Goal: Task Accomplishment & Management: Manage account settings

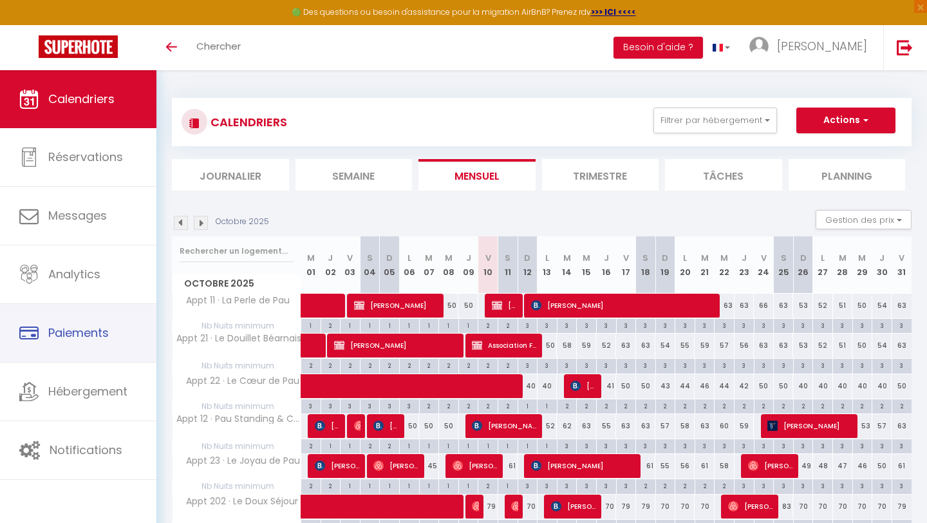
scroll to position [202, 0]
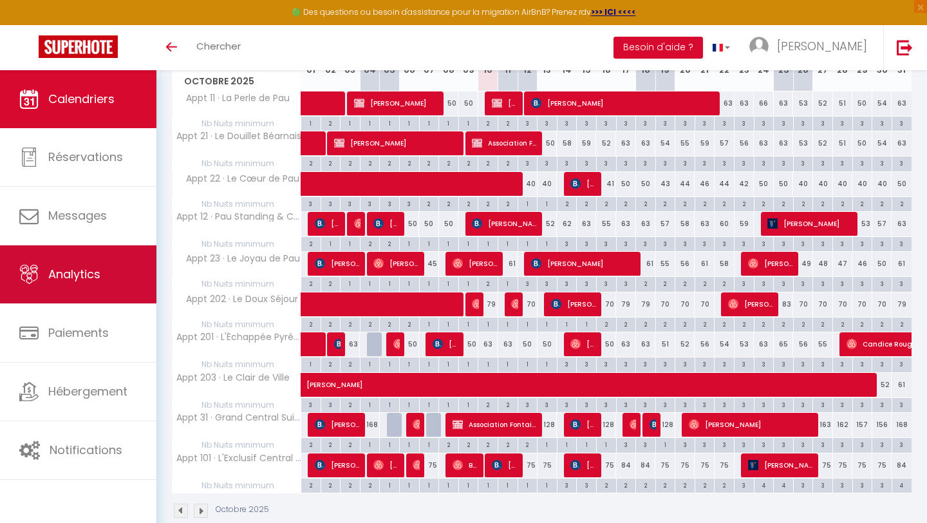
click at [81, 286] on link "Analytics" at bounding box center [78, 274] width 156 height 58
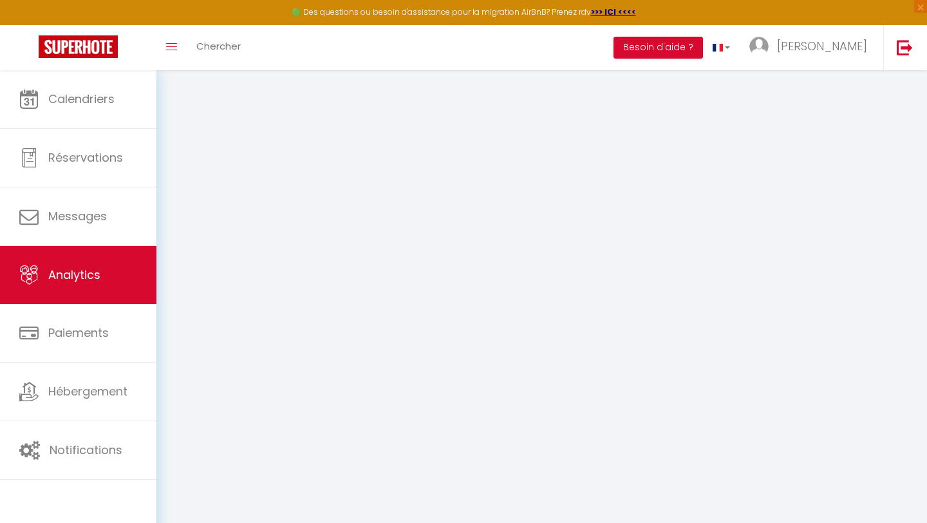
select select "2025"
select select "10"
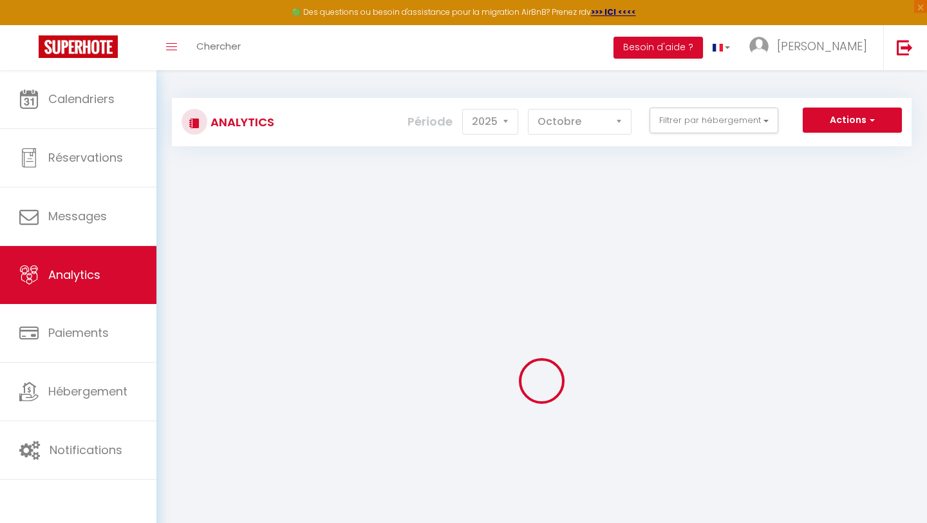
checkbox input "false"
checkbox Séjour "false"
checkbox Ville "false"
checkbox Premium "false"
checkbox Pau "false"
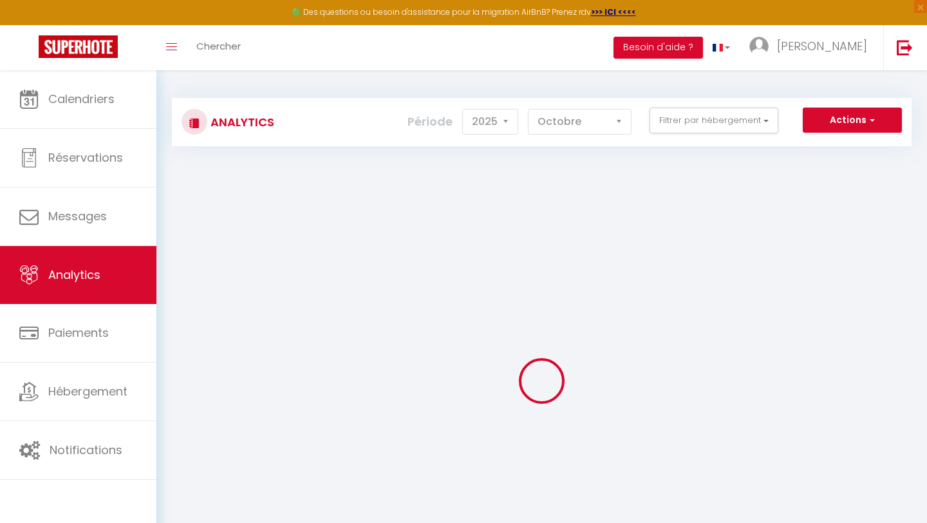
checkbox Béarnais "false"
checkbox Pau "false"
checkbox Confort "false"
checkbox Pau "false"
checkbox Premium "false"
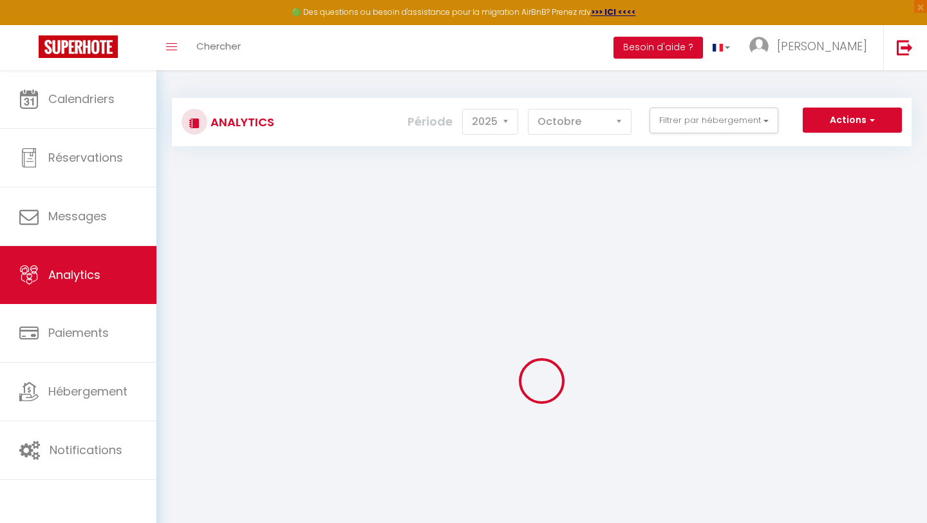
checkbox Pyrénéenne "false"
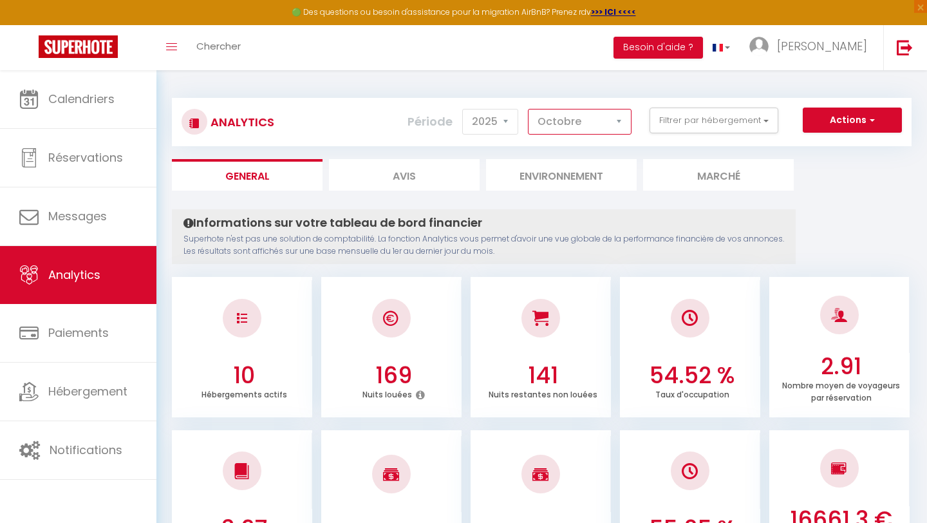
click at [597, 126] on select "Janvier Février Mars Avril Mai Juin Juillet Août Septembre Octobre Novembre Déc…" at bounding box center [580, 122] width 104 height 26
select select "9"
click at [528, 109] on select "Janvier Février Mars Avril Mai Juin Juillet Août Septembre Octobre Novembre Déc…" at bounding box center [580, 122] width 104 height 26
checkbox input "false"
checkbox Séjour "false"
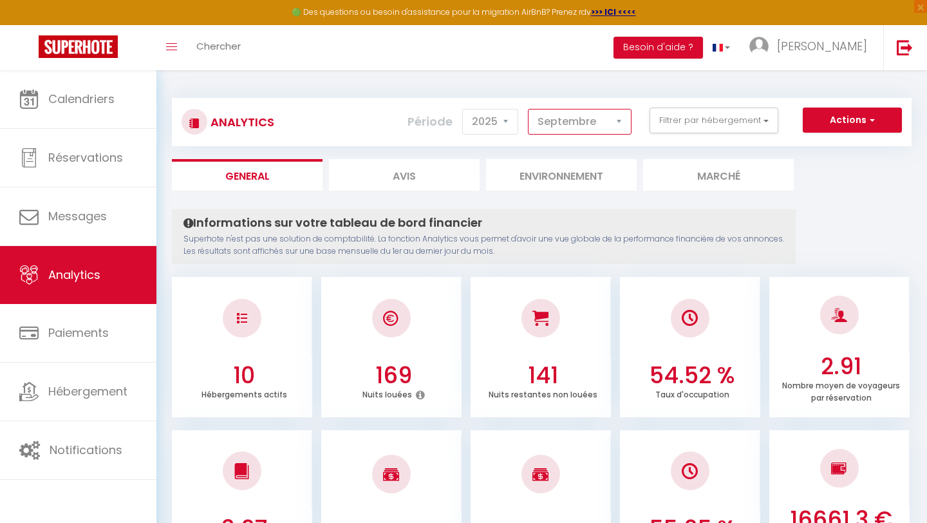
checkbox Ville "false"
checkbox Premium "false"
checkbox Pau "false"
checkbox Béarnais "false"
checkbox Pau "false"
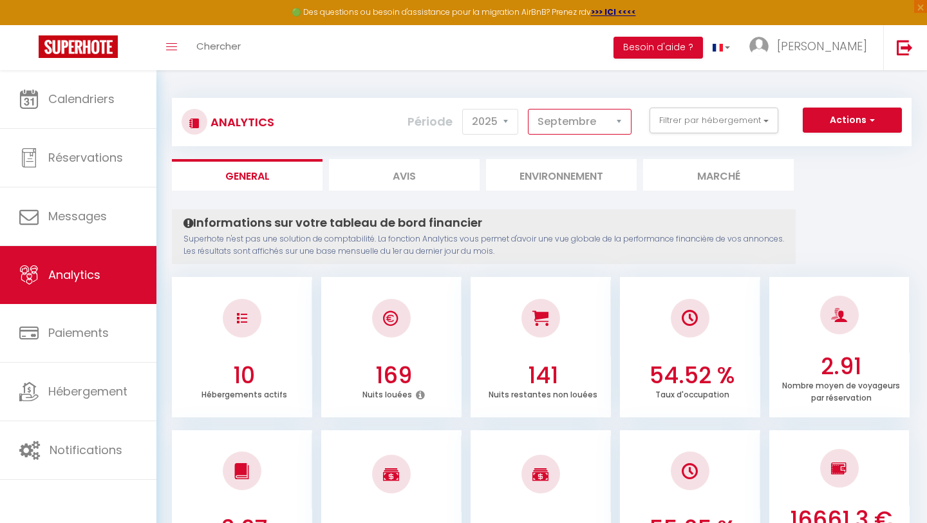
checkbox Confort "false"
checkbox Pau "false"
checkbox Premium "false"
checkbox Pyrénéenne "false"
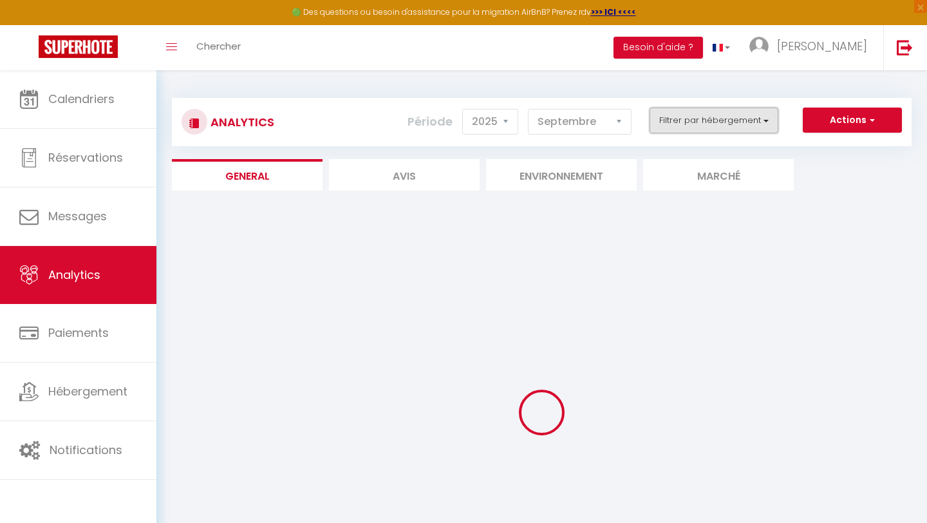
click at [719, 125] on button "Filtrer par hébergement" at bounding box center [714, 121] width 129 height 26
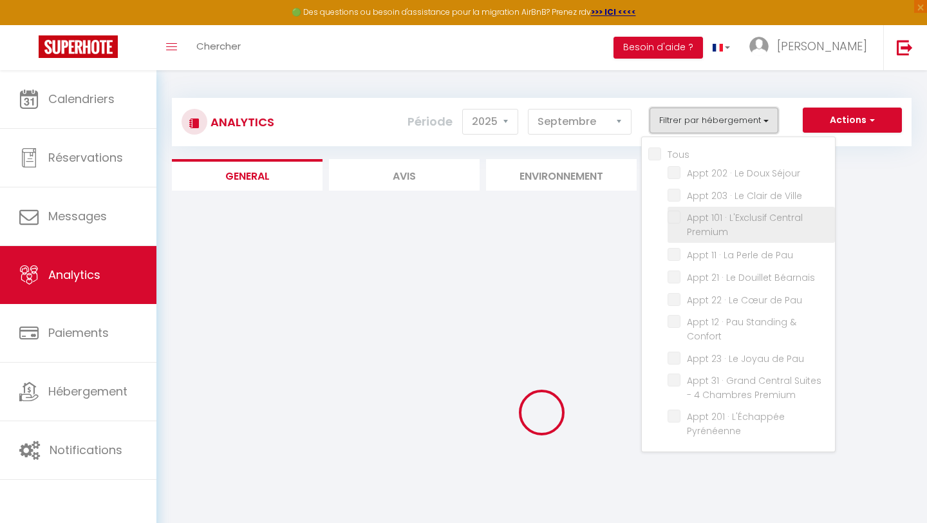
checkbox input "false"
checkbox Séjour "false"
checkbox Ville "false"
checkbox Premium "false"
checkbox Pau "false"
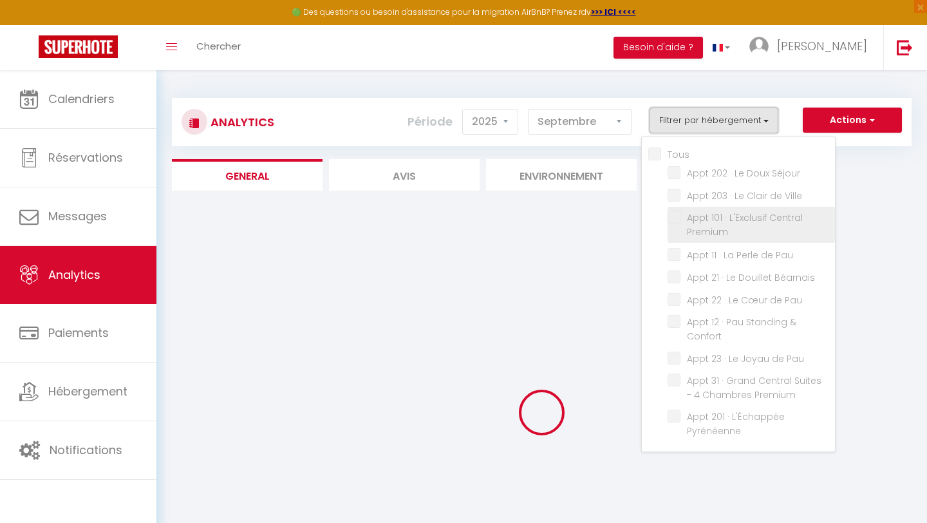
checkbox Béarnais "false"
checkbox Pau "false"
checkbox Confort "false"
checkbox Pau "false"
checkbox Premium "false"
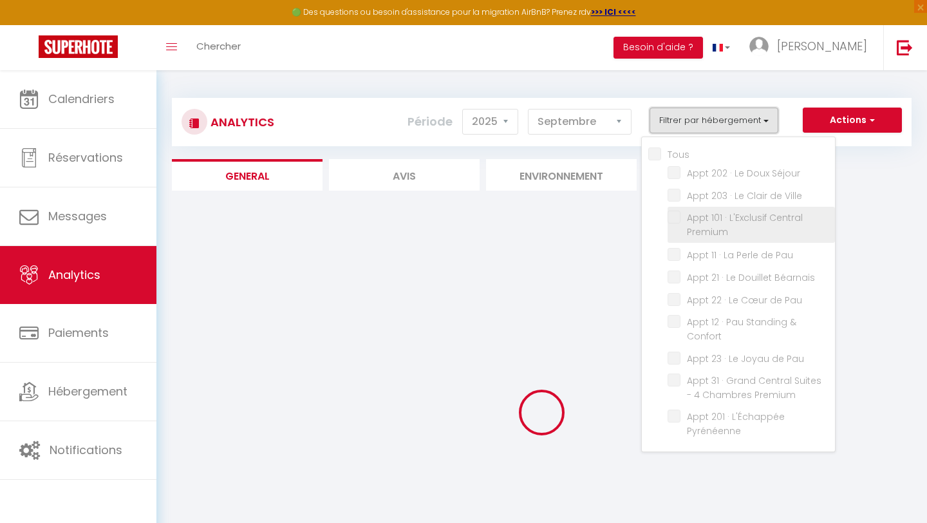
checkbox Pyrénéenne "false"
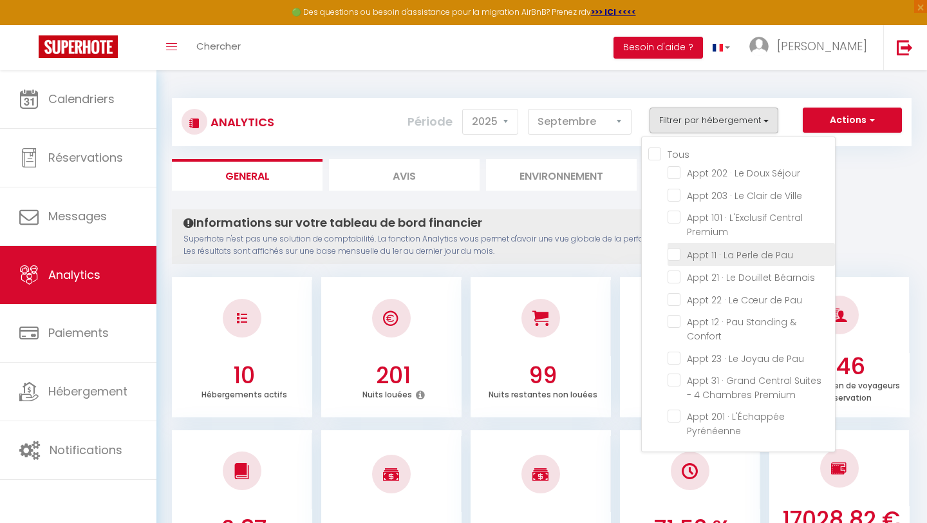
click at [707, 250] on Pau "checkbox" at bounding box center [751, 253] width 167 height 13
checkbox Pau "true"
checkbox Séjour "false"
checkbox Ville "false"
checkbox Premium "false"
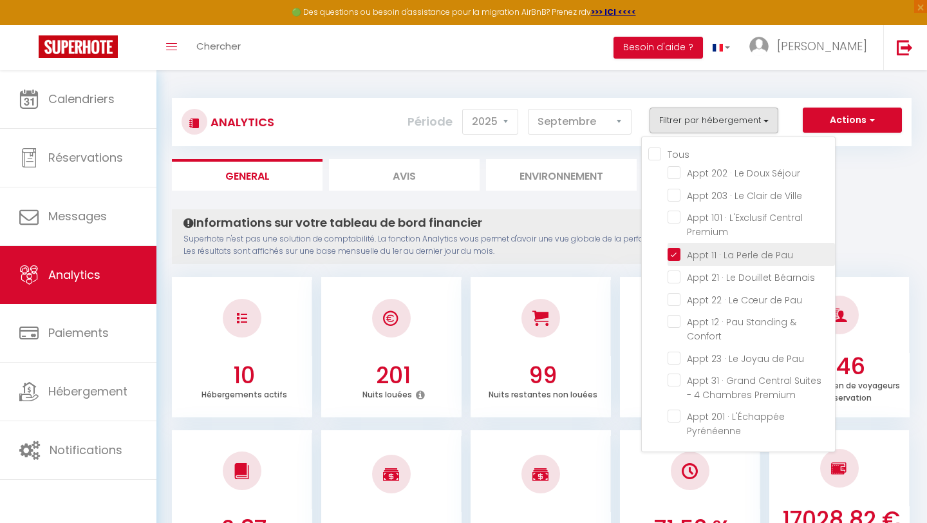
checkbox Béarnais "false"
checkbox Pau "false"
checkbox Confort "false"
checkbox Pau "false"
checkbox Premium "false"
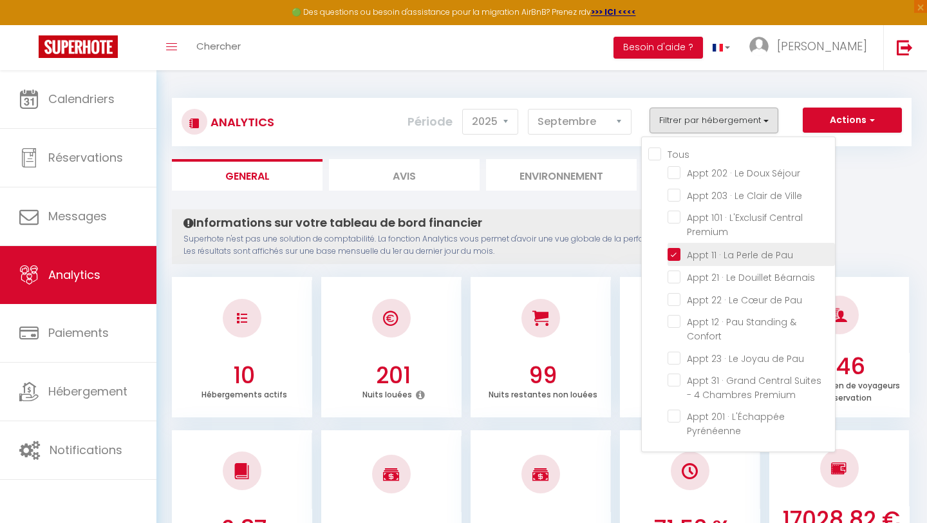
checkbox Pyrénéenne "false"
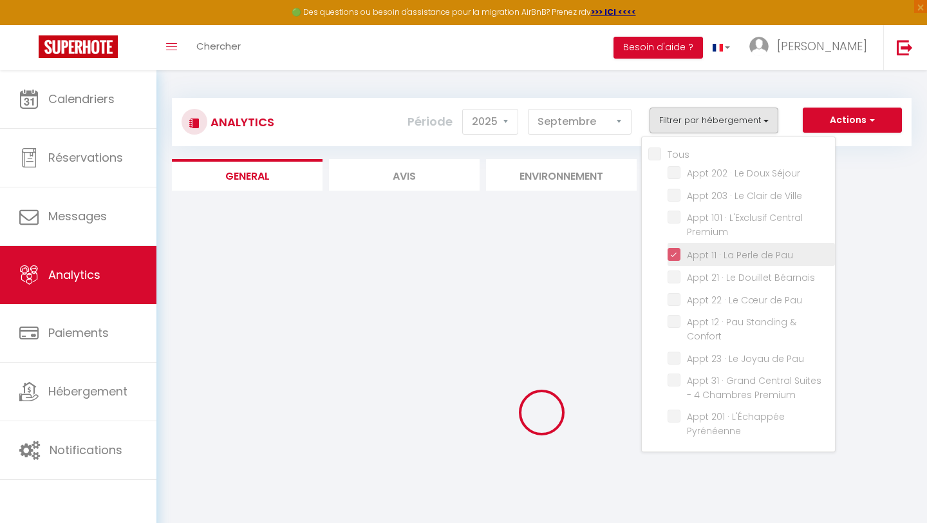
checkbox Séjour "false"
checkbox Ville "false"
checkbox Premium "false"
checkbox Béarnais "false"
checkbox Pau "false"
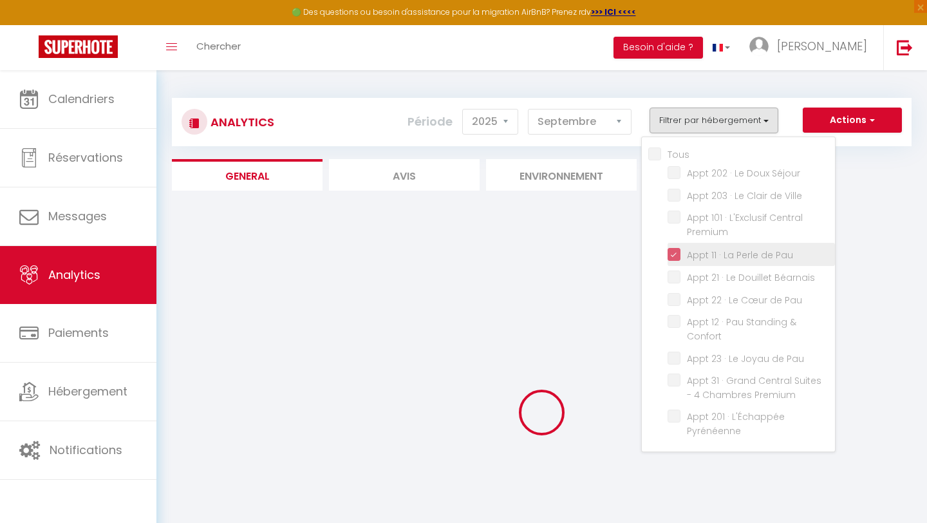
checkbox Confort "false"
checkbox Pau "false"
checkbox Premium "false"
checkbox Pyrénéenne "false"
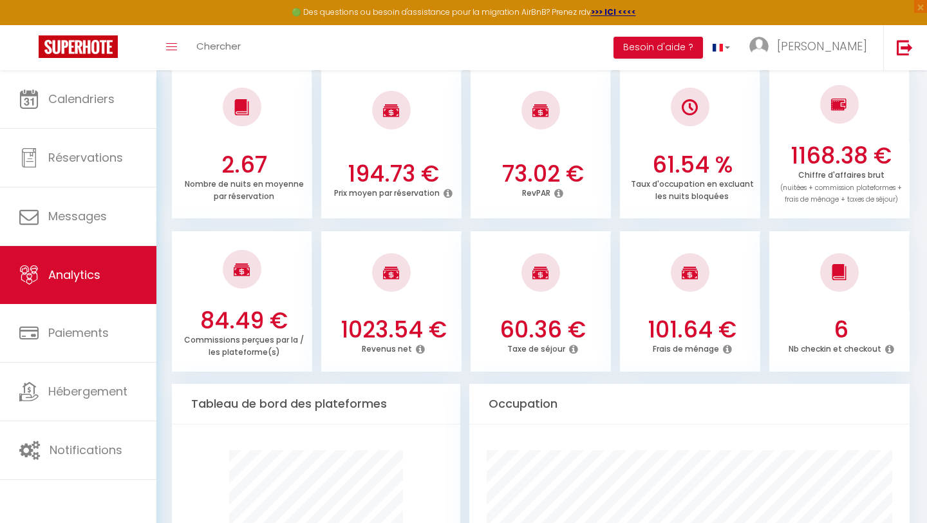
scroll to position [366, 0]
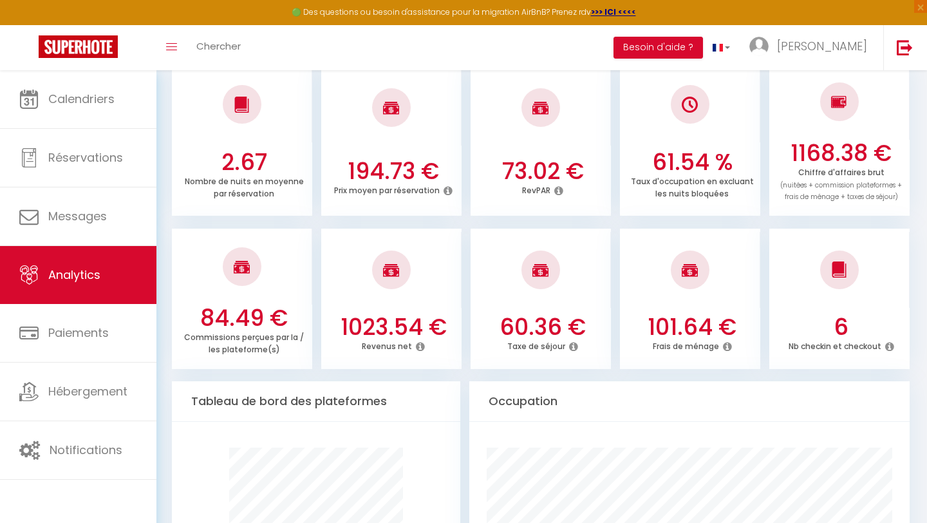
click at [417, 344] on icon at bounding box center [420, 346] width 9 height 10
click at [411, 360] on div "1023.54 € Revenus net" at bounding box center [391, 339] width 140 height 52
click at [420, 351] on icon at bounding box center [420, 346] width 9 height 10
click at [421, 348] on icon at bounding box center [420, 346] width 9 height 10
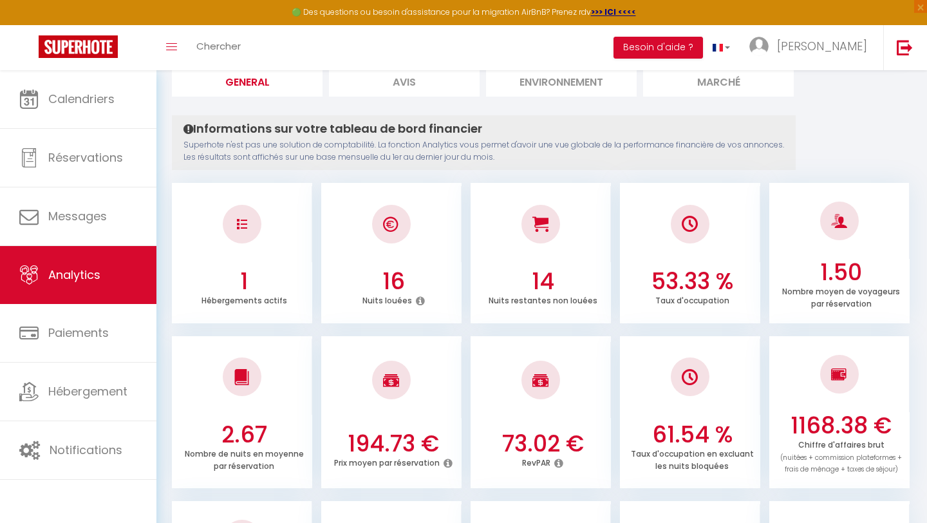
scroll to position [0, 0]
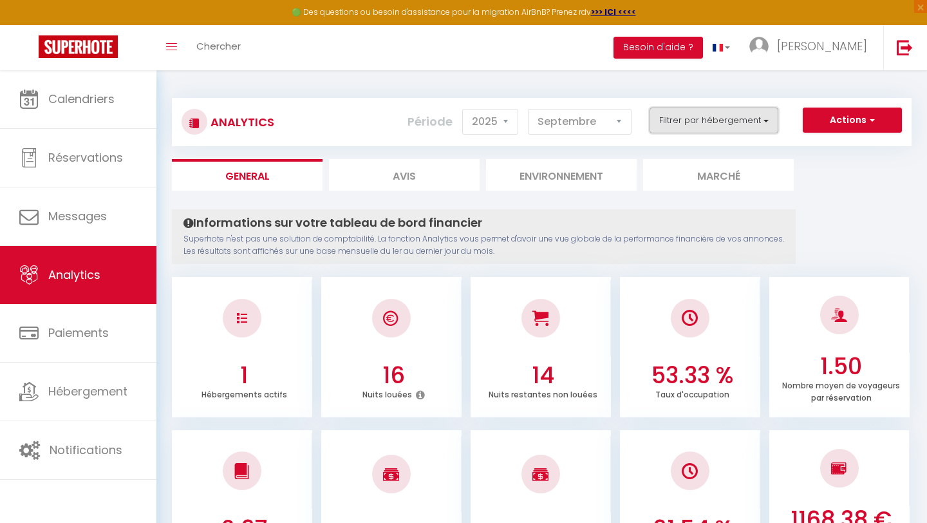
click at [694, 124] on button "Filtrer par hébergement" at bounding box center [714, 121] width 129 height 26
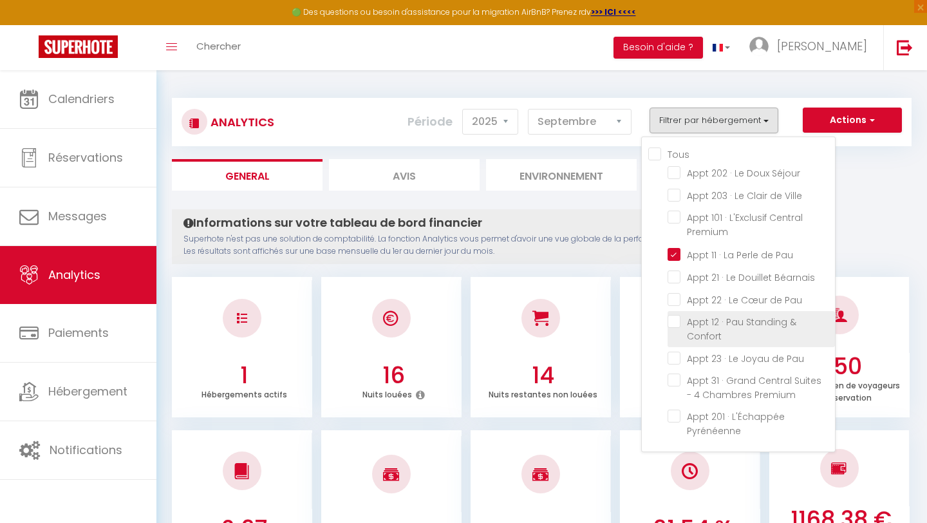
click at [687, 323] on Confort "checkbox" at bounding box center [751, 321] width 167 height 13
checkbox Confort "true"
checkbox Séjour "false"
checkbox Ville "false"
checkbox Premium "false"
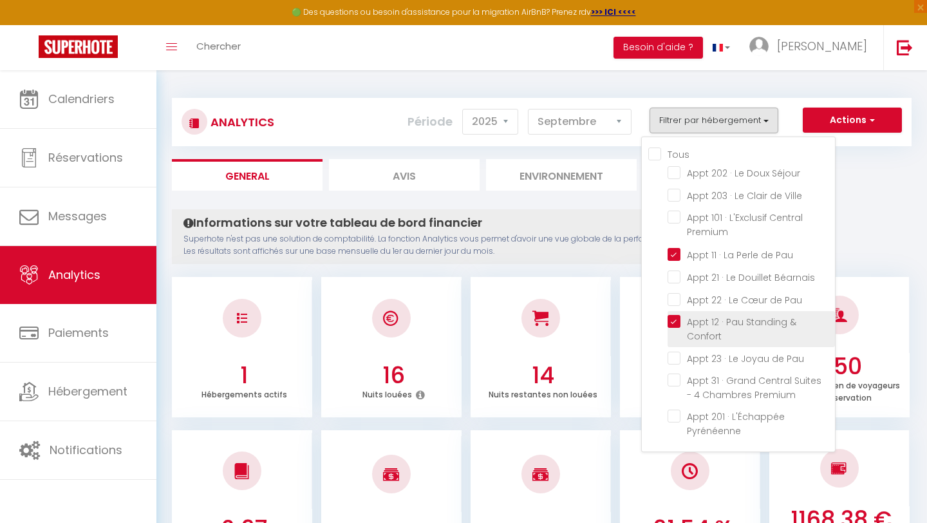
checkbox Béarnais "false"
checkbox Pau "false"
checkbox Premium "false"
checkbox Pyrénéenne "false"
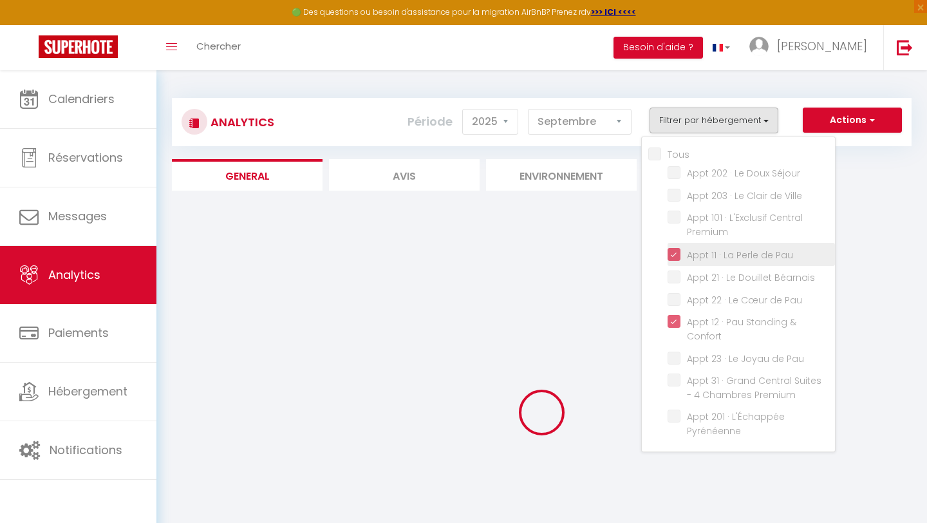
checkbox Séjour "false"
checkbox Ville "false"
checkbox Premium "false"
checkbox Béarnais "false"
checkbox Pau "false"
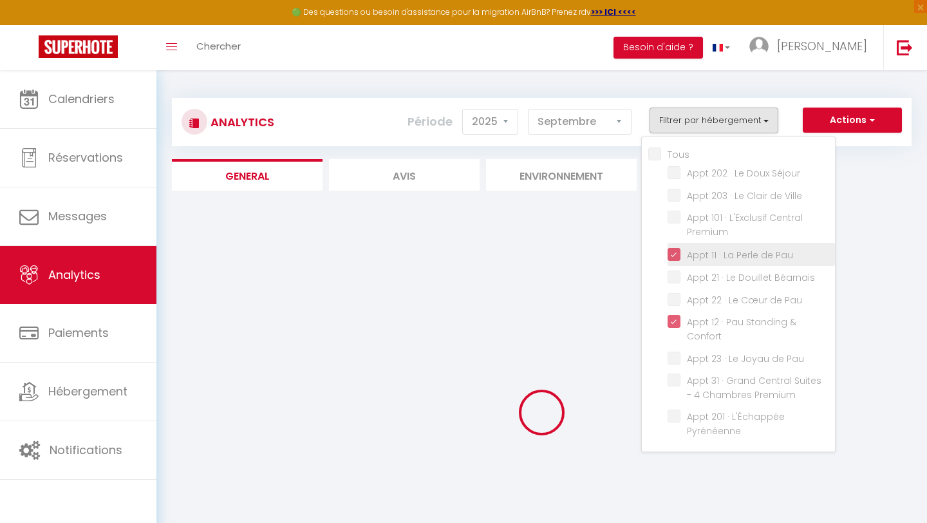
checkbox Pau "false"
checkbox Premium "false"
checkbox Pyrénéenne "false"
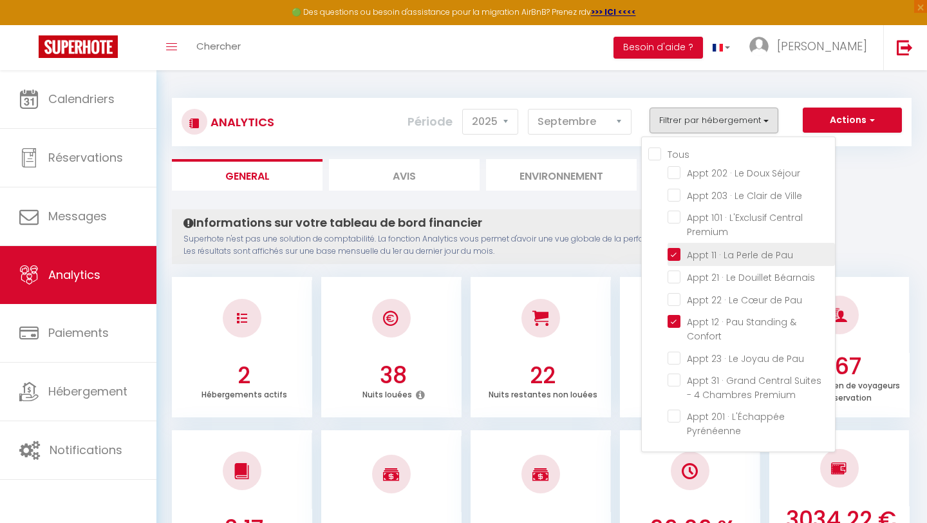
click at [674, 254] on Pau "checkbox" at bounding box center [751, 253] width 167 height 13
checkbox Pau "false"
checkbox Séjour "false"
checkbox Ville "false"
checkbox Premium "false"
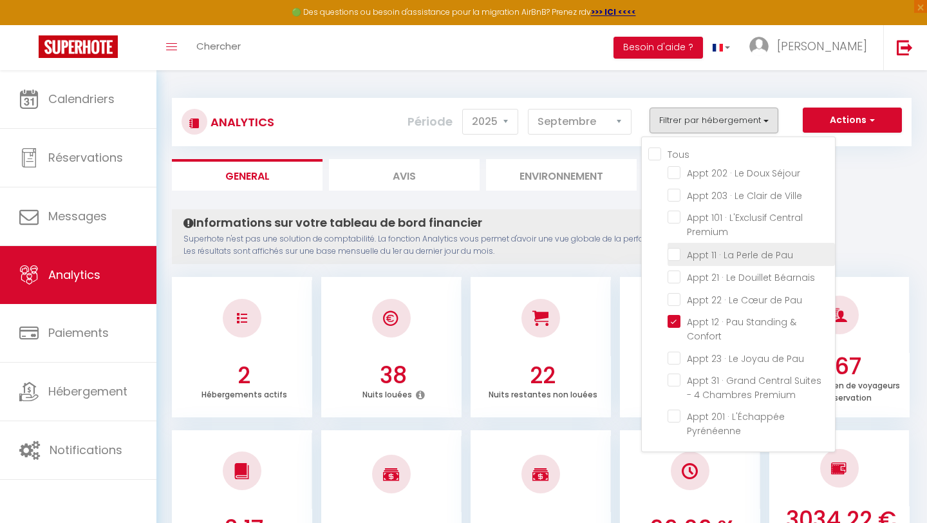
checkbox Béarnais "false"
checkbox Pau "false"
checkbox Premium "false"
checkbox Pyrénéenne "false"
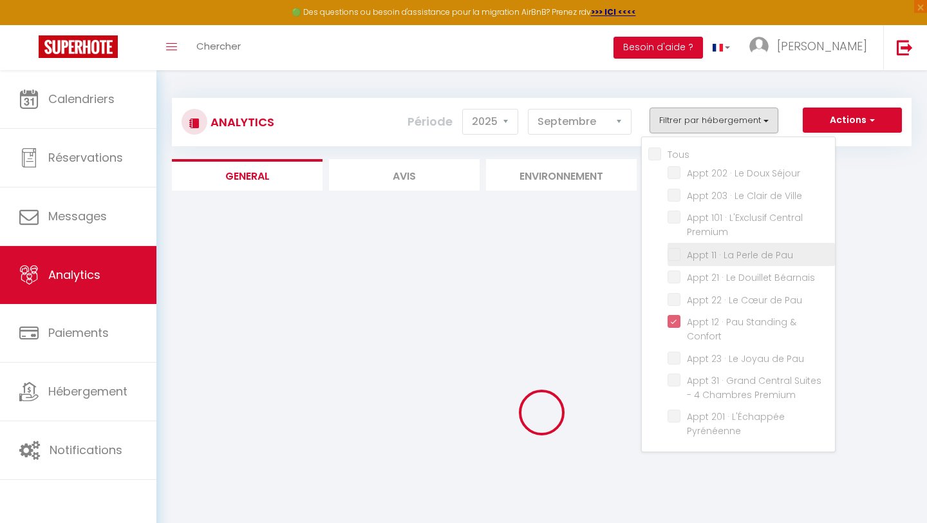
checkbox Séjour "false"
checkbox Ville "false"
checkbox Premium "false"
checkbox Béarnais "false"
checkbox Pau "false"
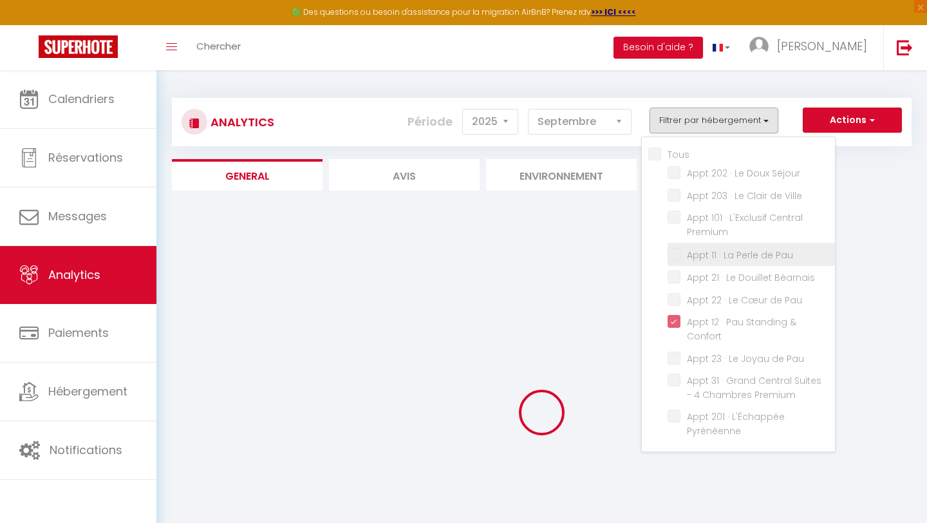
checkbox Pau "false"
checkbox Premium "false"
checkbox Pyrénéenne "false"
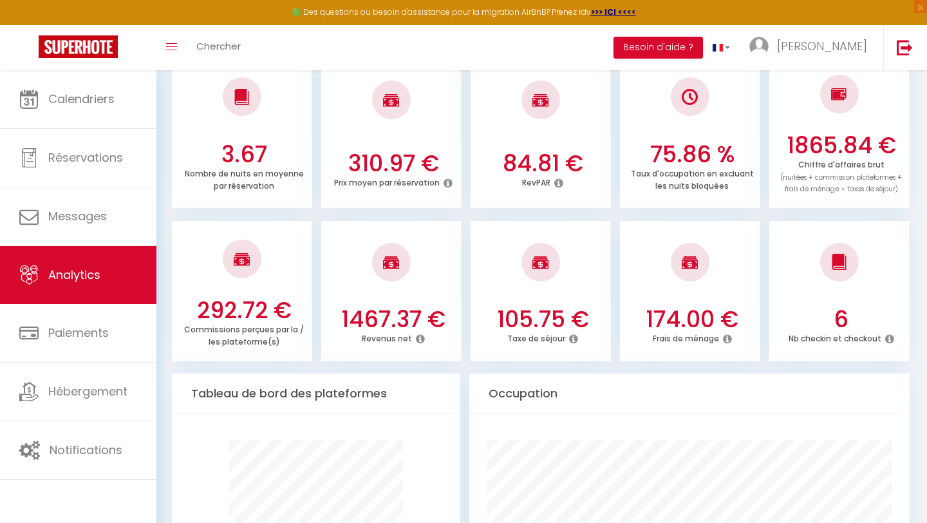
scroll to position [367, 0]
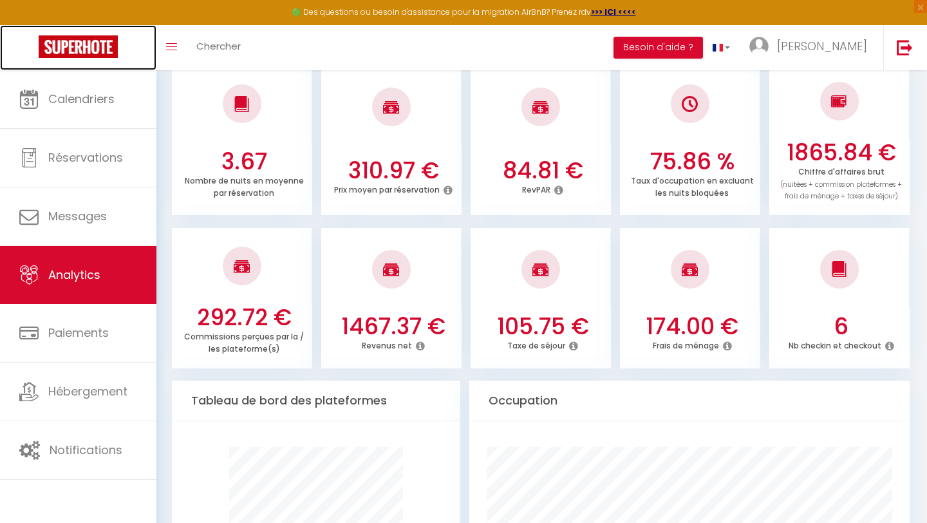
click at [69, 53] on img at bounding box center [78, 46] width 79 height 23
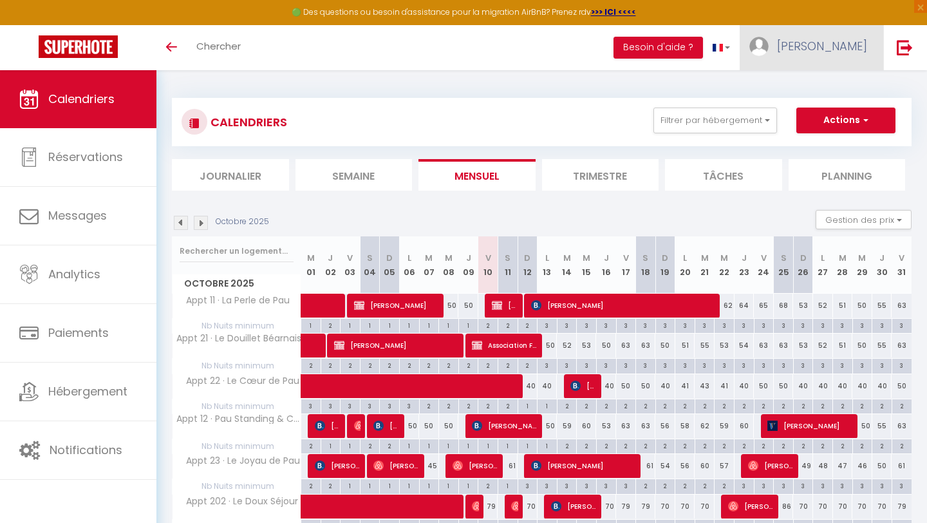
click at [844, 54] on span "[PERSON_NAME]" at bounding box center [822, 46] width 90 height 16
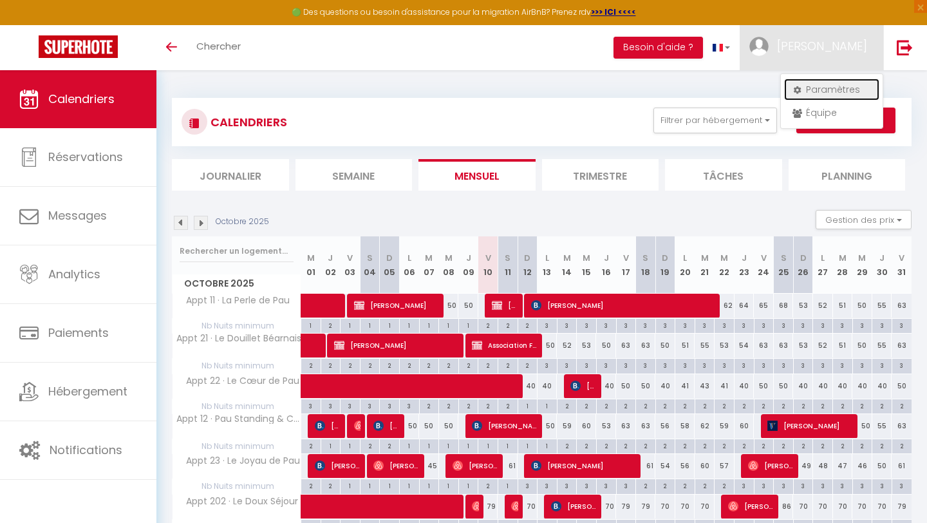
click at [830, 89] on link "Paramètres" at bounding box center [831, 90] width 95 height 22
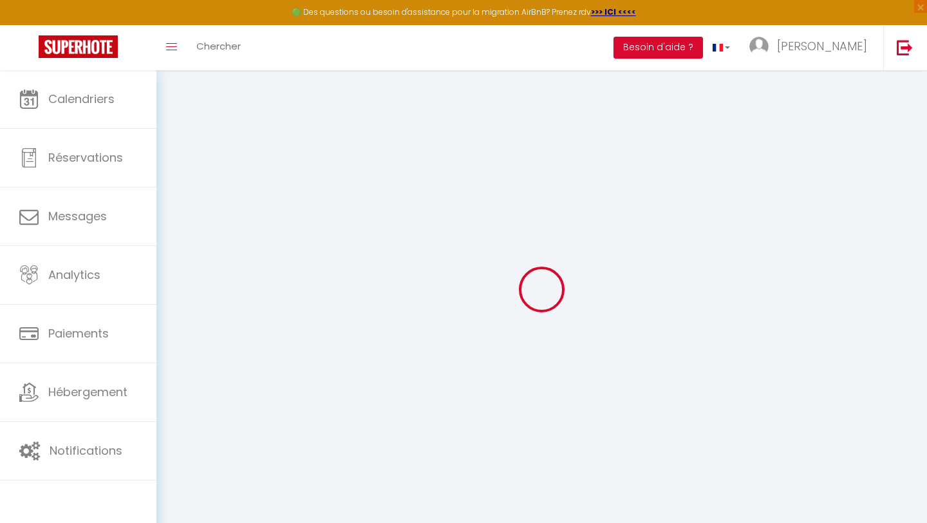
type input "BEVVcM3c9tAGEahIxhcWNDuJf"
type input "8dWffGCf1ihc4EGGWjY3PW15c"
type input "[URL][DOMAIN_NAME]"
select select "fr"
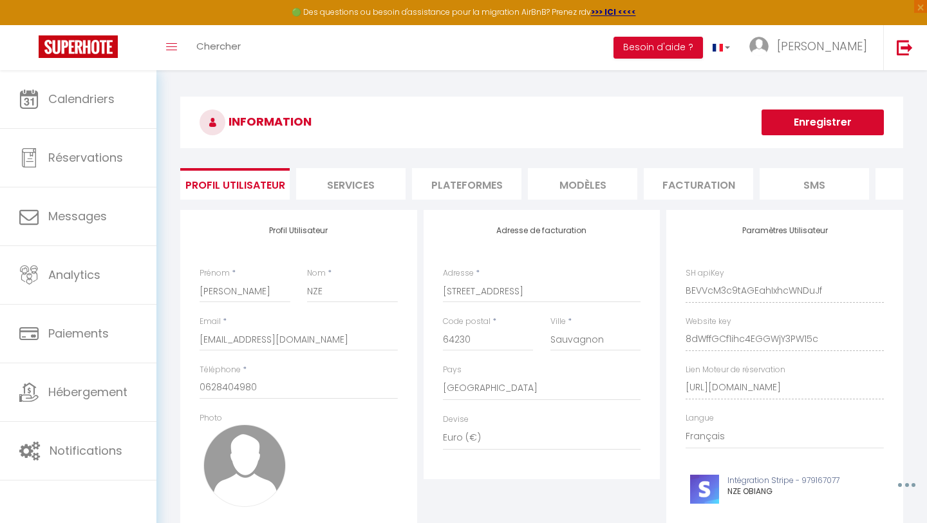
click at [459, 183] on li "Plateformes" at bounding box center [466, 184] width 109 height 32
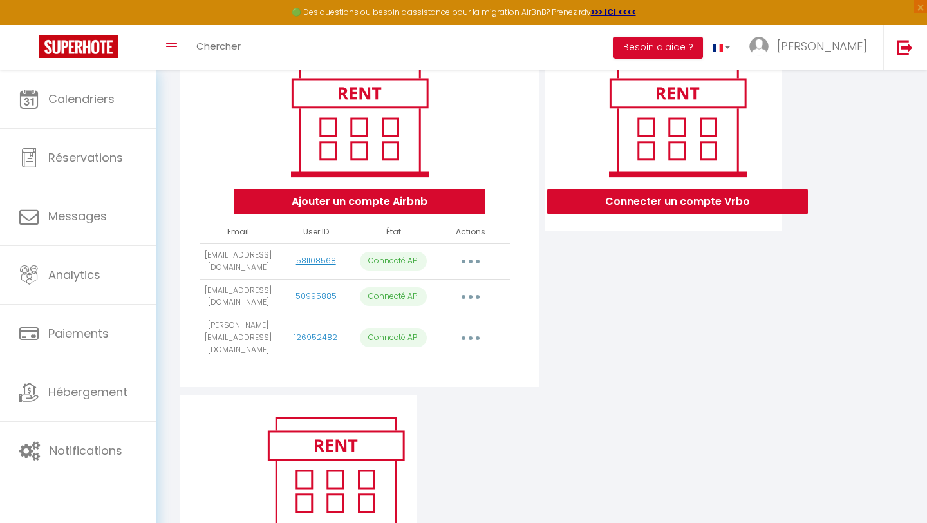
scroll to position [251, 0]
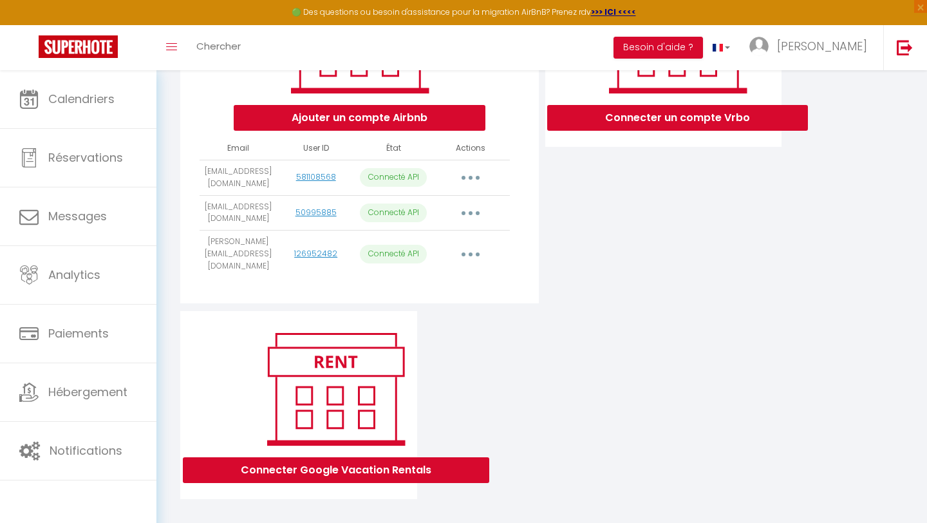
click at [476, 176] on button "button" at bounding box center [471, 177] width 36 height 21
click at [572, 197] on div "Connecter un compte Vrbo" at bounding box center [663, 135] width 243 height 352
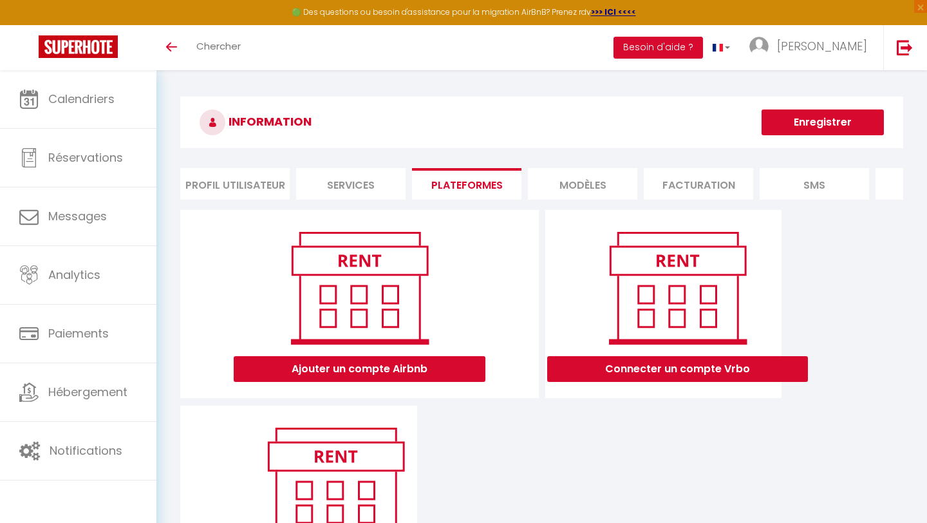
scroll to position [251, 0]
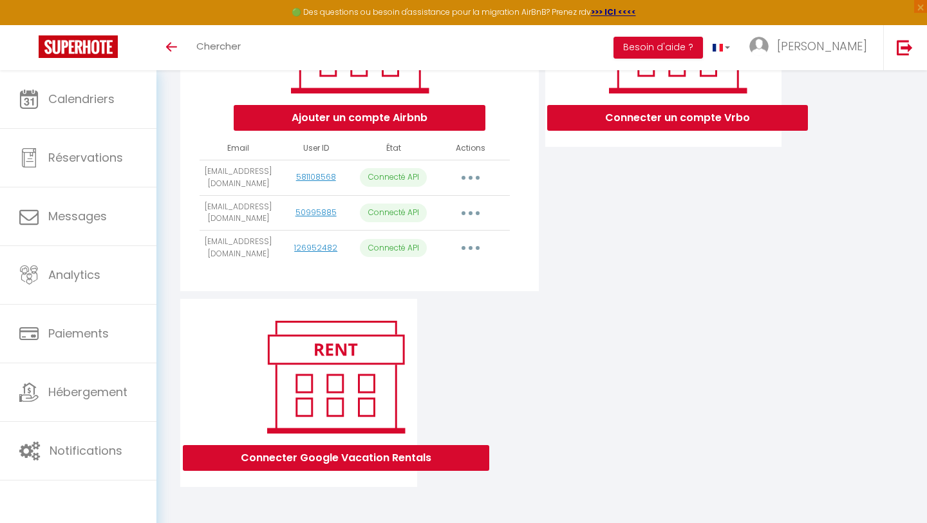
click at [469, 174] on button "button" at bounding box center [471, 177] width 36 height 21
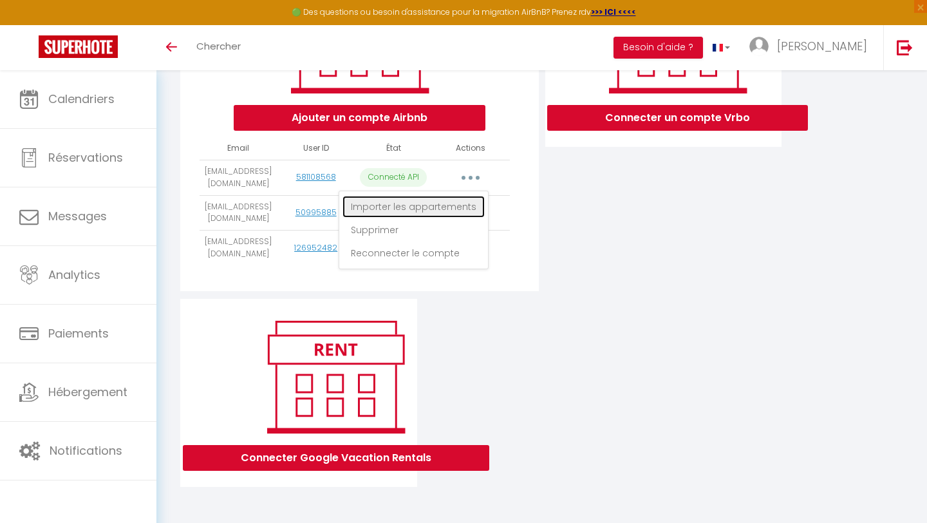
click at [456, 207] on link "Importer les appartements" at bounding box center [413, 207] width 142 height 22
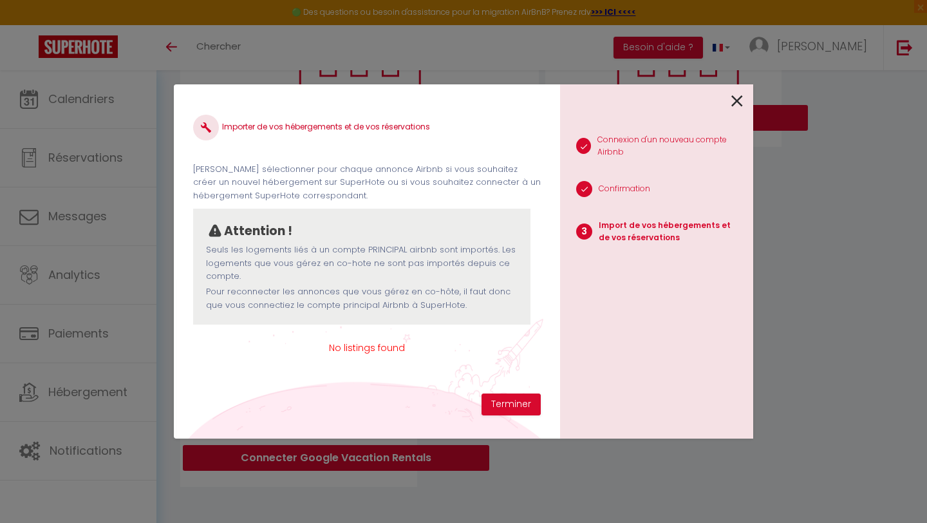
click at [732, 103] on icon at bounding box center [737, 100] width 12 height 19
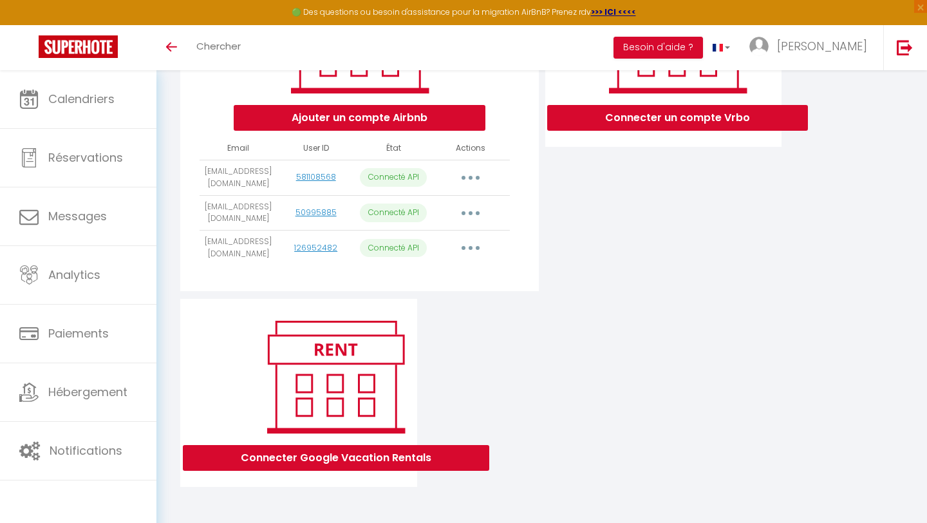
click at [480, 214] on button "button" at bounding box center [471, 213] width 36 height 21
click at [533, 206] on div "Ajouter un compte Airbnb Email User ID État Actions alexandra.herve64@gmail.com…" at bounding box center [359, 125] width 358 height 332
click at [468, 180] on button "button" at bounding box center [471, 177] width 36 height 21
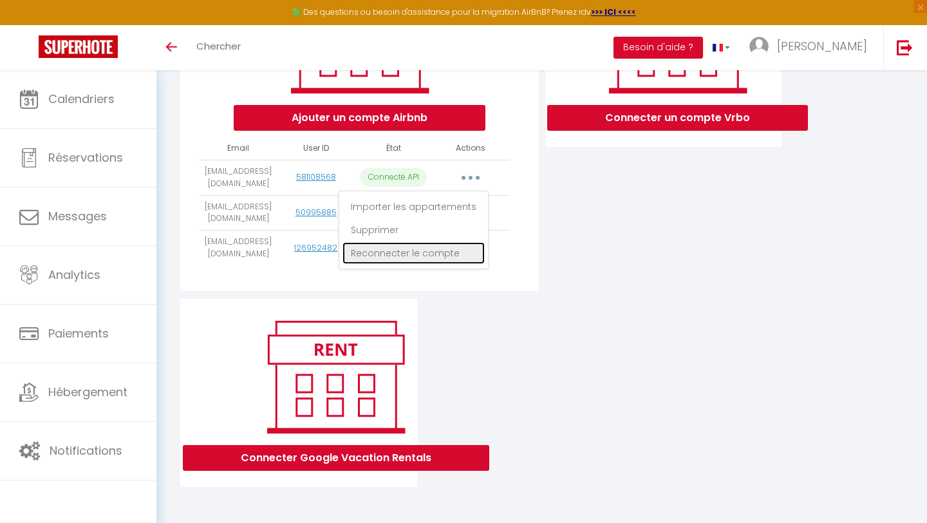
click at [433, 256] on link "Reconnecter le compte" at bounding box center [413, 253] width 142 height 22
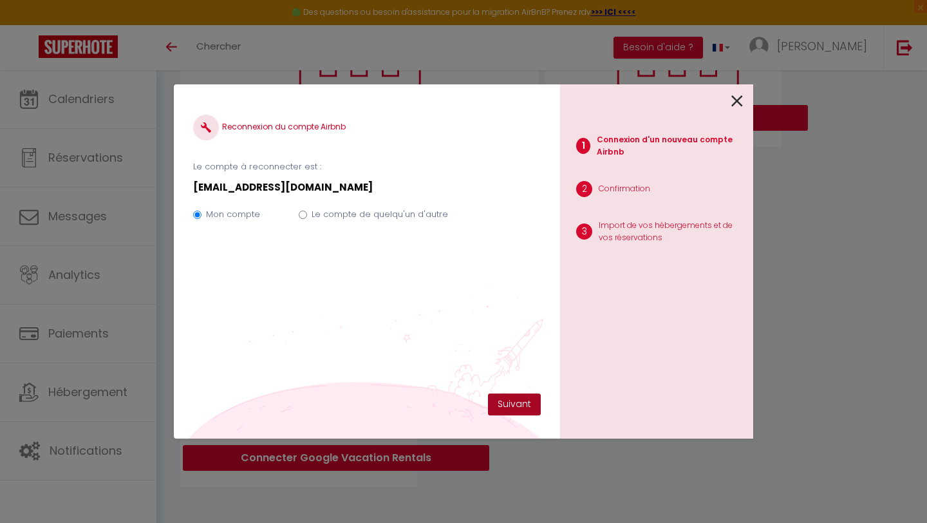
click at [505, 398] on button "Suivant" at bounding box center [514, 404] width 53 height 22
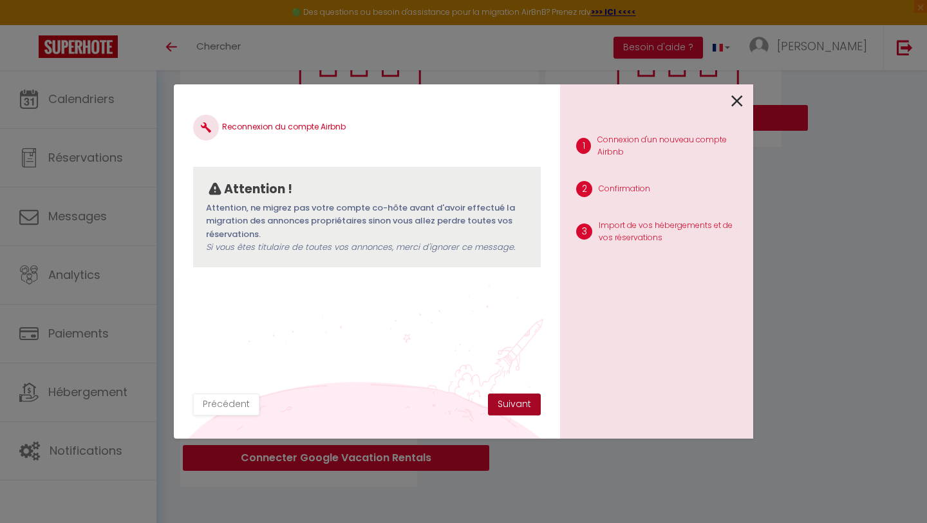
click at [519, 400] on button "Suivant" at bounding box center [514, 404] width 53 height 22
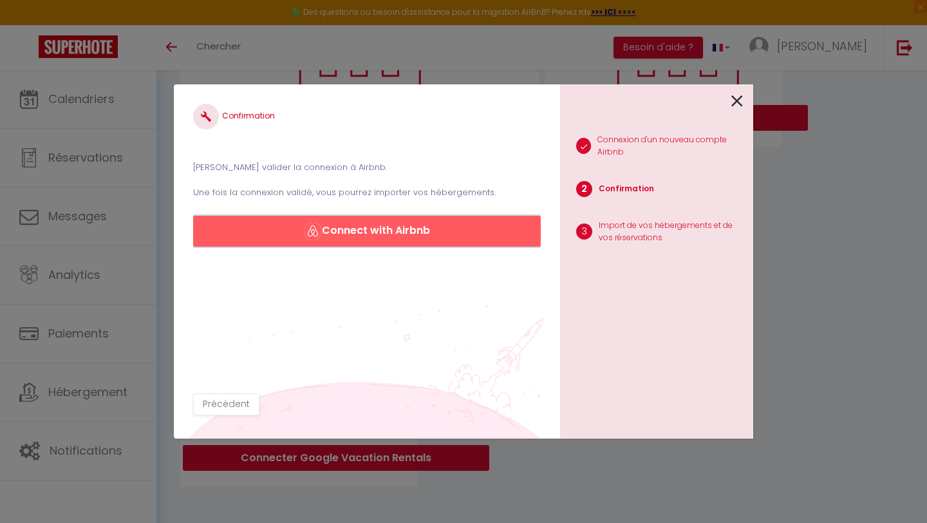
click at [415, 235] on button "Connect with Airbnb" at bounding box center [367, 231] width 348 height 31
click at [398, 231] on button "Connect with Airbnb" at bounding box center [367, 231] width 348 height 31
click at [735, 103] on icon at bounding box center [737, 100] width 12 height 19
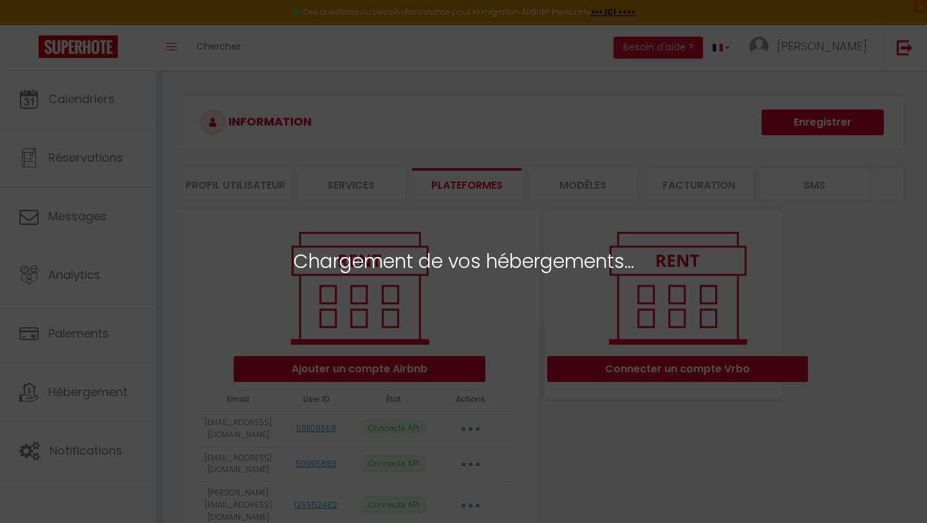
select select "57090"
select select "69233"
select select "52871"
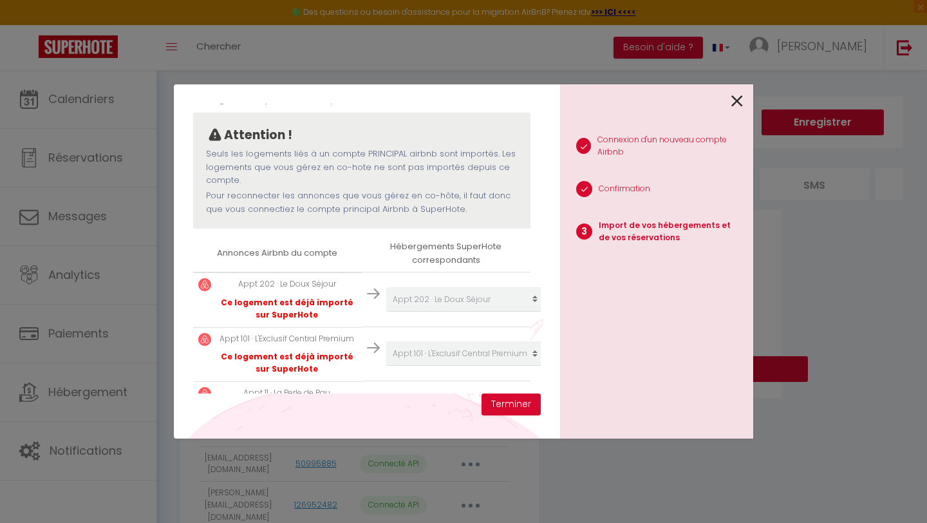
scroll to position [147, 0]
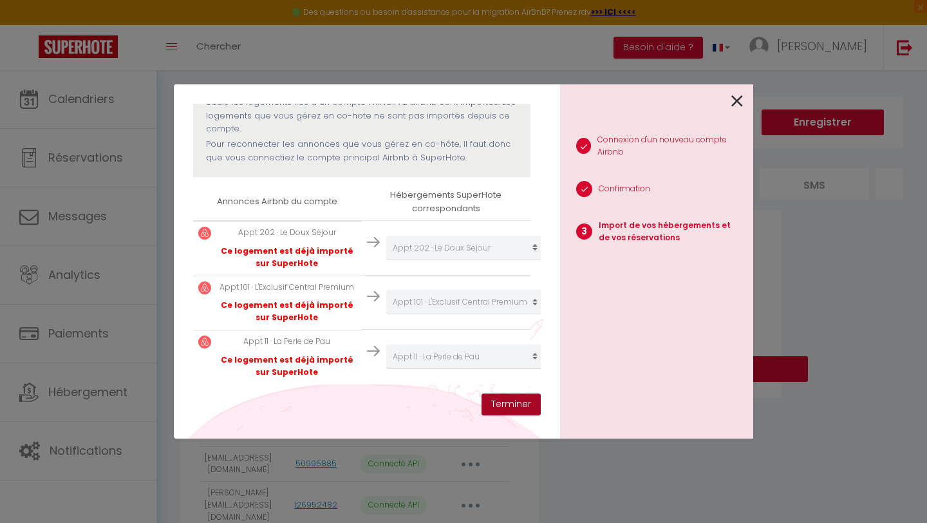
click at [529, 404] on button "Terminer" at bounding box center [510, 404] width 59 height 22
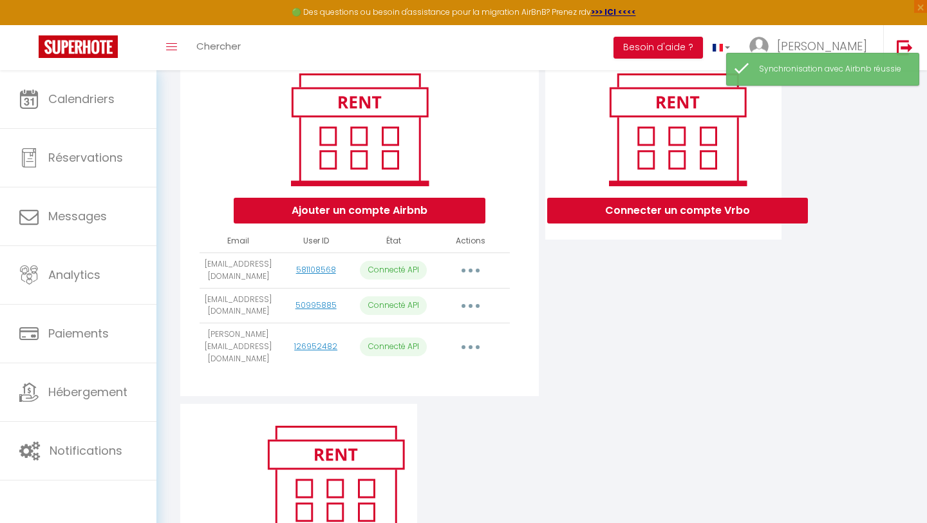
scroll to position [165, 0]
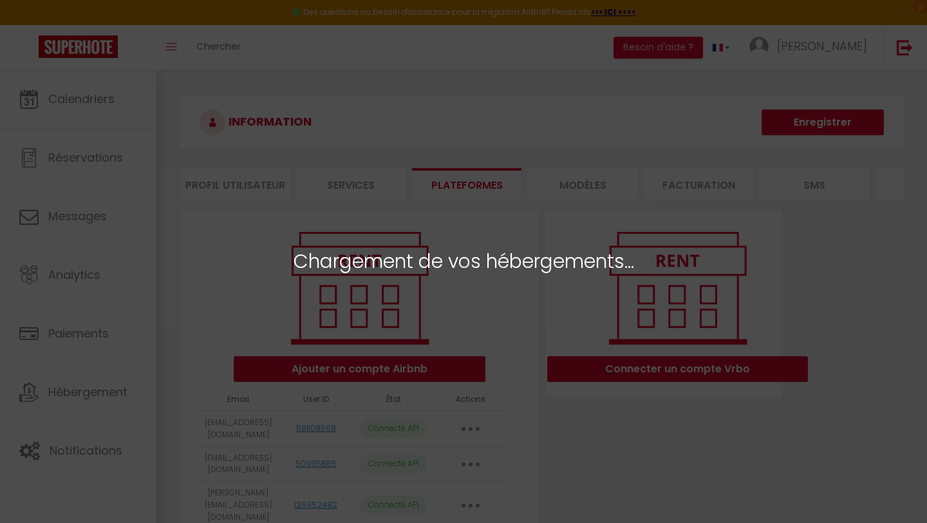
select select "57090"
select select "69233"
select select "52871"
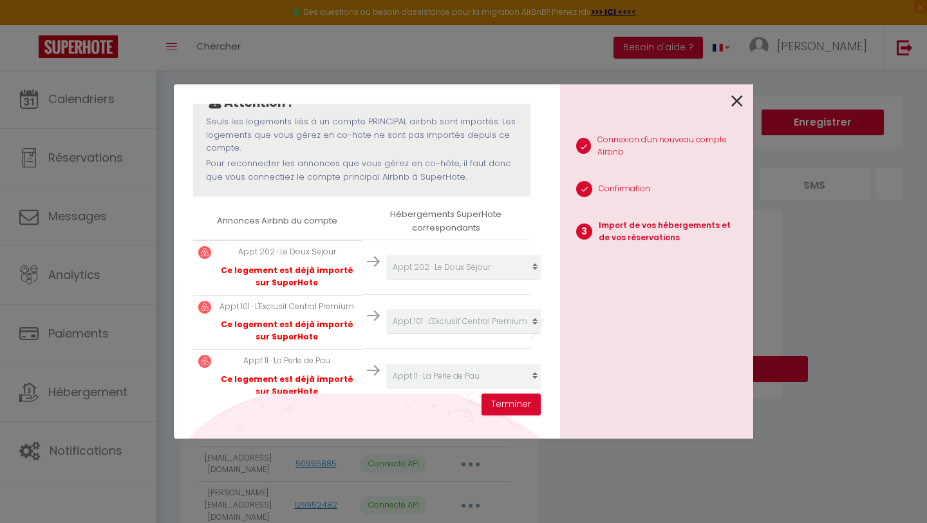
scroll to position [147, 0]
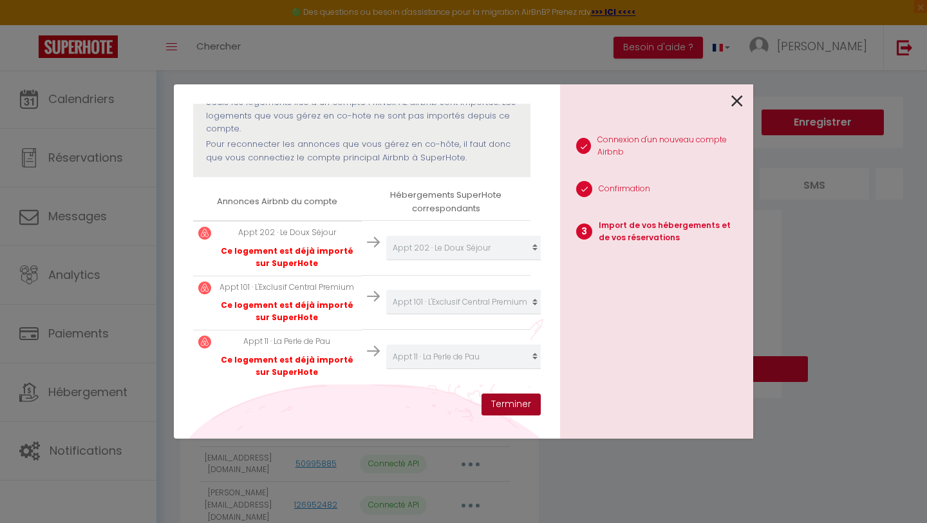
click at [505, 409] on button "Terminer" at bounding box center [510, 404] width 59 height 22
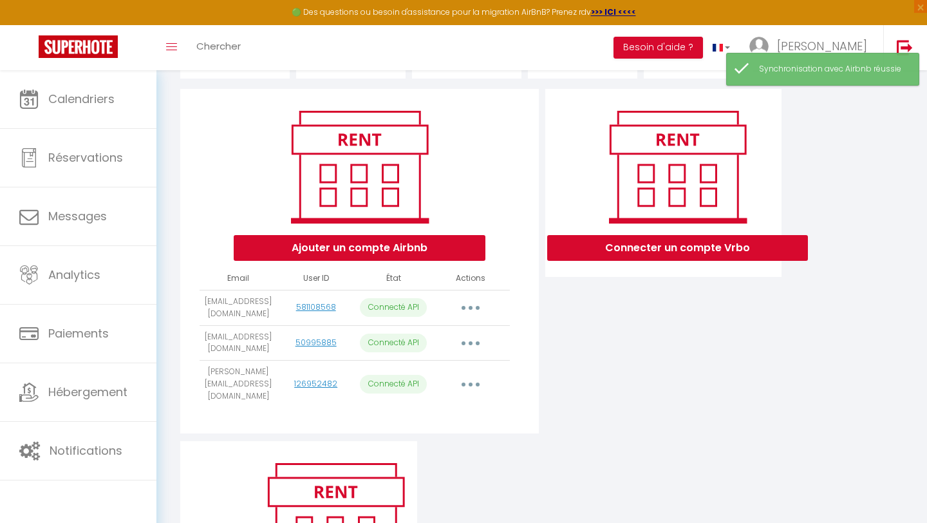
scroll to position [160, 0]
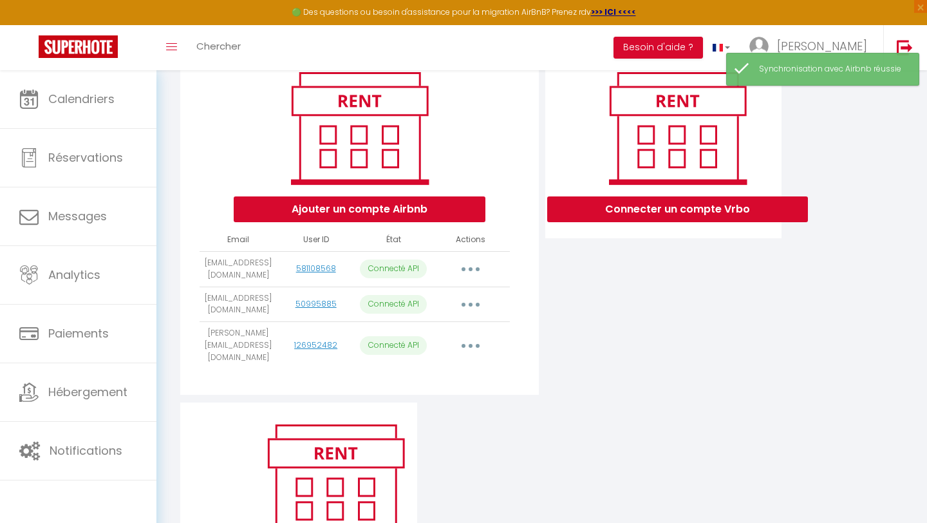
click at [471, 344] on icon "button" at bounding box center [471, 346] width 4 height 4
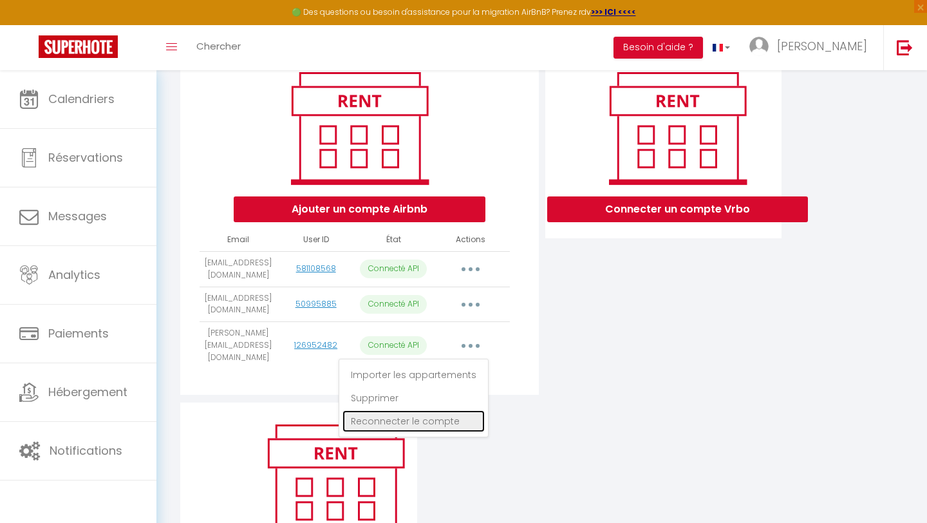
click at [435, 415] on link "Reconnecter le compte" at bounding box center [413, 421] width 142 height 22
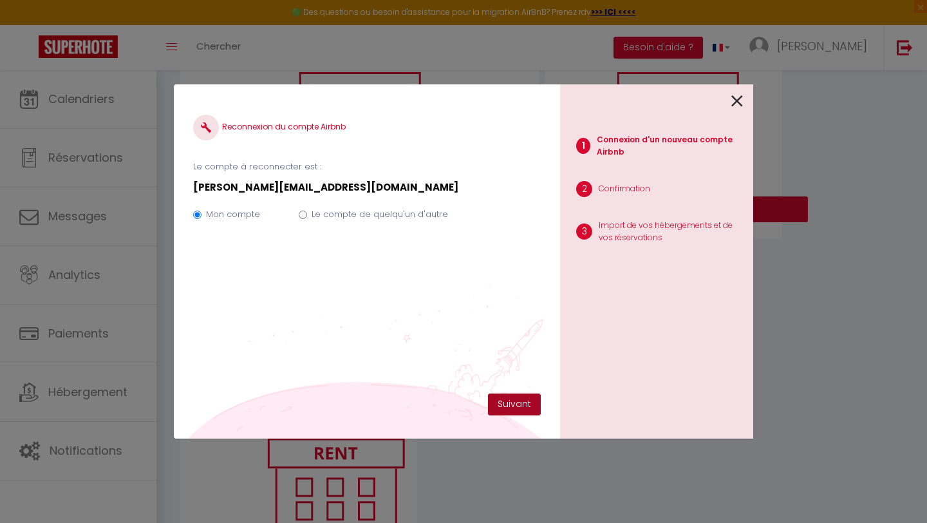
click at [520, 405] on button "Suivant" at bounding box center [514, 404] width 53 height 22
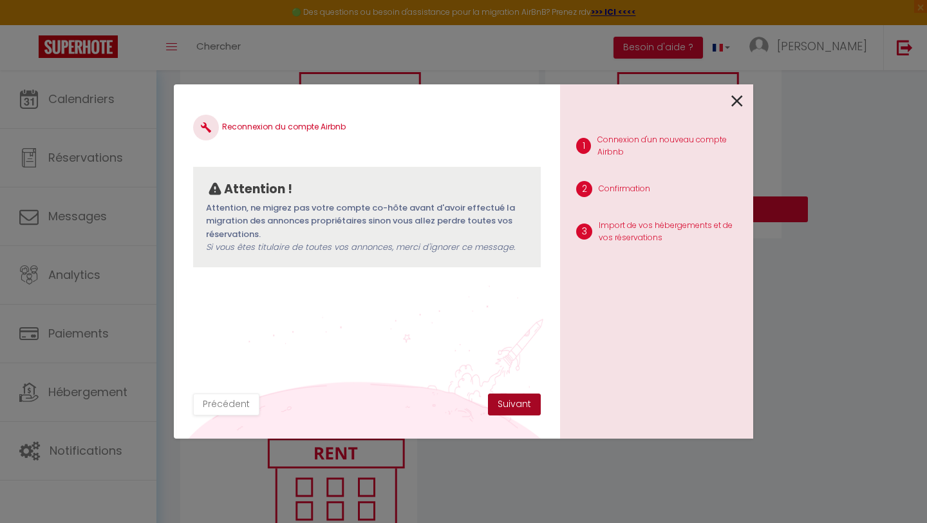
click at [520, 405] on button "Suivant" at bounding box center [514, 404] width 53 height 22
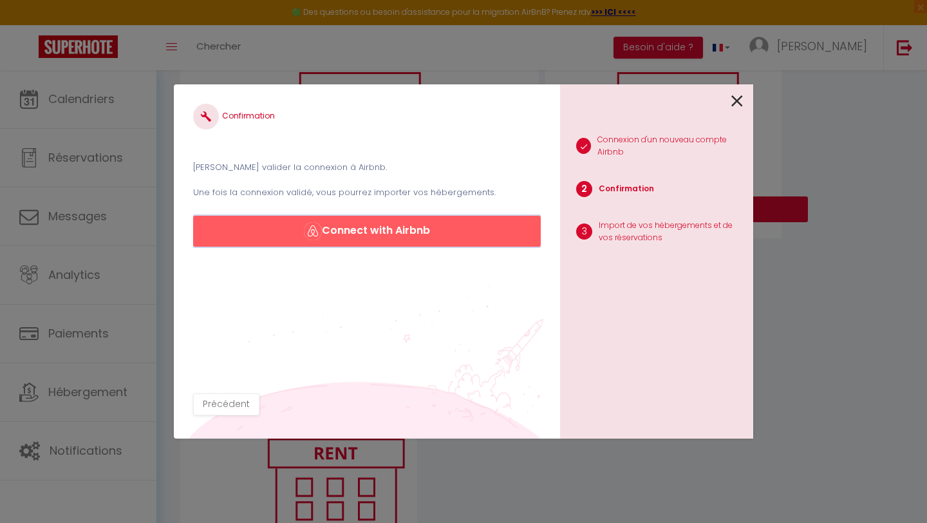
click at [413, 232] on button "Connect with Airbnb" at bounding box center [367, 231] width 348 height 31
click at [738, 100] on icon at bounding box center [737, 100] width 12 height 19
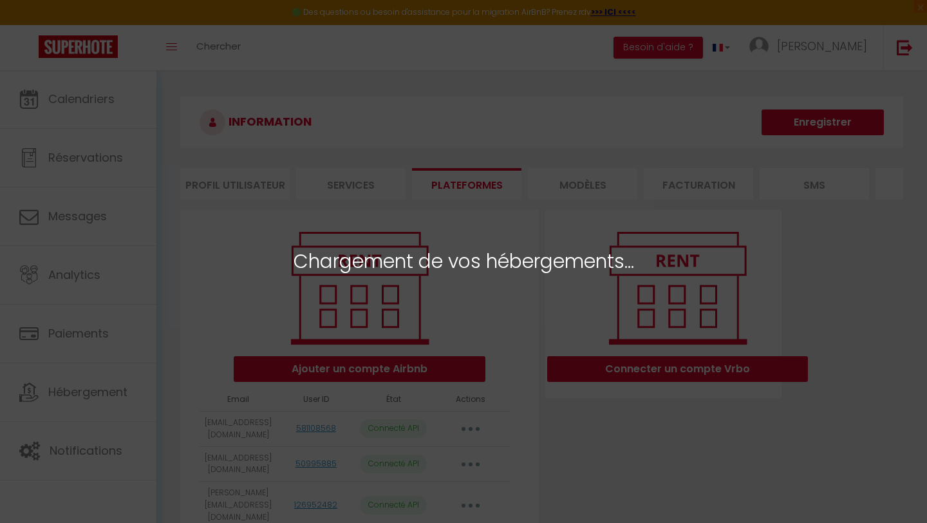
select select "57090"
select select "69233"
select select "52871"
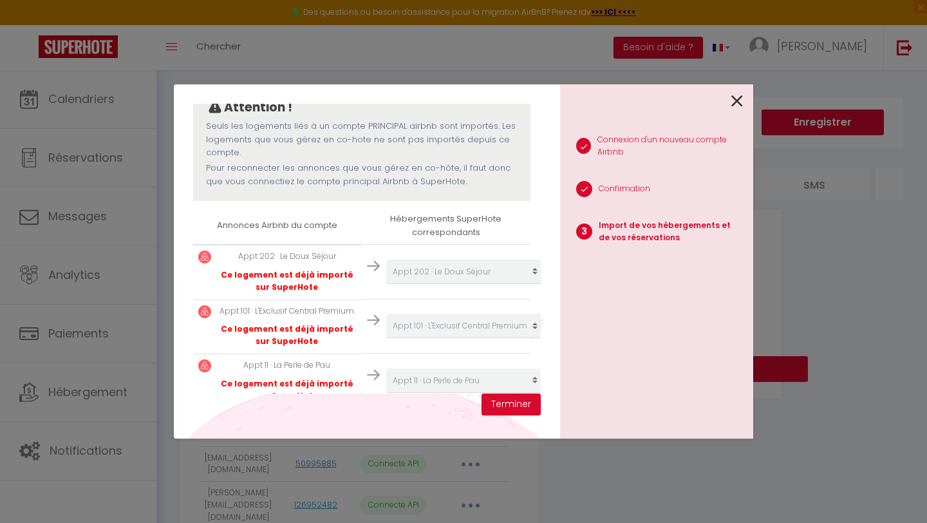
scroll to position [147, 0]
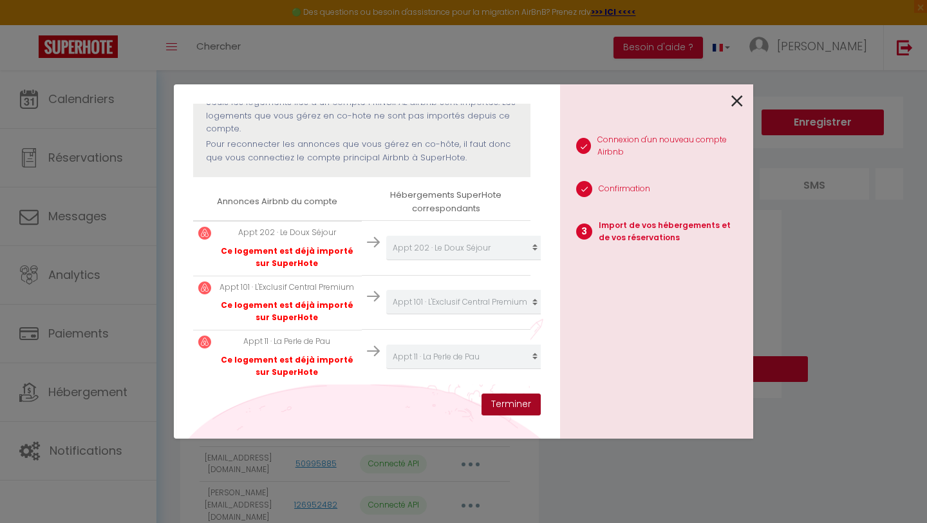
click at [505, 402] on button "Terminer" at bounding box center [510, 404] width 59 height 22
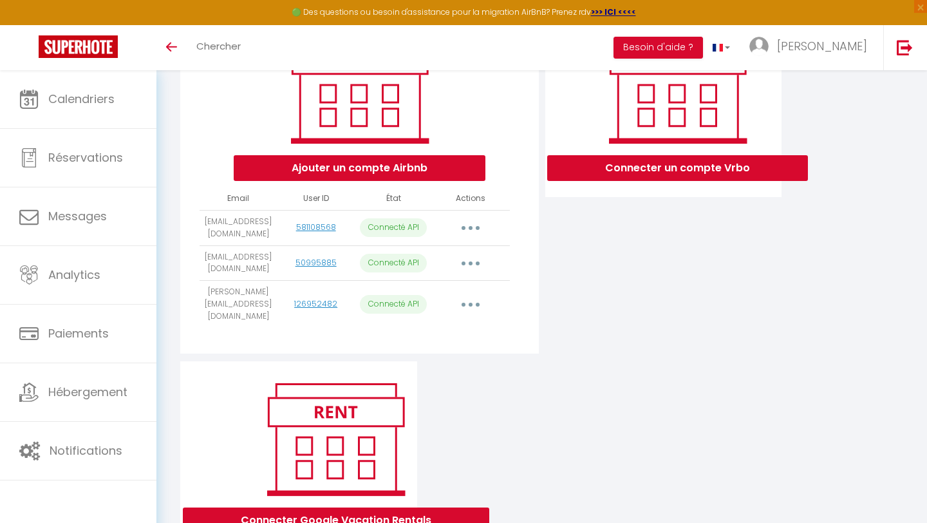
scroll to position [197, 0]
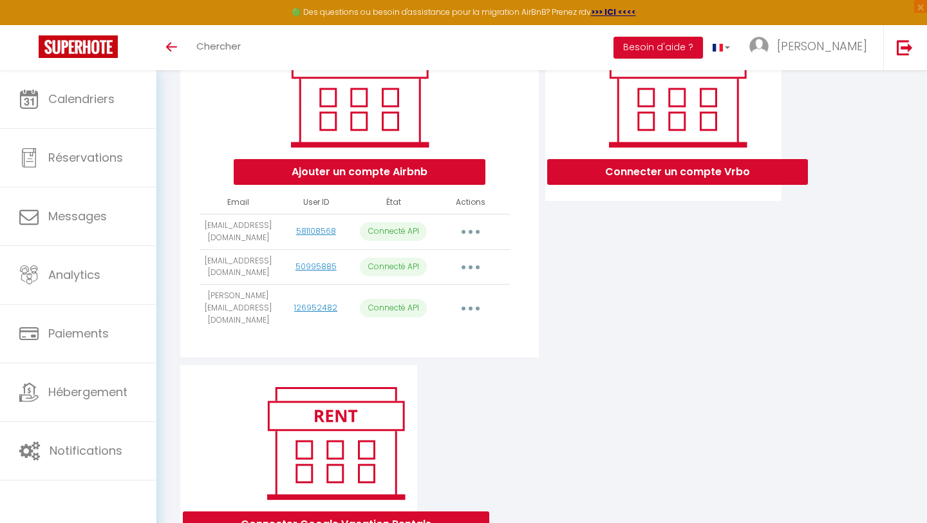
click at [476, 231] on button "button" at bounding box center [471, 231] width 36 height 21
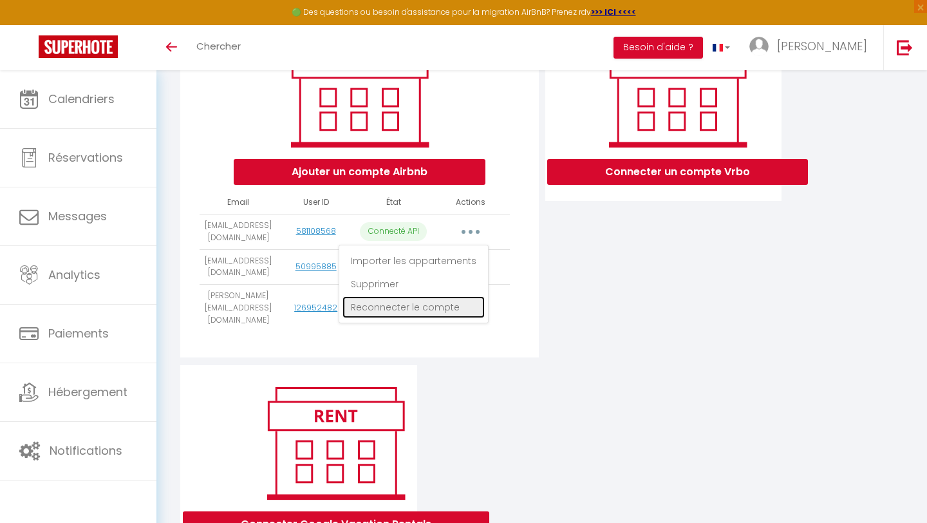
click at [435, 305] on link "Reconnecter le compte" at bounding box center [413, 307] width 142 height 22
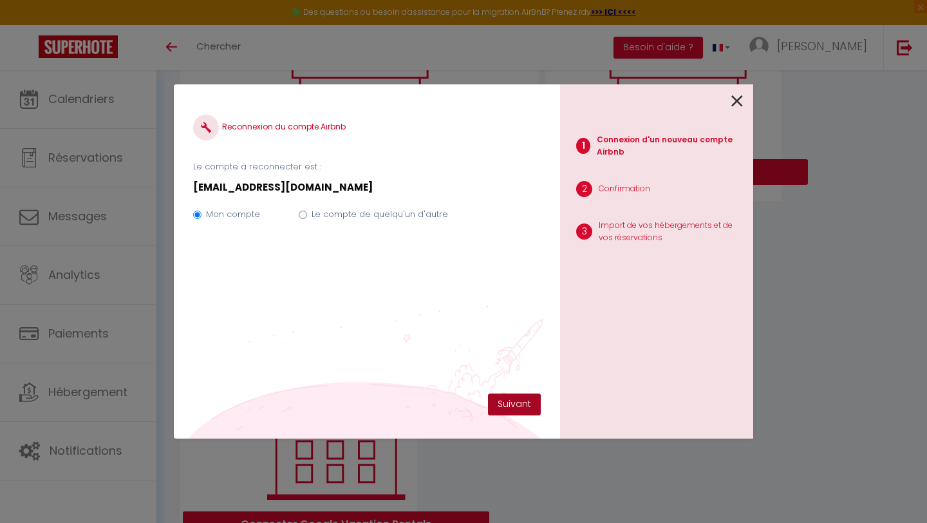
click at [529, 409] on button "Suivant" at bounding box center [514, 404] width 53 height 22
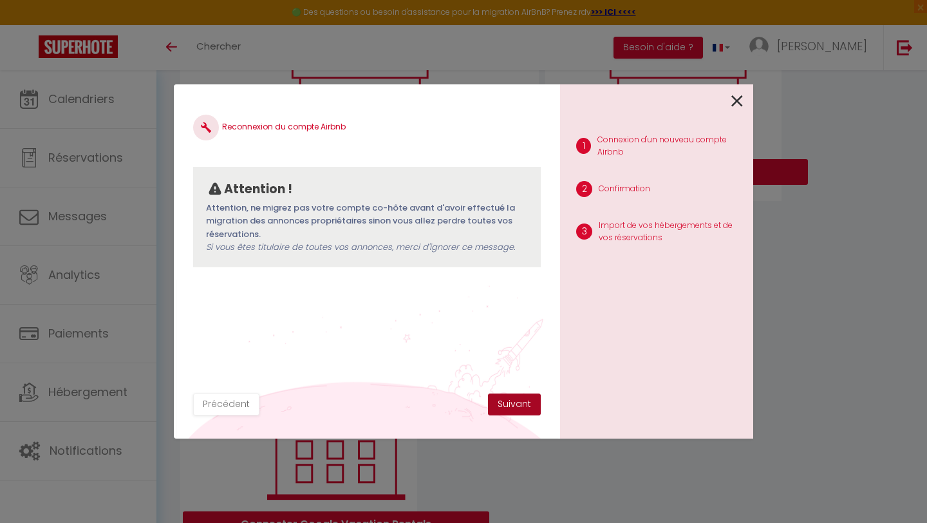
click at [521, 403] on button "Suivant" at bounding box center [514, 404] width 53 height 22
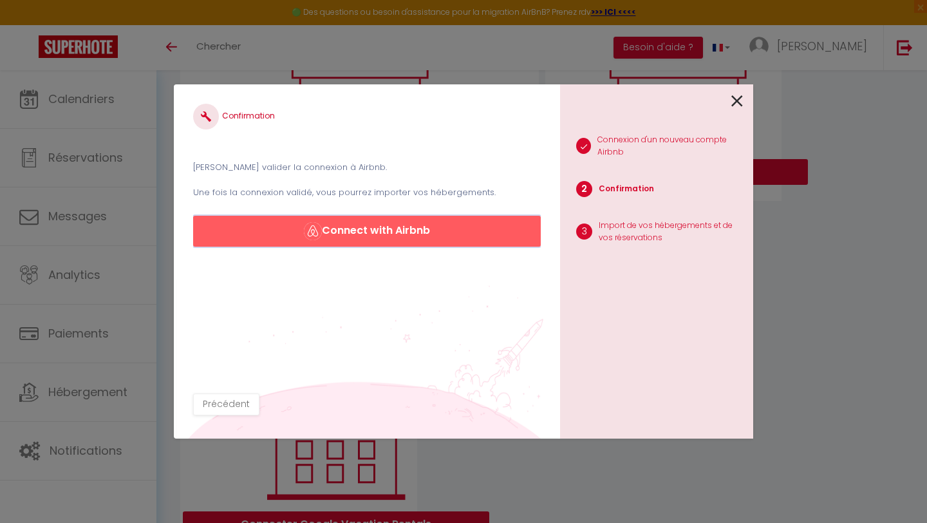
click at [387, 229] on button "Connect with Airbnb" at bounding box center [367, 231] width 348 height 31
click at [734, 102] on icon at bounding box center [737, 100] width 12 height 19
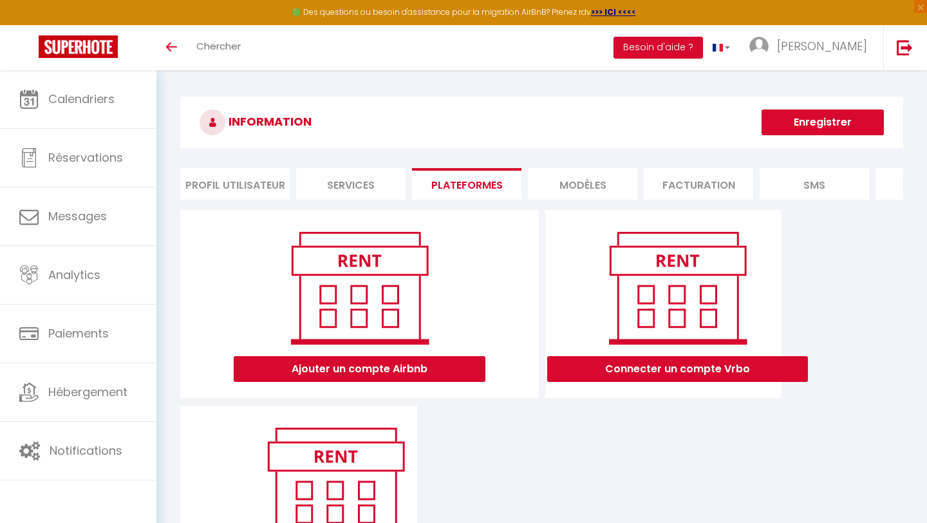
scroll to position [197, 0]
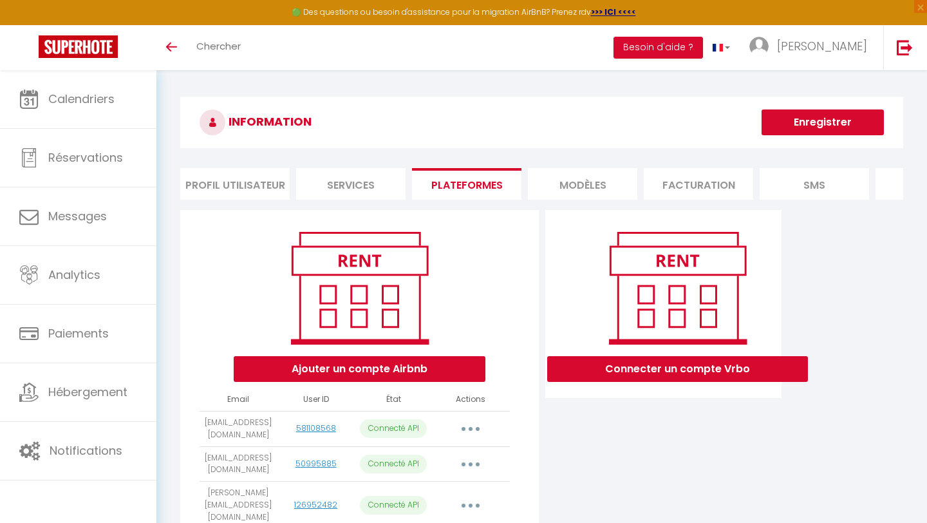
scroll to position [197, 0]
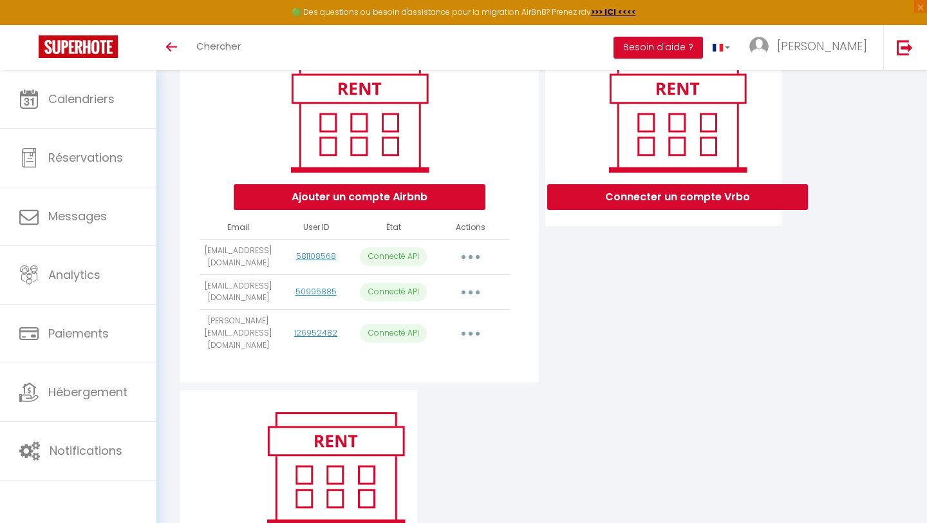
scroll to position [197, 0]
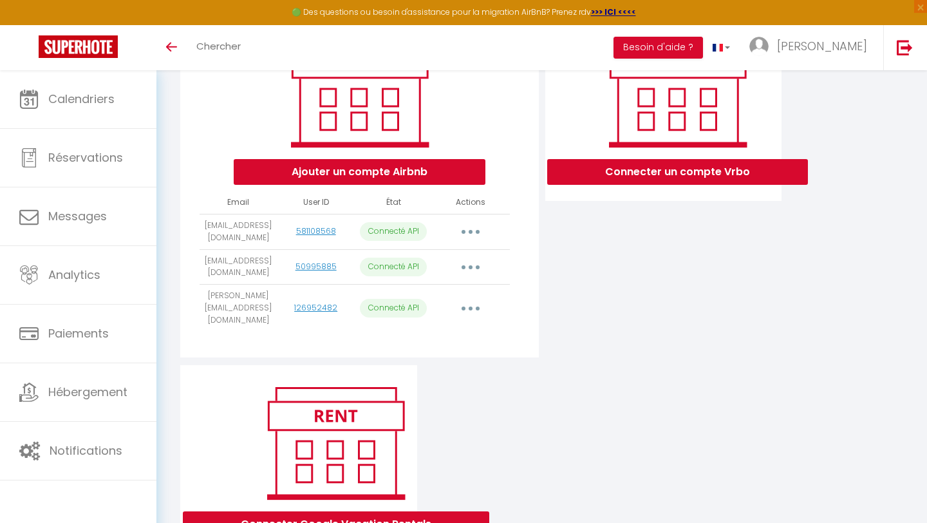
click at [474, 232] on button "button" at bounding box center [471, 231] width 36 height 21
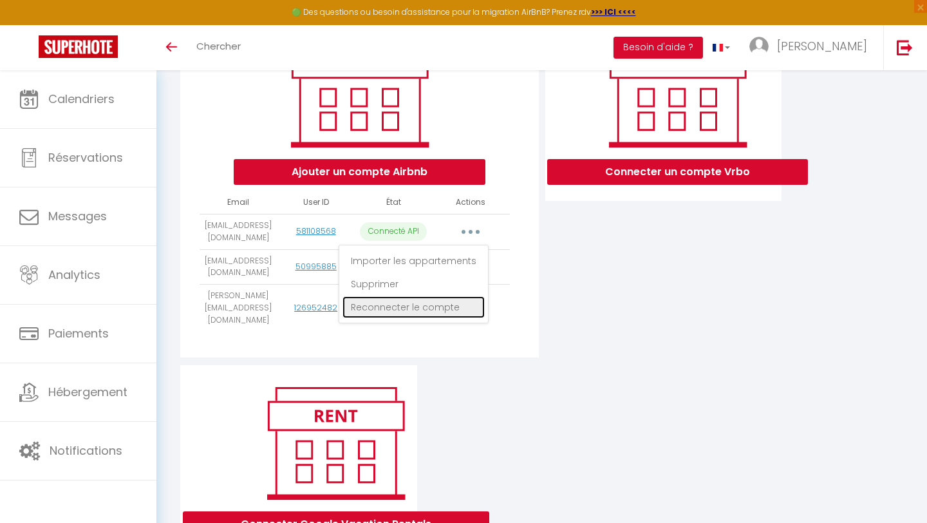
click at [431, 305] on link "Reconnecter le compte" at bounding box center [413, 307] width 142 height 22
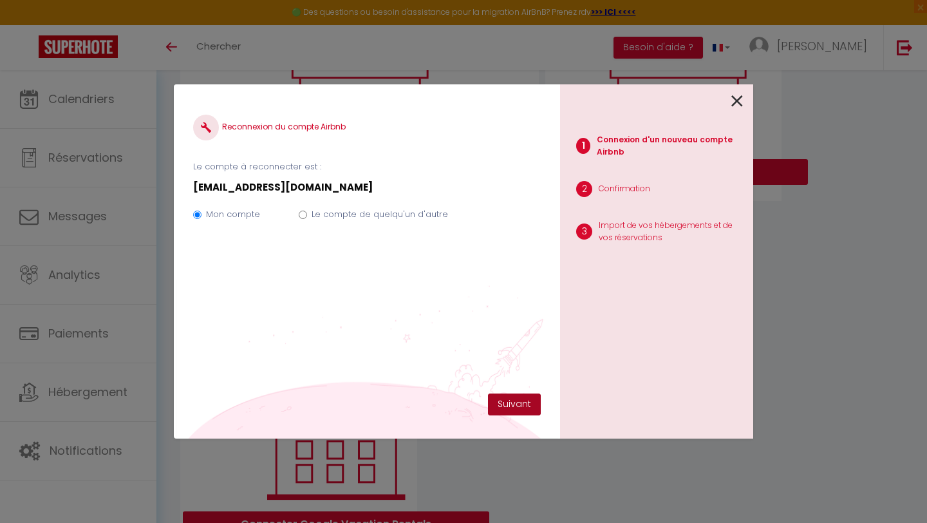
click at [521, 407] on button "Suivant" at bounding box center [514, 404] width 53 height 22
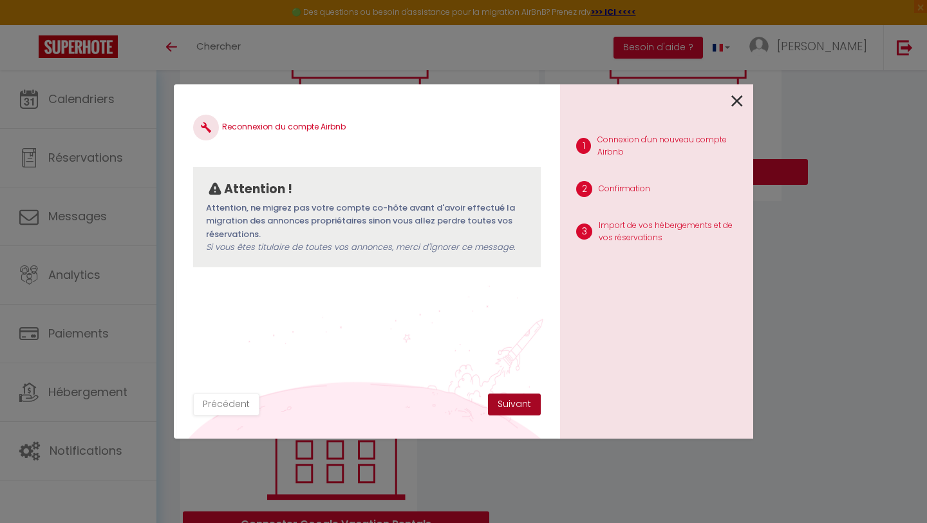
click at [514, 402] on button "Suivant" at bounding box center [514, 404] width 53 height 22
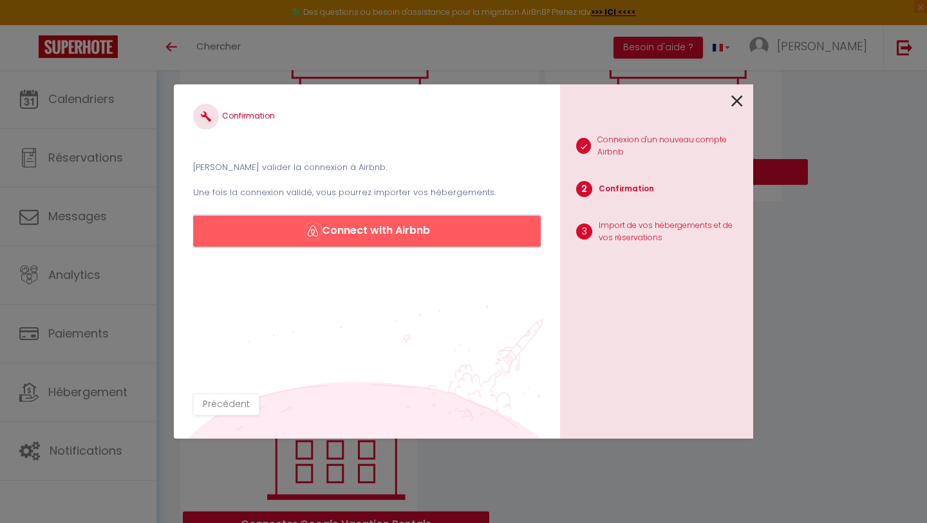
click at [352, 221] on button "Connect with Airbnb" at bounding box center [367, 231] width 348 height 31
click at [414, 232] on button "Connect with Airbnb" at bounding box center [367, 231] width 348 height 31
click at [737, 98] on icon at bounding box center [737, 100] width 12 height 19
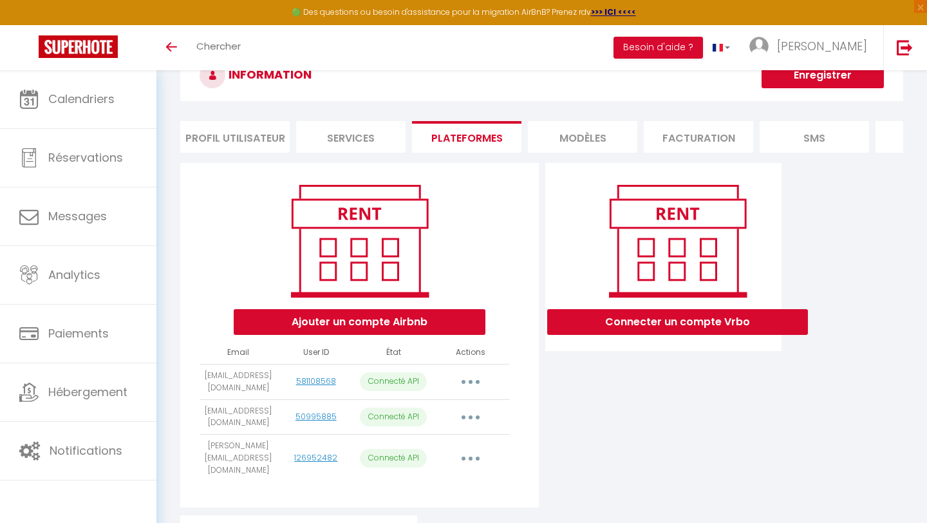
scroll to position [0, 0]
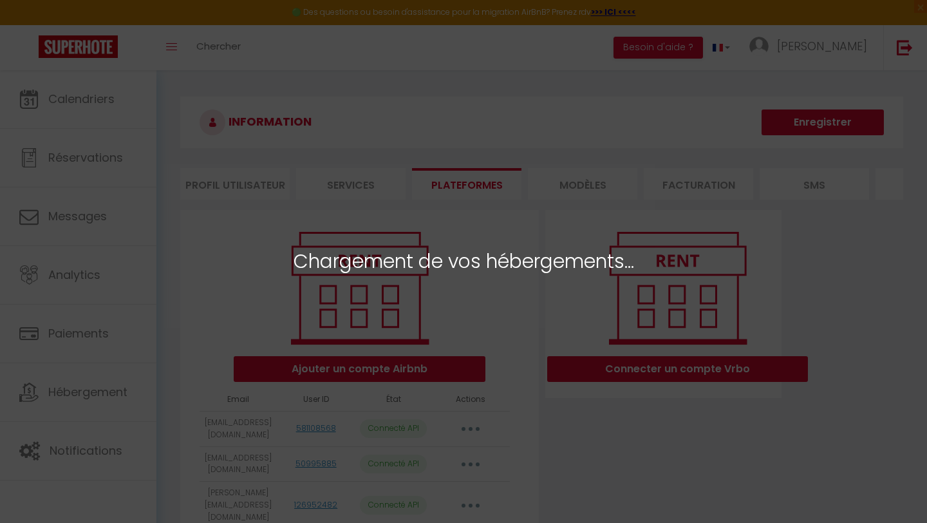
select select "52871"
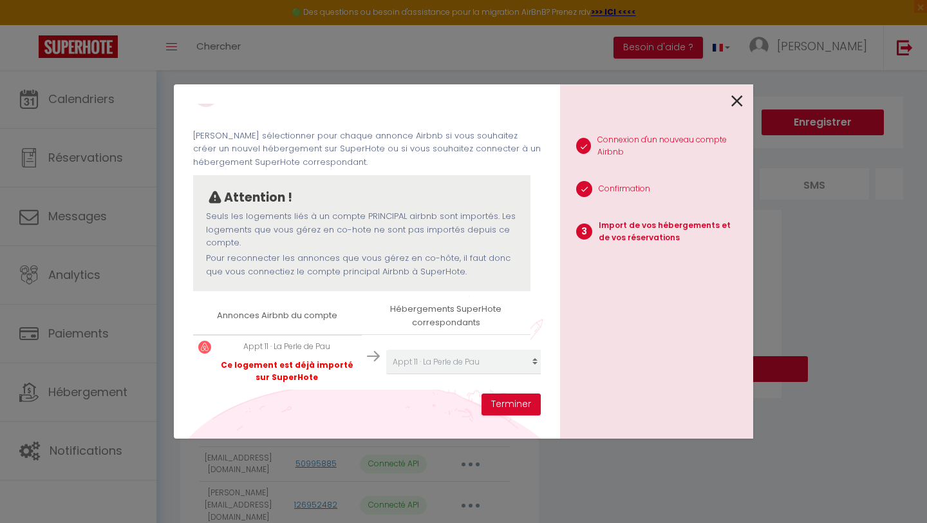
scroll to position [38, 0]
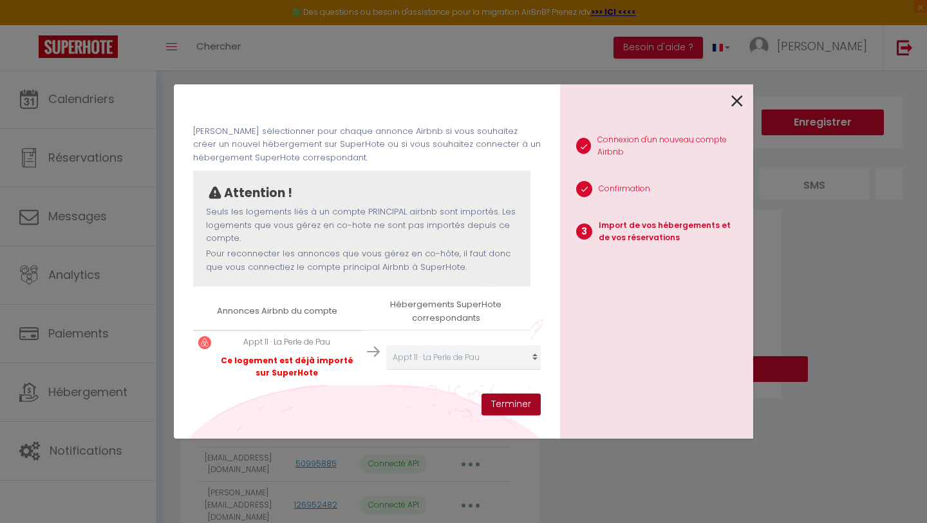
click at [510, 403] on button "Terminer" at bounding box center [510, 404] width 59 height 22
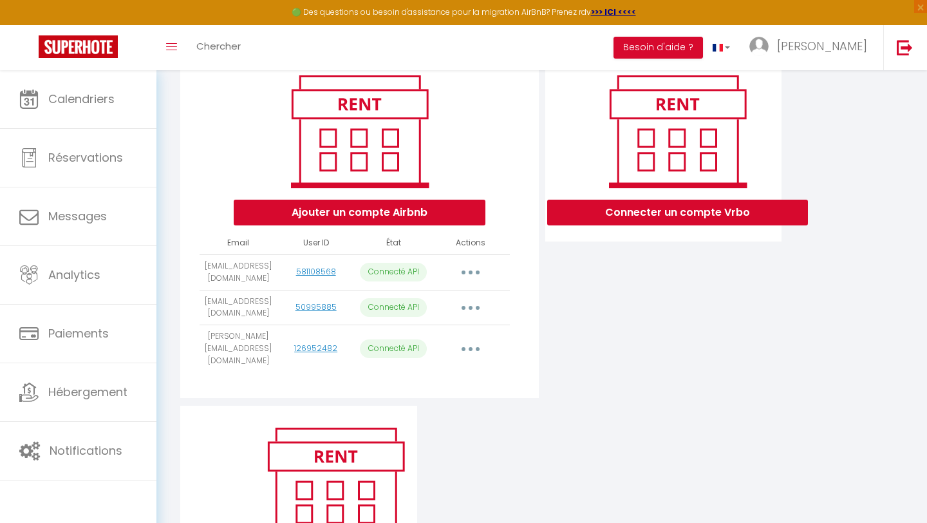
scroll to position [202, 0]
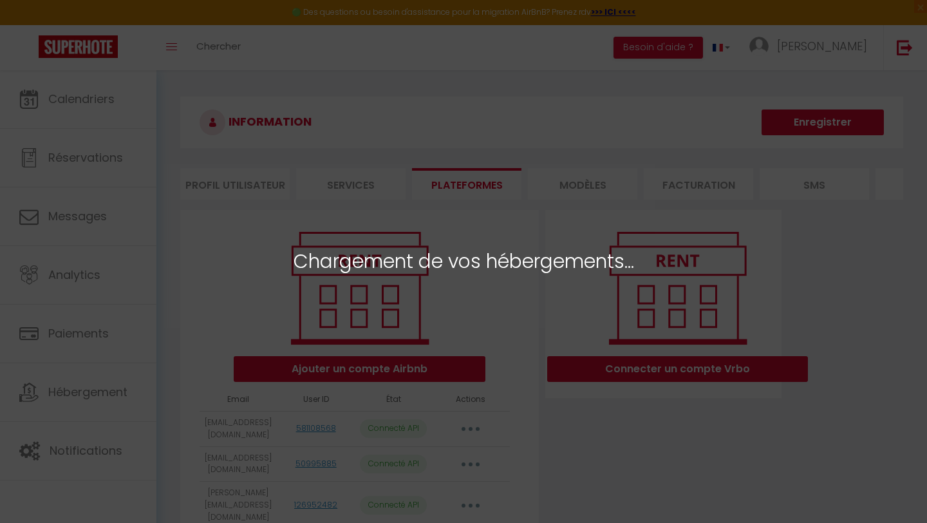
select select "52871"
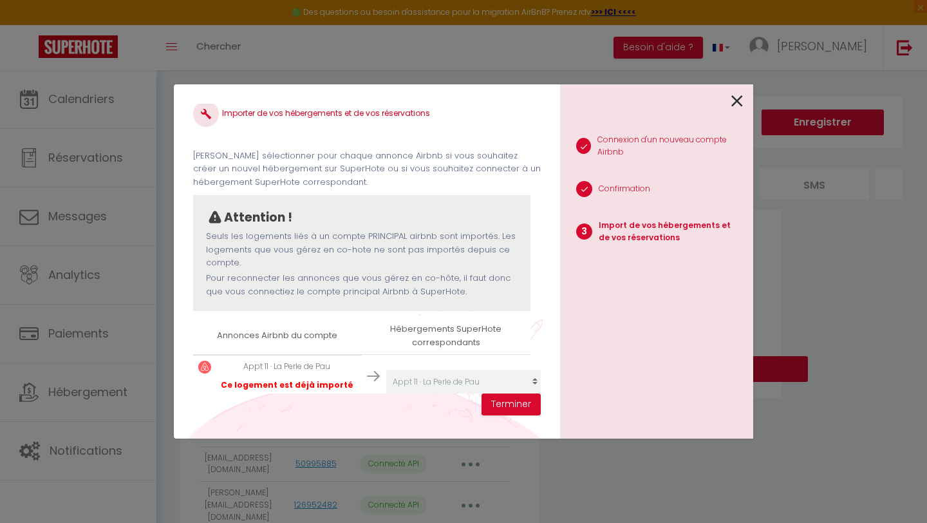
scroll to position [38, 0]
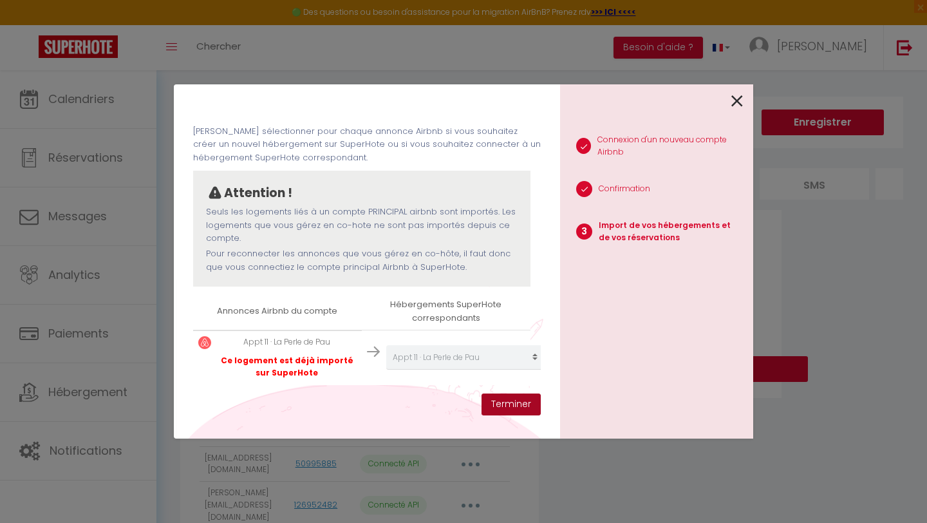
click at [519, 413] on button "Terminer" at bounding box center [510, 404] width 59 height 22
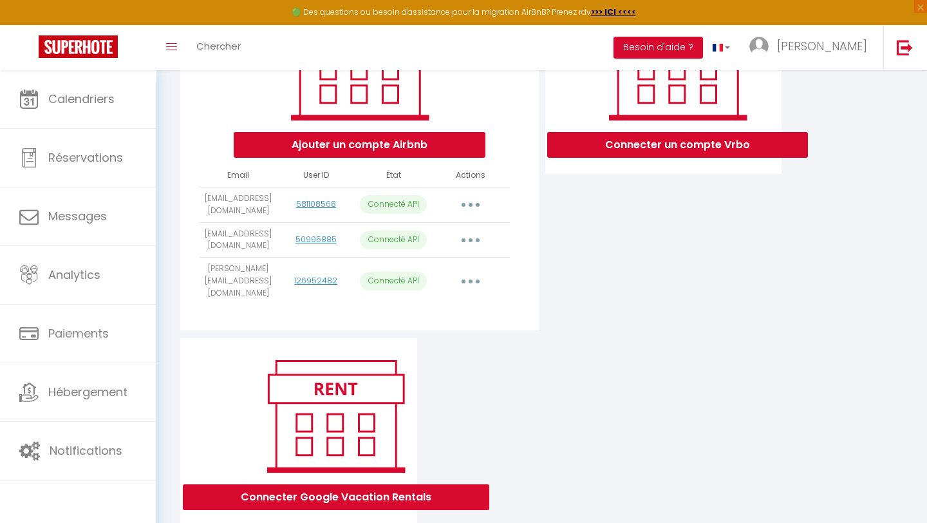
scroll to position [251, 0]
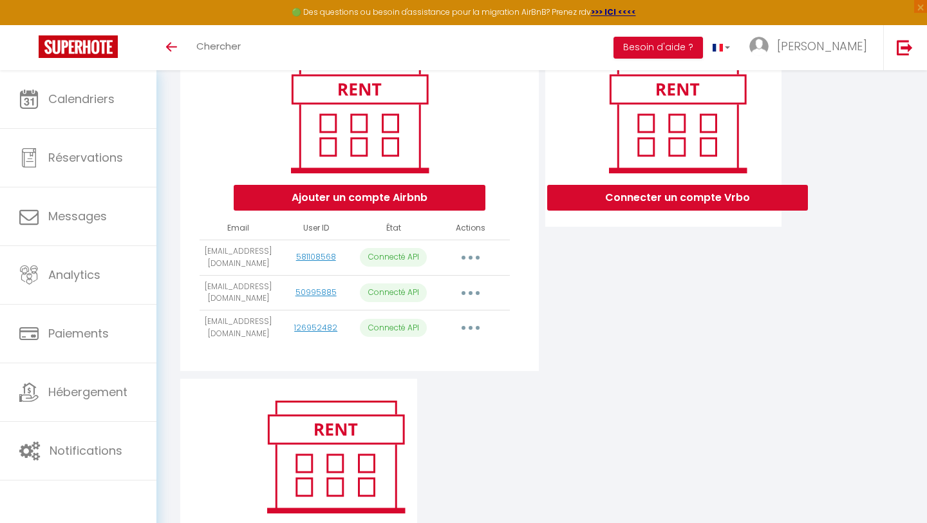
scroll to position [251, 0]
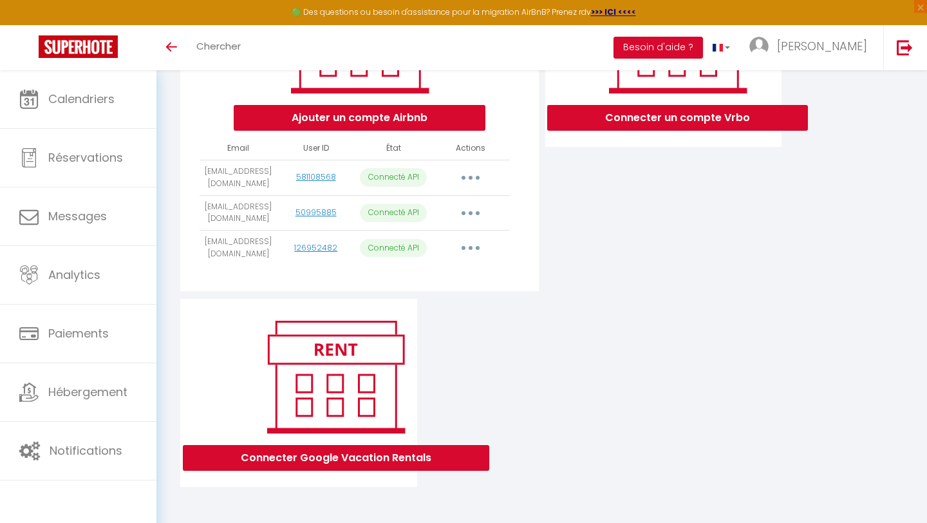
click at [478, 176] on button "button" at bounding box center [471, 177] width 36 height 21
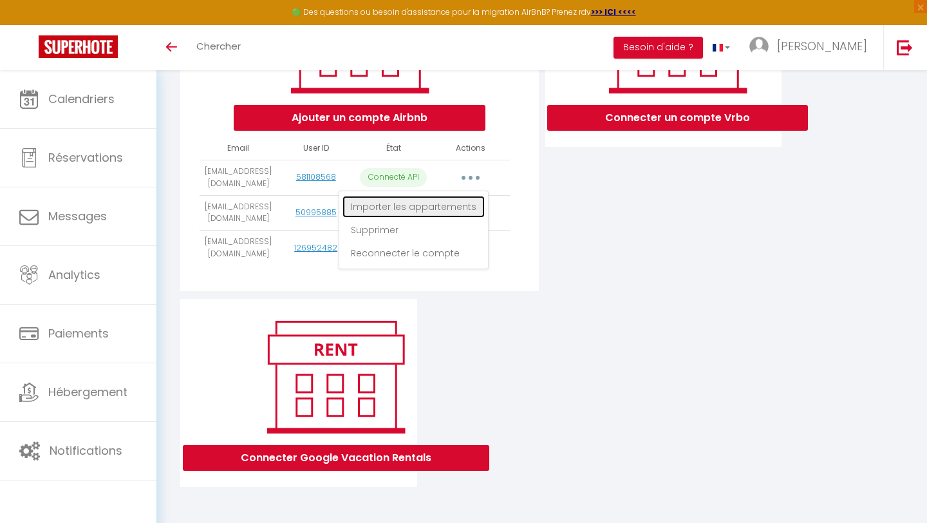
click at [466, 201] on link "Importer les appartements" at bounding box center [413, 207] width 142 height 22
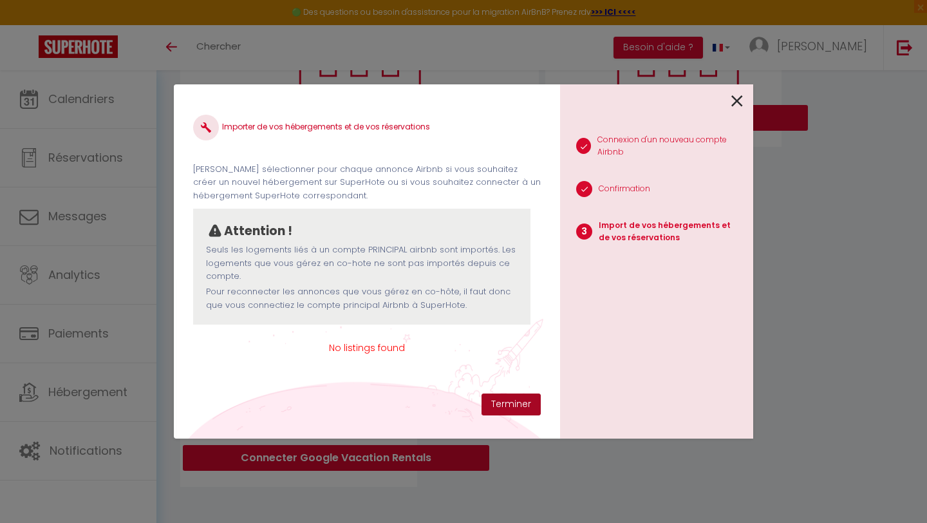
click at [515, 405] on button "Terminer" at bounding box center [510, 404] width 59 height 22
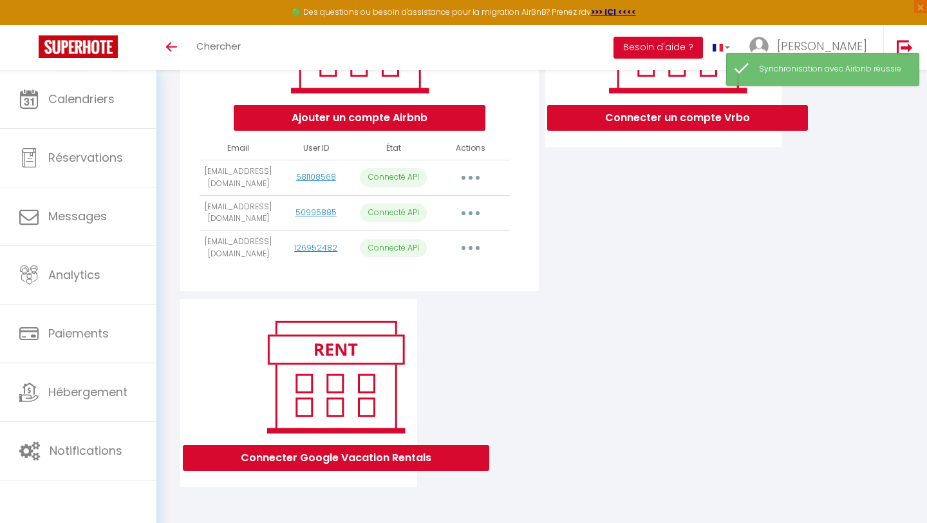
click at [474, 210] on button "button" at bounding box center [471, 213] width 36 height 21
click at [534, 190] on div "Ajouter un compte Airbnb Email User ID État Actions alexandra.herve64@gmail.com…" at bounding box center [359, 125] width 358 height 332
click at [471, 177] on icon "button" at bounding box center [471, 178] width 4 height 4
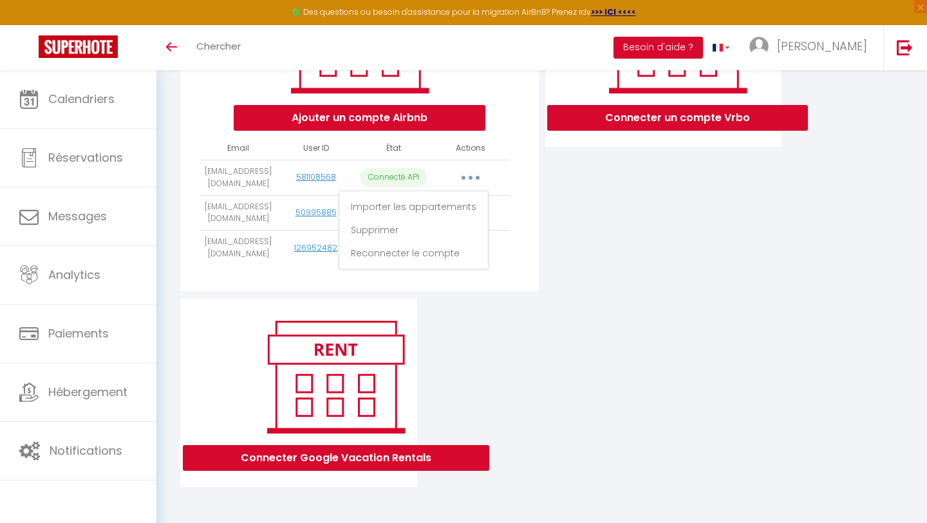
click at [554, 218] on div "Connecter un compte Vrbo" at bounding box center [663, 129] width 243 height 340
click at [472, 212] on icon "button" at bounding box center [471, 213] width 4 height 4
click at [621, 245] on div "Connecter un compte Vrbo" at bounding box center [663, 129] width 243 height 340
click at [565, 214] on div "Connecter un compte Vrbo" at bounding box center [663, 129] width 243 height 340
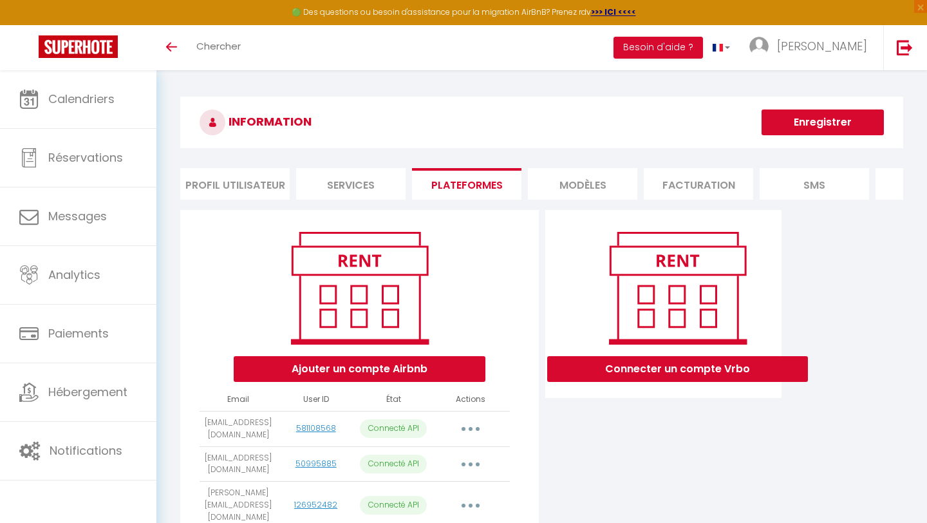
scroll to position [251, 0]
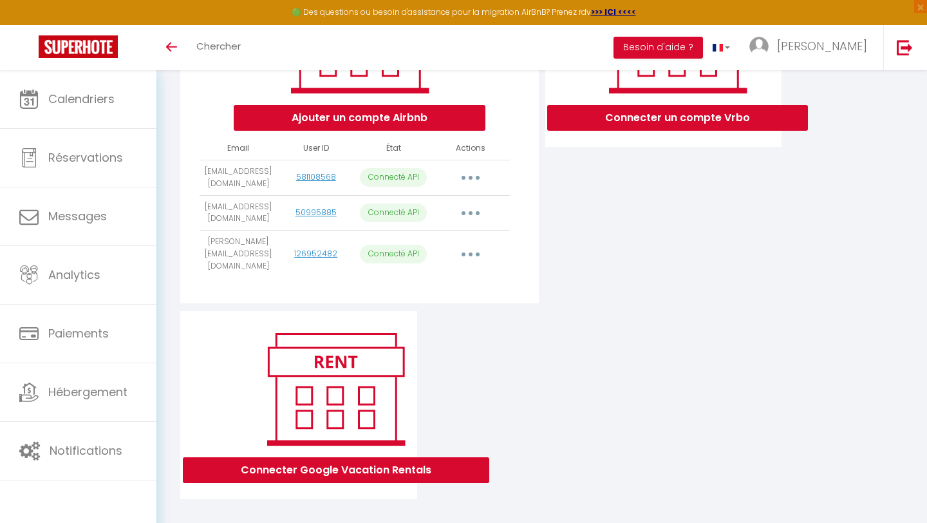
click at [472, 174] on button "button" at bounding box center [471, 177] width 36 height 21
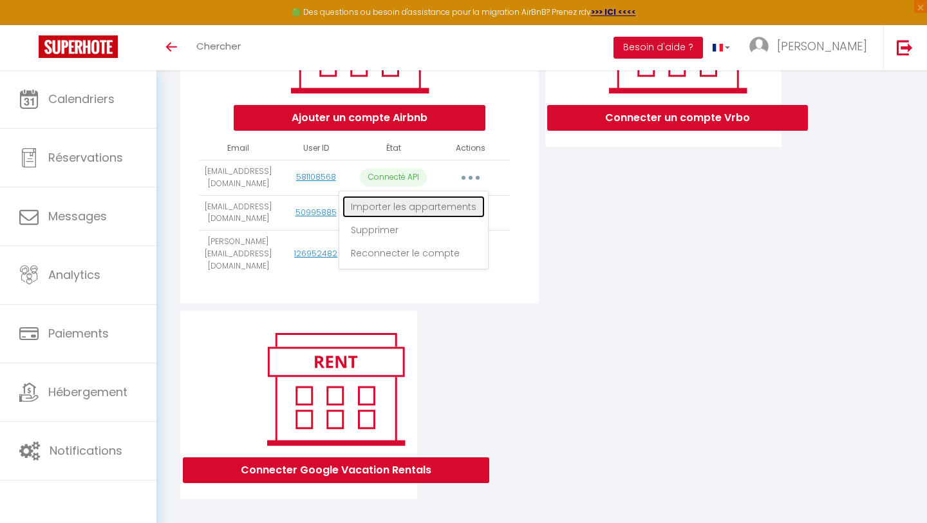
click at [460, 201] on link "Importer les appartements" at bounding box center [413, 207] width 142 height 22
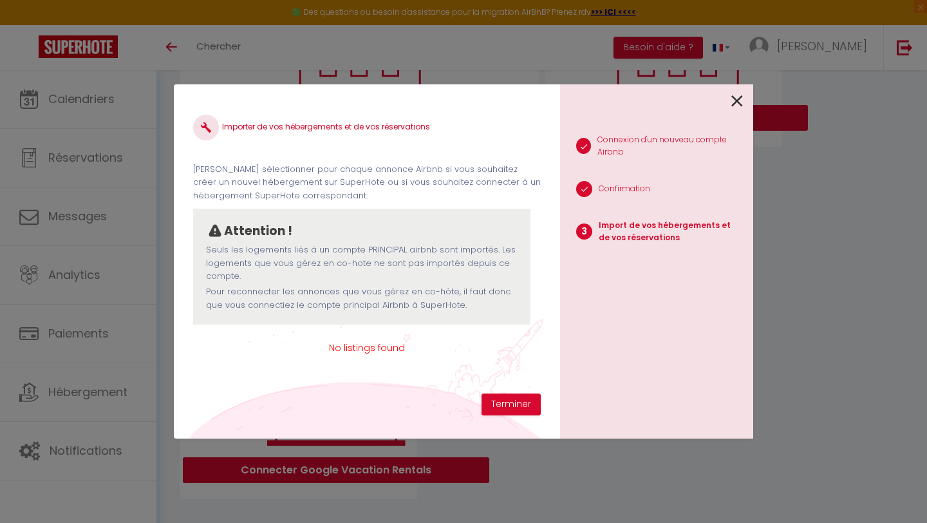
click at [735, 97] on icon at bounding box center [737, 100] width 12 height 19
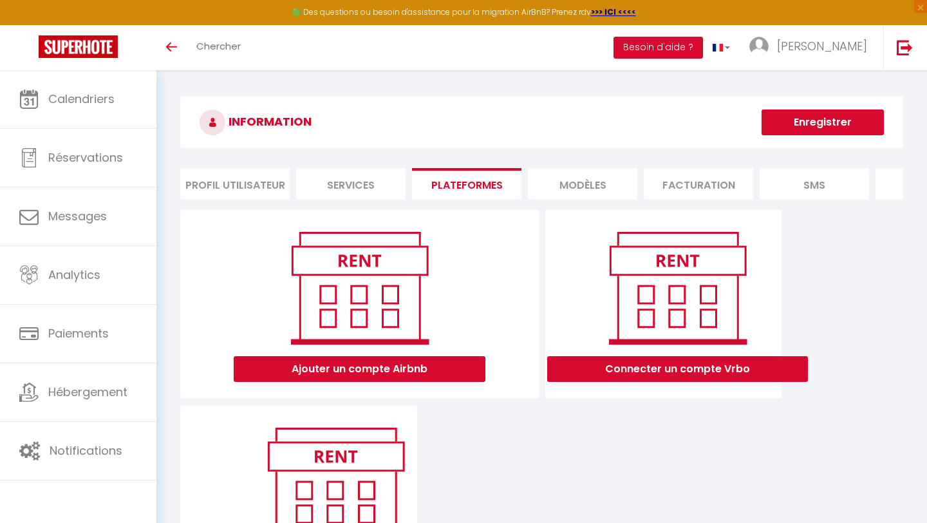
scroll to position [251, 0]
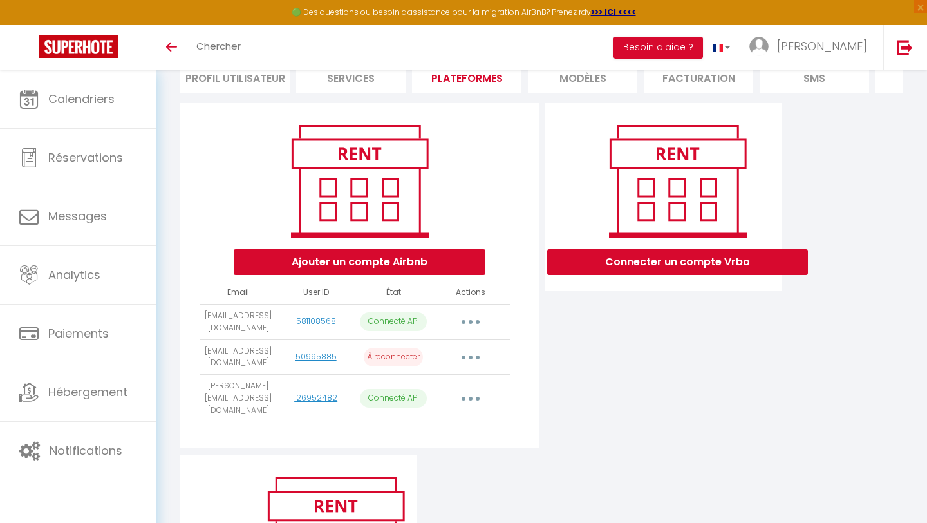
click at [469, 355] on button "button" at bounding box center [471, 357] width 36 height 21
click at [552, 400] on div "Connecter un compte Vrbo" at bounding box center [663, 279] width 243 height 352
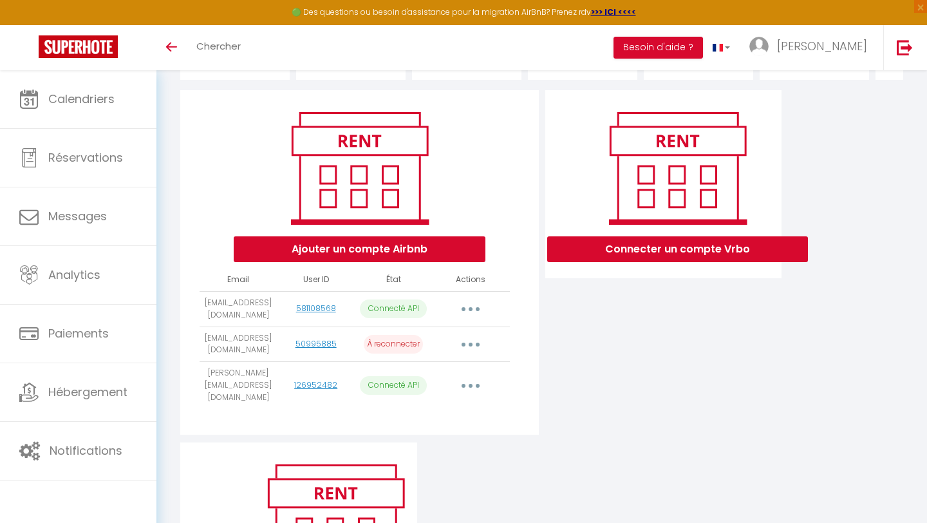
scroll to position [251, 0]
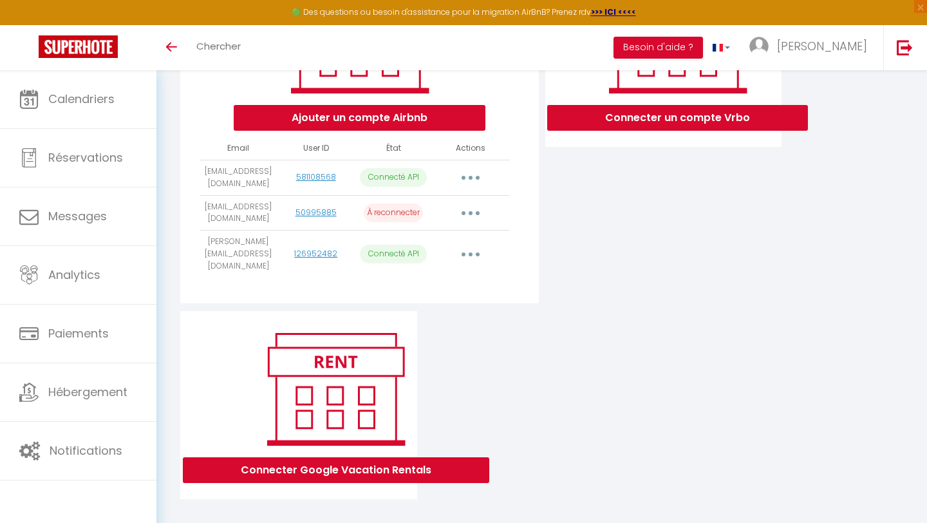
click at [467, 211] on button "button" at bounding box center [471, 213] width 36 height 21
click at [444, 241] on link "Importer les appartements" at bounding box center [413, 242] width 142 height 22
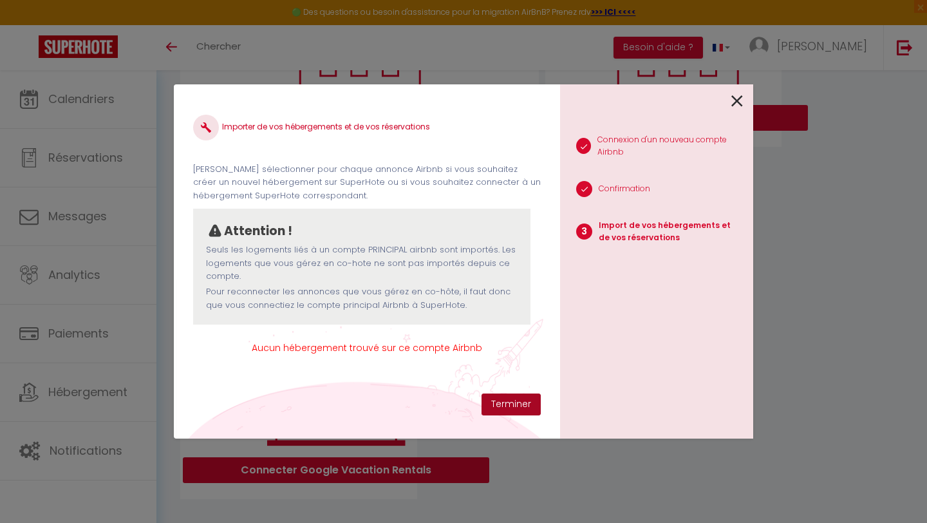
click at [510, 406] on button "Terminer" at bounding box center [510, 404] width 59 height 22
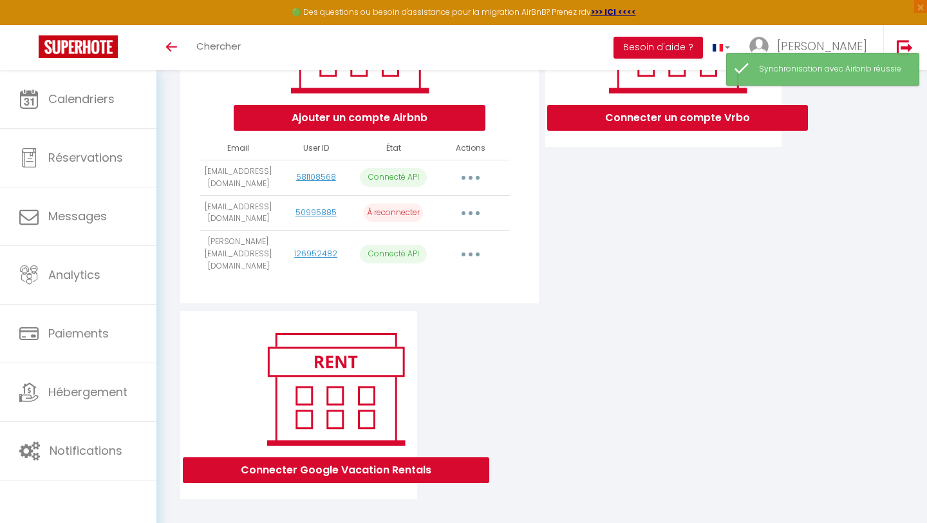
click at [474, 213] on button "button" at bounding box center [471, 213] width 36 height 21
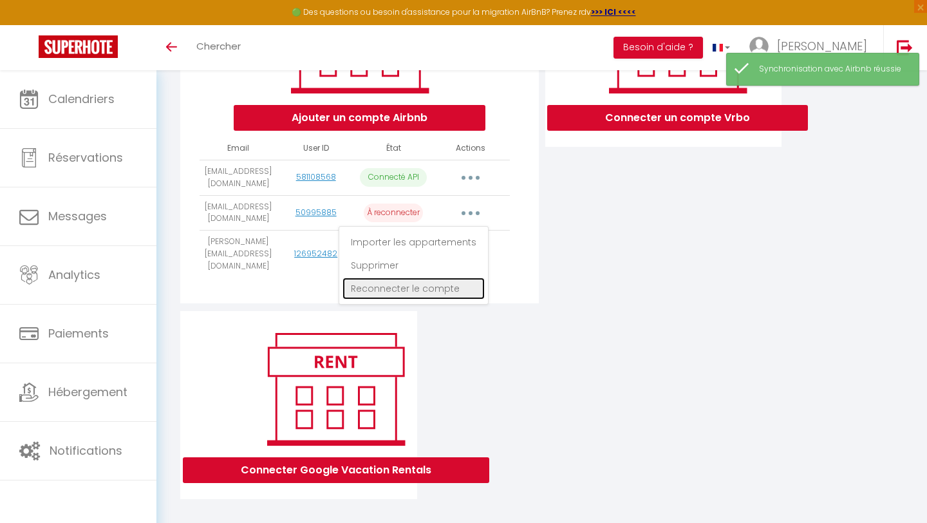
click at [442, 285] on link "Reconnecter le compte" at bounding box center [413, 288] width 142 height 22
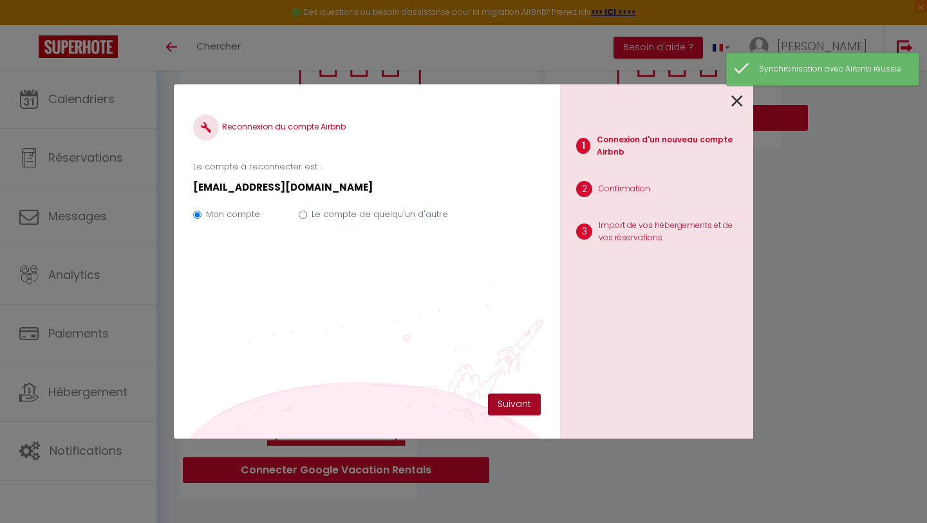
click at [523, 412] on button "Suivant" at bounding box center [514, 404] width 53 height 22
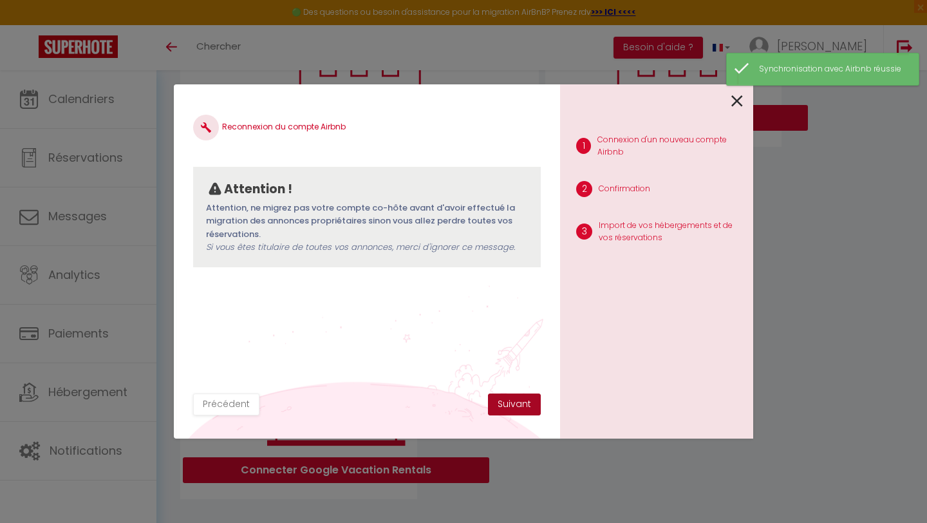
click at [523, 412] on button "Suivant" at bounding box center [514, 404] width 53 height 22
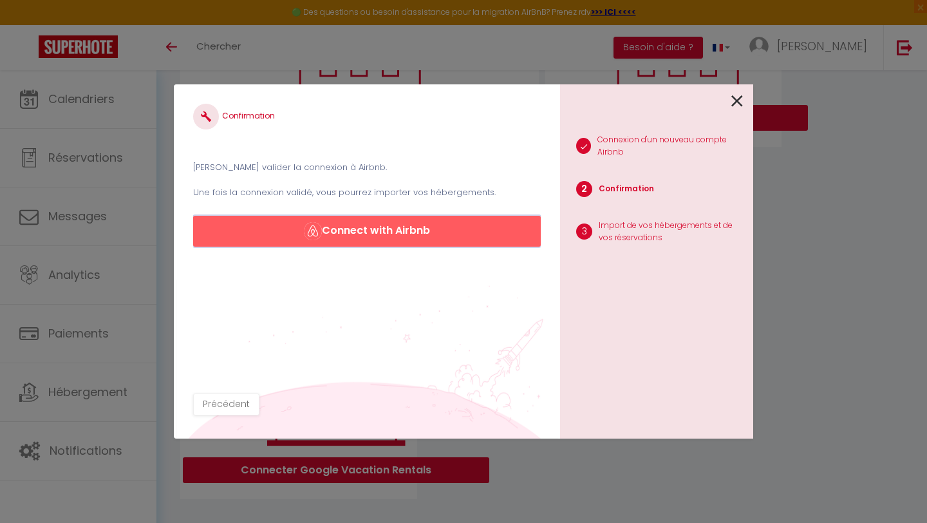
click at [401, 228] on button "Connect with Airbnb" at bounding box center [367, 231] width 348 height 31
click at [734, 100] on icon at bounding box center [737, 100] width 12 height 19
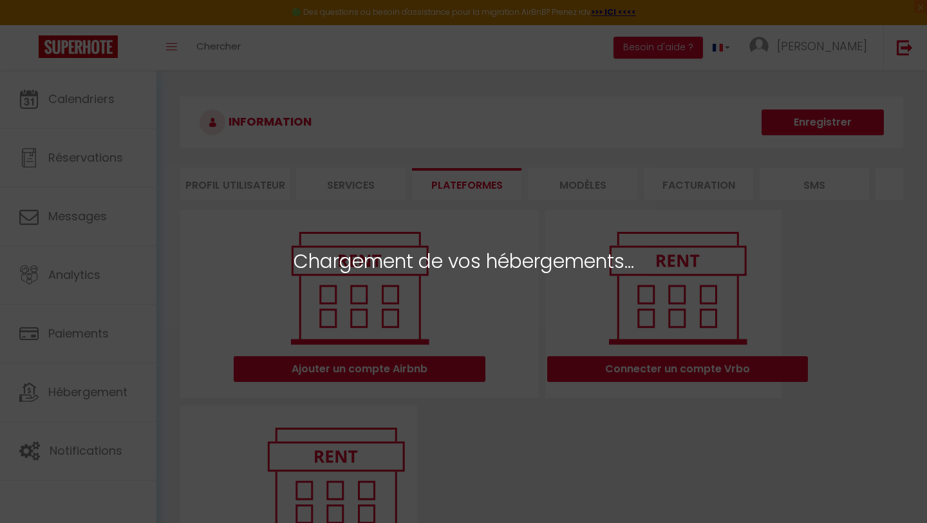
select select "52872"
select select "52873"
select select "52876"
select select "52877"
select select "58554"
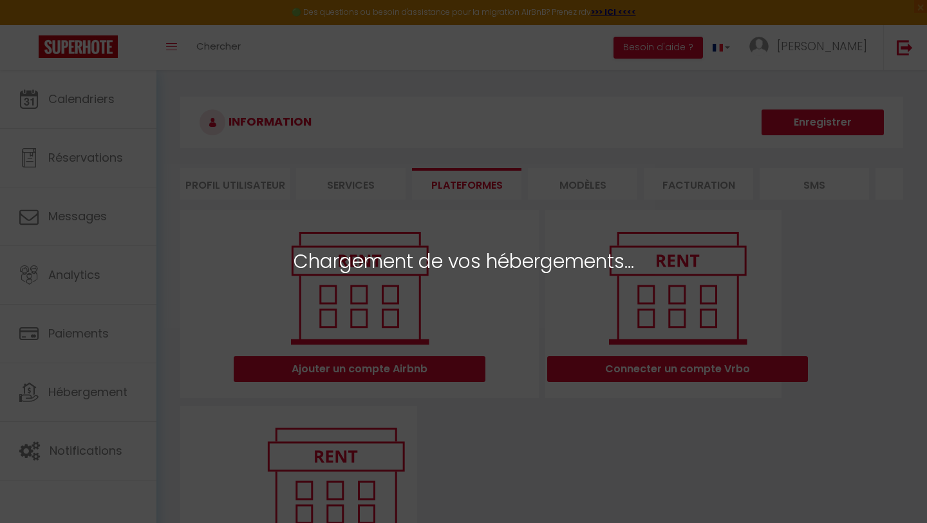
select select "60696"
select select "61846"
select select "52871"
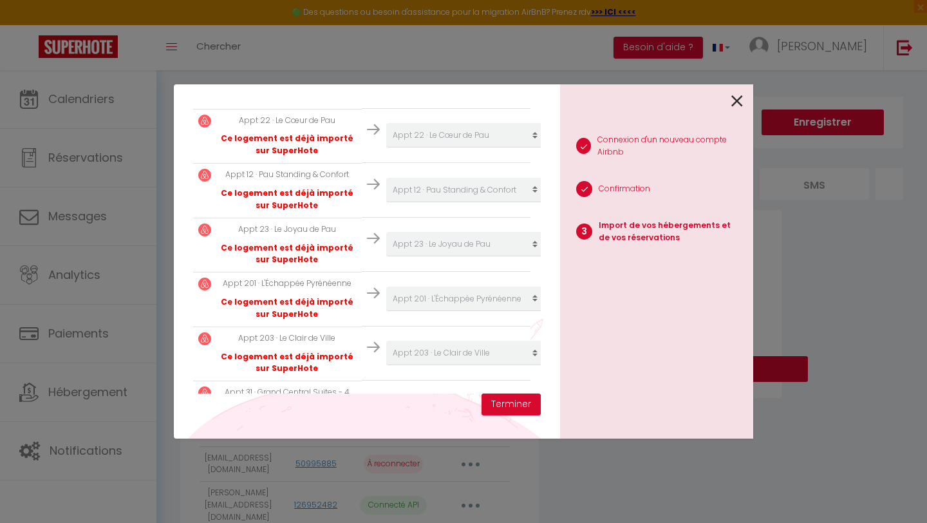
scroll to position [431, 0]
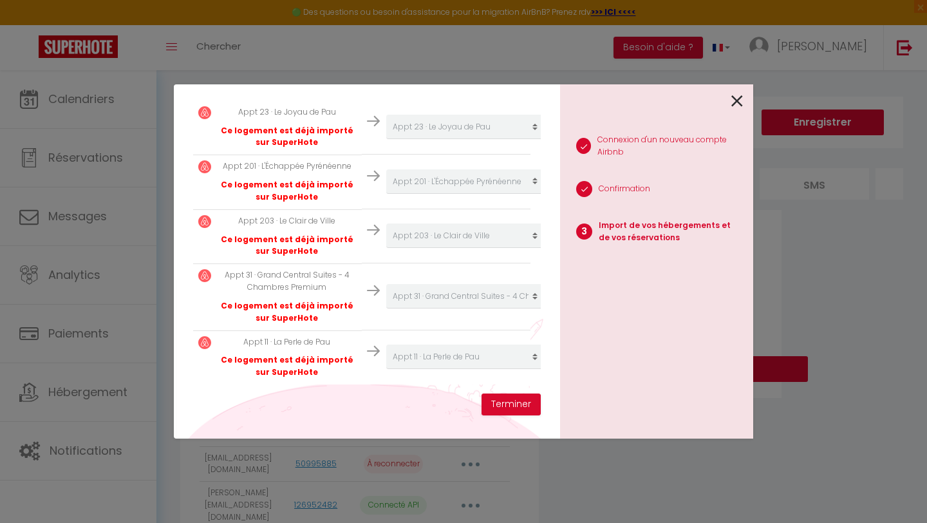
click at [736, 111] on link at bounding box center [737, 100] width 12 height 28
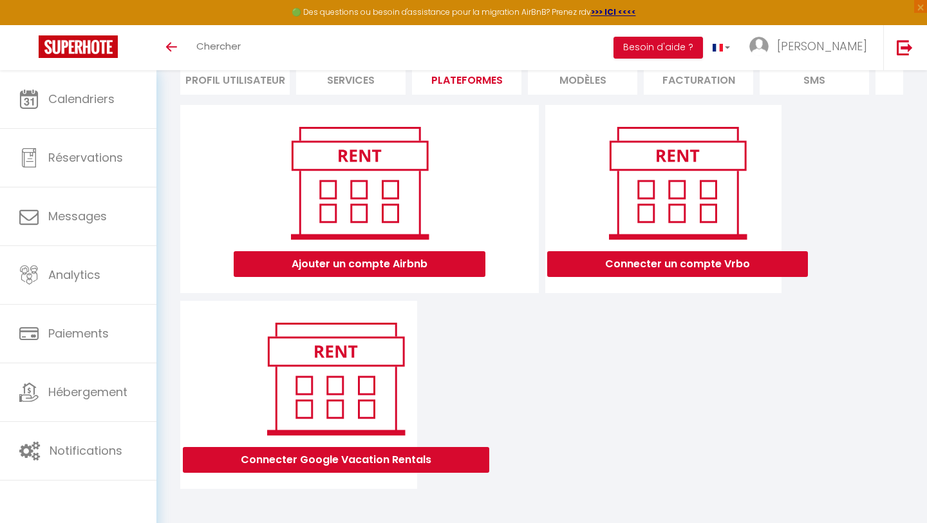
scroll to position [107, 0]
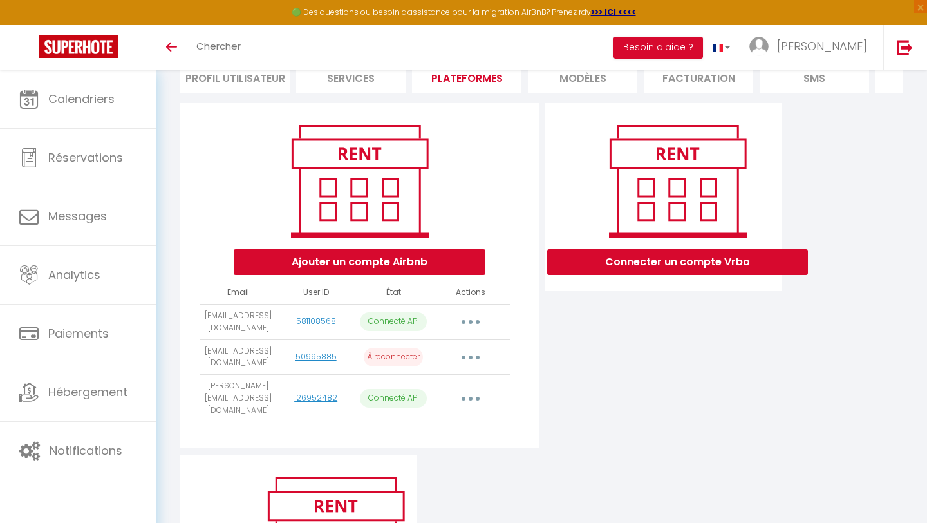
click at [468, 390] on button "button" at bounding box center [471, 398] width 36 height 21
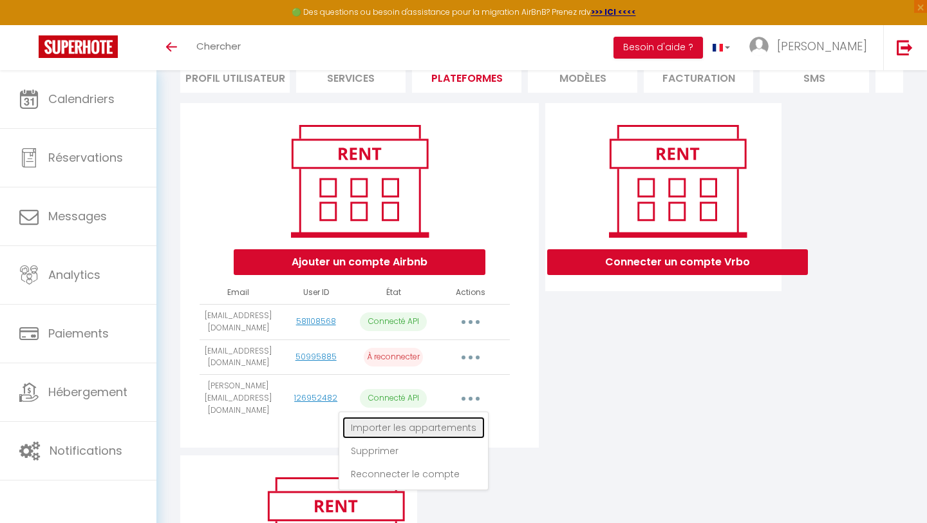
click at [453, 420] on link "Importer les appartements" at bounding box center [413, 427] width 142 height 22
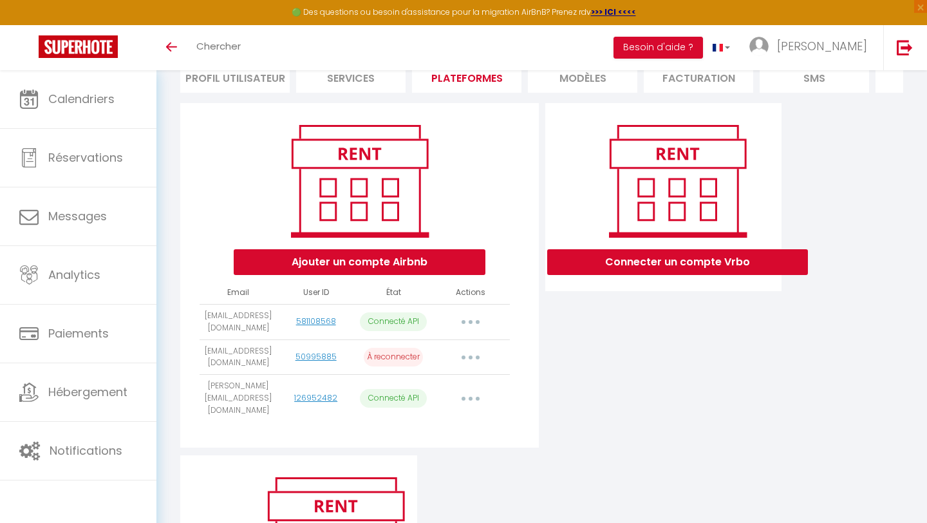
select select "52871"
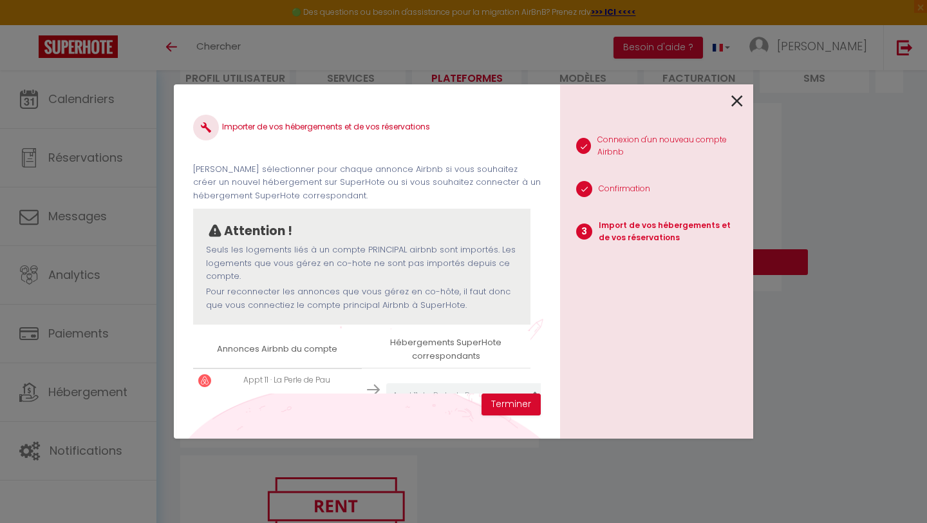
scroll to position [38, 0]
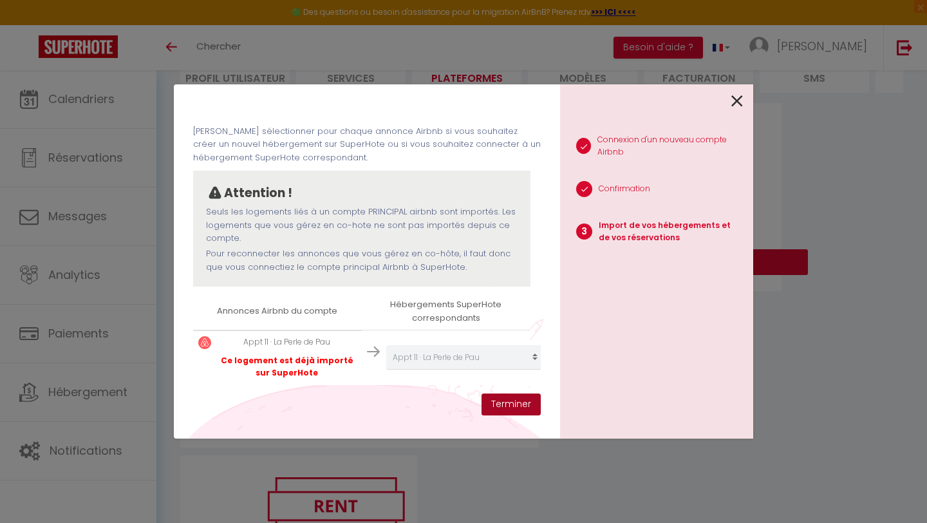
click at [508, 404] on button "Terminer" at bounding box center [510, 404] width 59 height 22
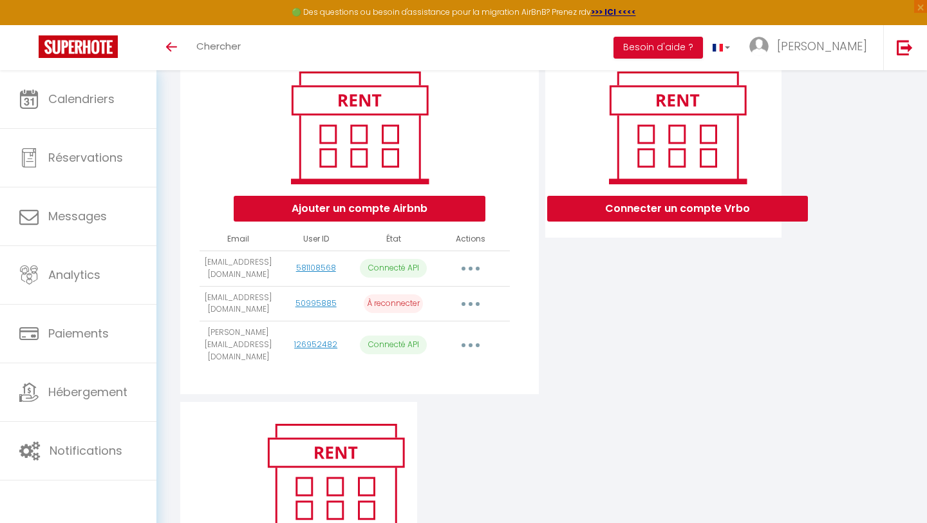
scroll to position [176, 0]
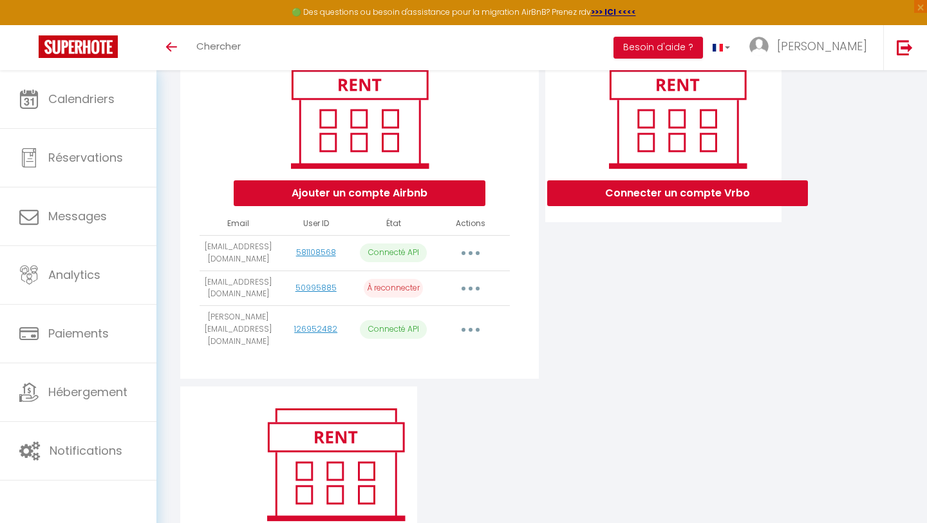
click at [474, 288] on button "button" at bounding box center [471, 288] width 36 height 21
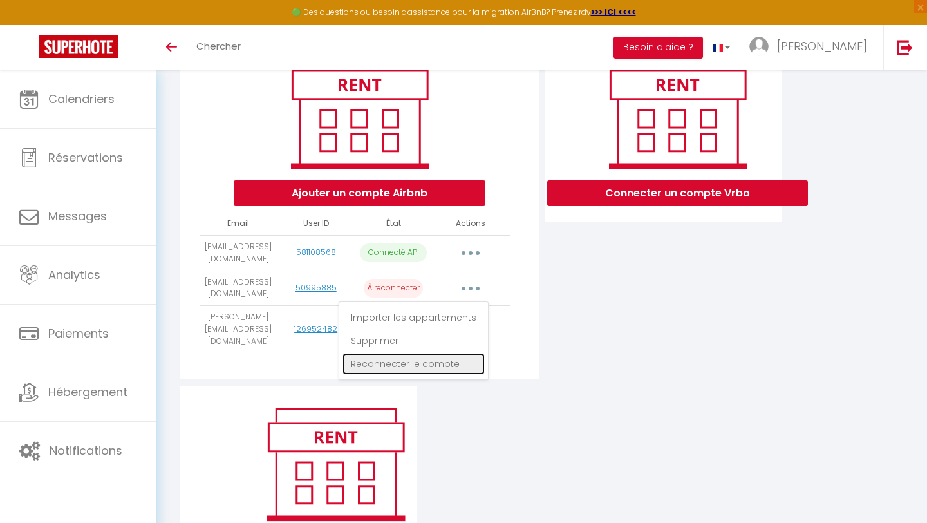
click at [426, 360] on link "Reconnecter le compte" at bounding box center [413, 364] width 142 height 22
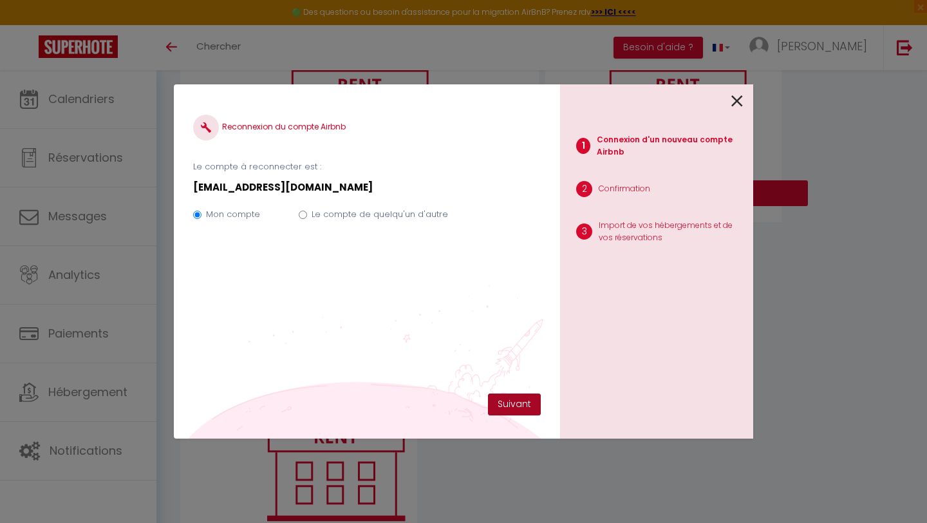
click at [509, 404] on button "Suivant" at bounding box center [514, 404] width 53 height 22
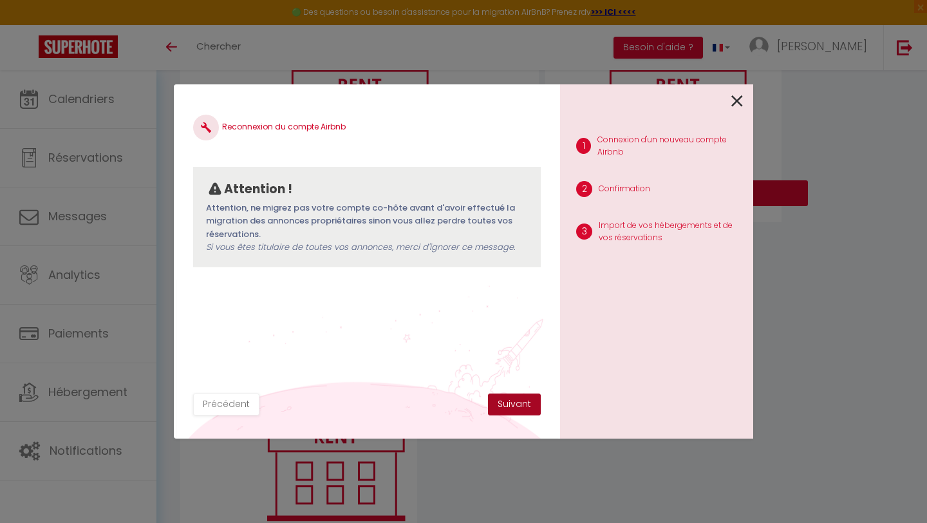
click at [509, 404] on button "Suivant" at bounding box center [514, 404] width 53 height 22
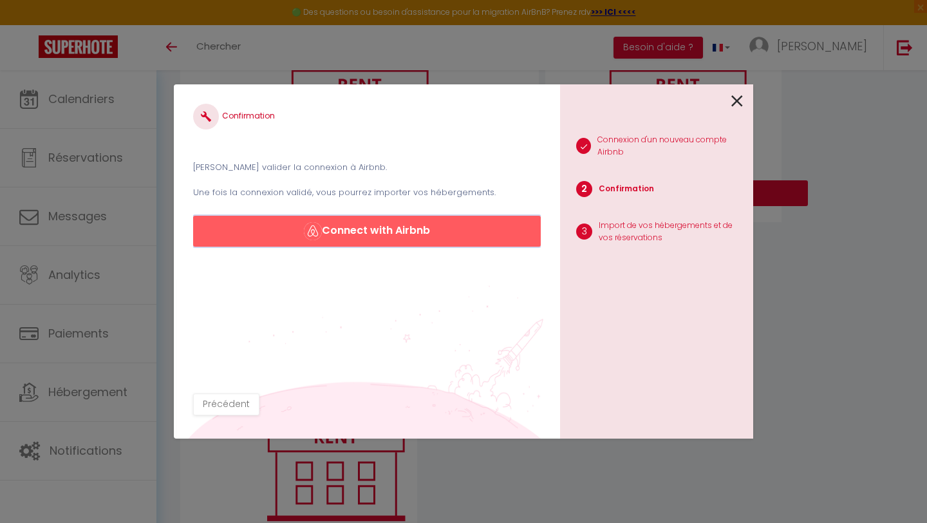
click at [374, 222] on button "Connect with Airbnb" at bounding box center [367, 231] width 348 height 31
click at [740, 102] on icon at bounding box center [737, 100] width 12 height 19
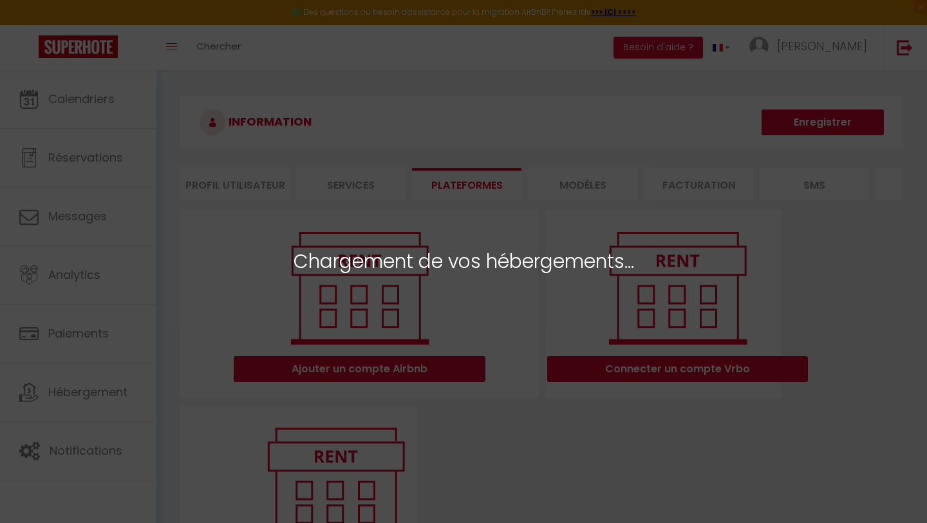
select select "52872"
select select "52873"
select select "52876"
select select "52877"
select select "58554"
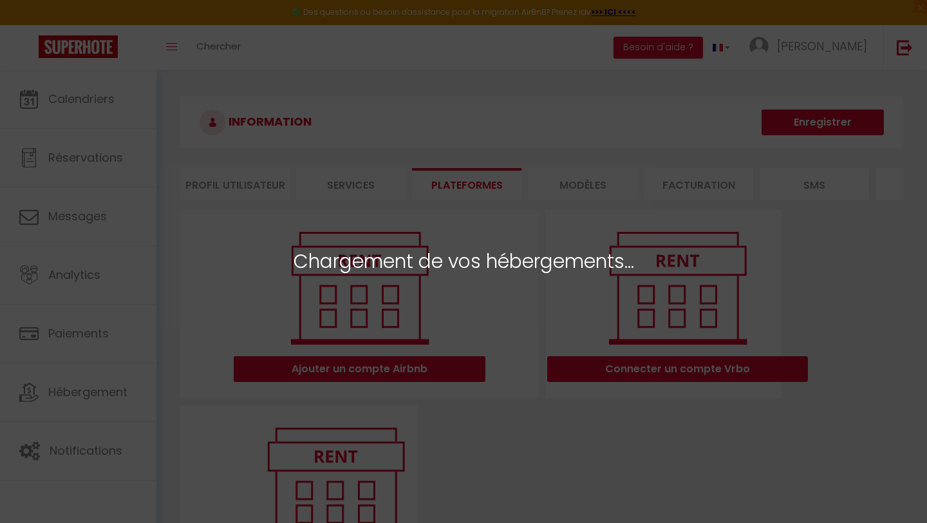
select select "60696"
select select "61846"
select select "52871"
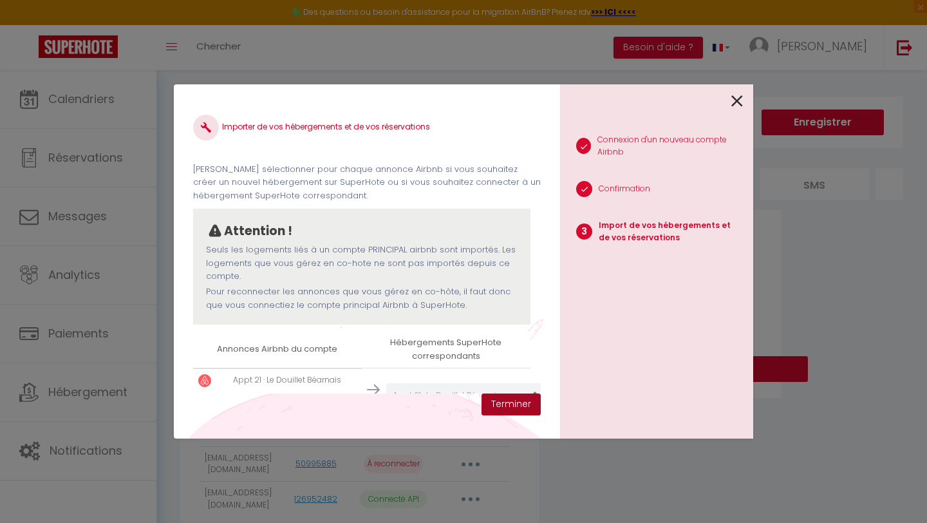
click at [526, 406] on button "Terminer" at bounding box center [510, 404] width 59 height 22
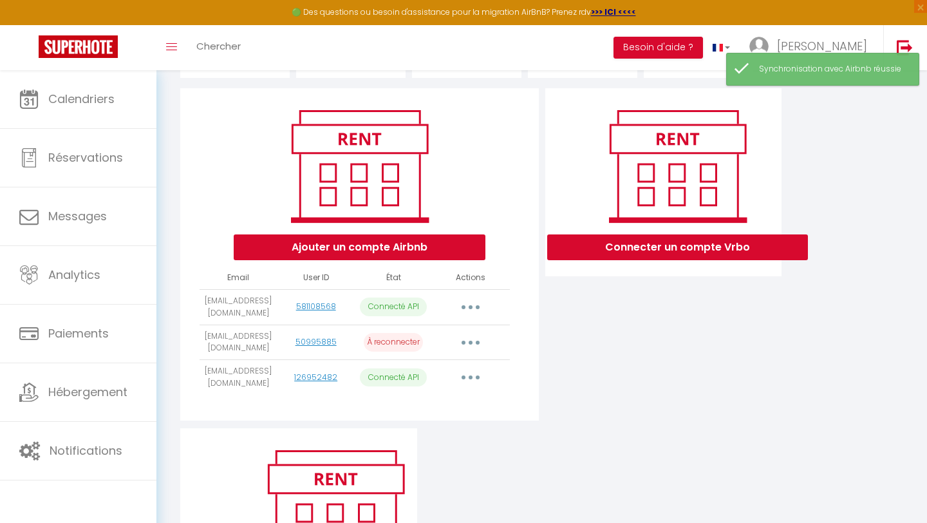
scroll to position [144, 0]
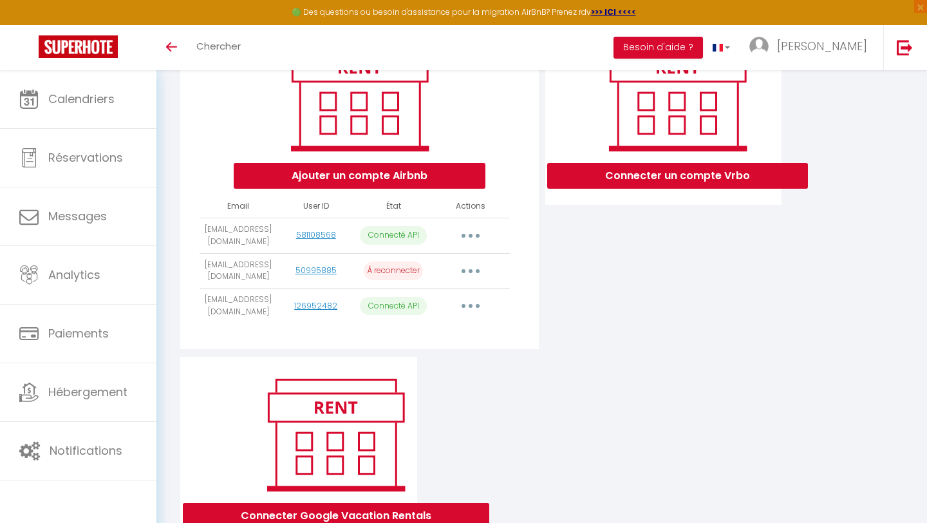
scroll to position [228, 0]
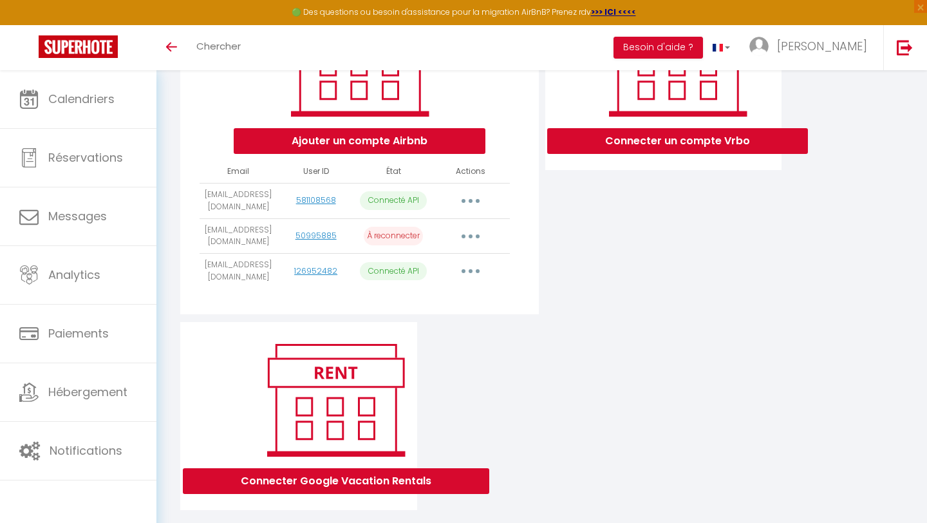
click at [471, 236] on icon "button" at bounding box center [471, 236] width 4 height 4
click at [455, 263] on link "Importer les appartements" at bounding box center [413, 265] width 142 height 22
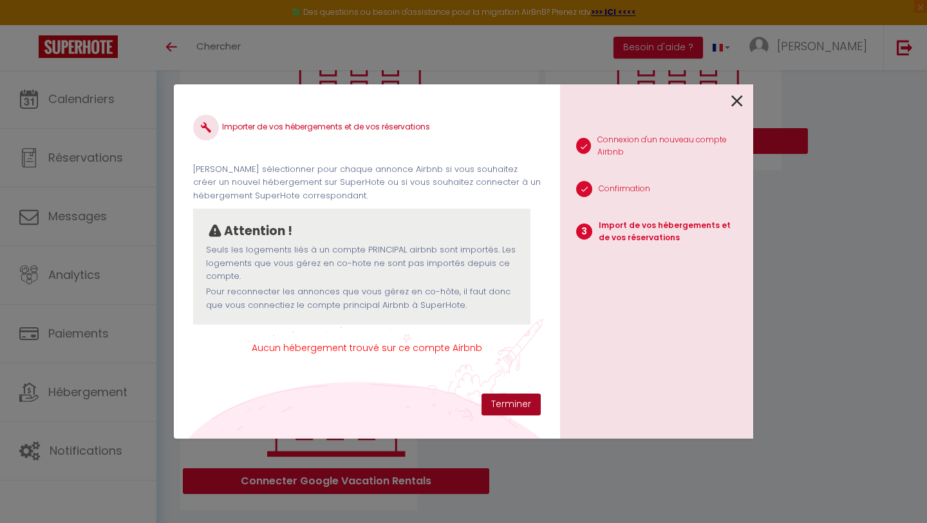
click at [506, 404] on button "Terminer" at bounding box center [510, 404] width 59 height 22
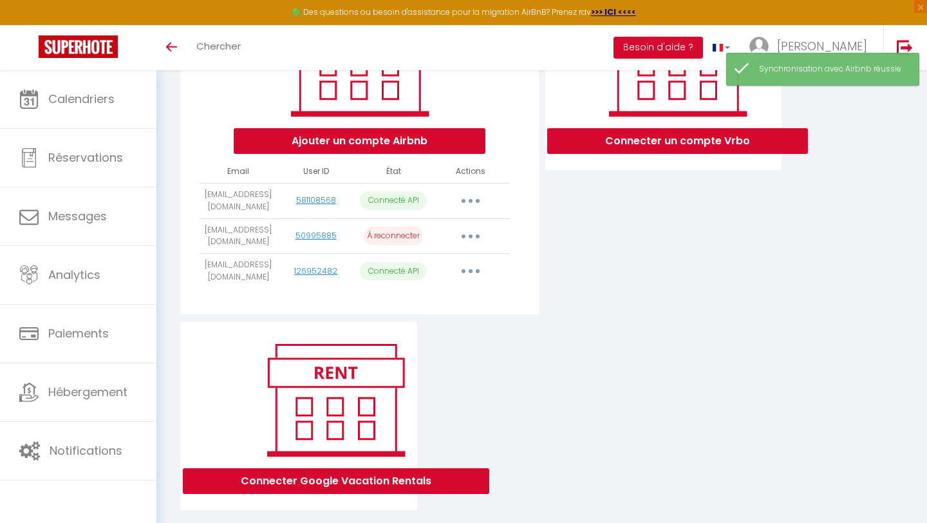
click at [467, 234] on button "button" at bounding box center [471, 236] width 36 height 21
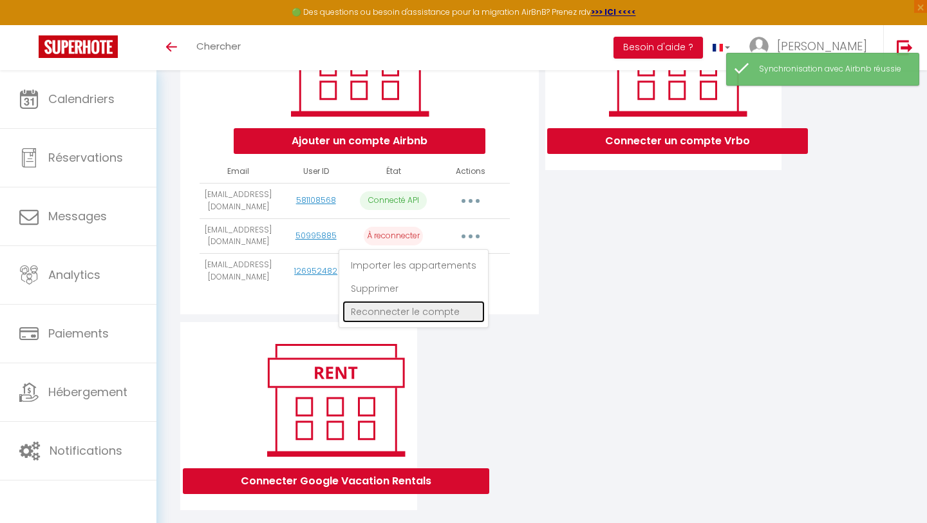
click at [420, 310] on link "Reconnecter le compte" at bounding box center [413, 312] width 142 height 22
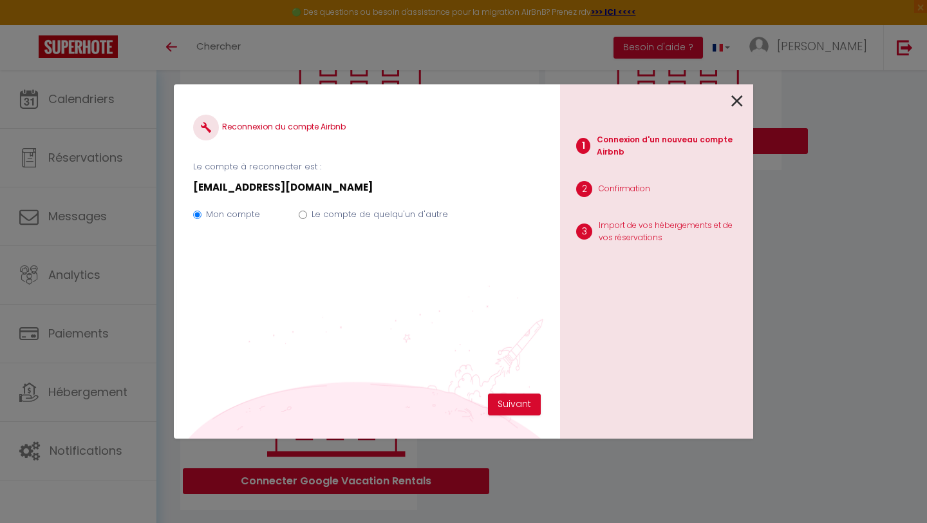
click at [364, 216] on label "Le compte de quelqu'un d'autre" at bounding box center [380, 214] width 136 height 13
click at [307, 216] on input "Le compte de quelqu'un d'autre" at bounding box center [303, 214] width 8 height 8
radio input "true"
radio input "false"
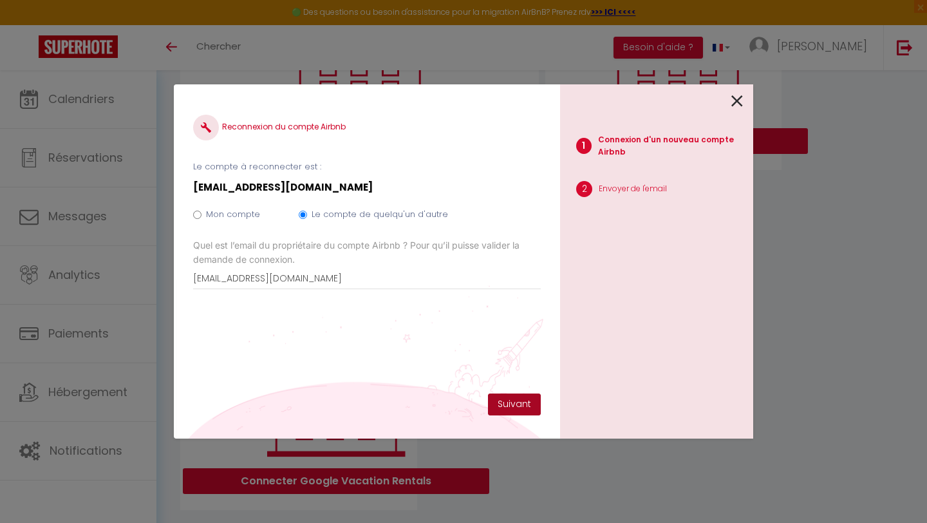
click at [510, 404] on button "Suivant" at bounding box center [514, 404] width 53 height 22
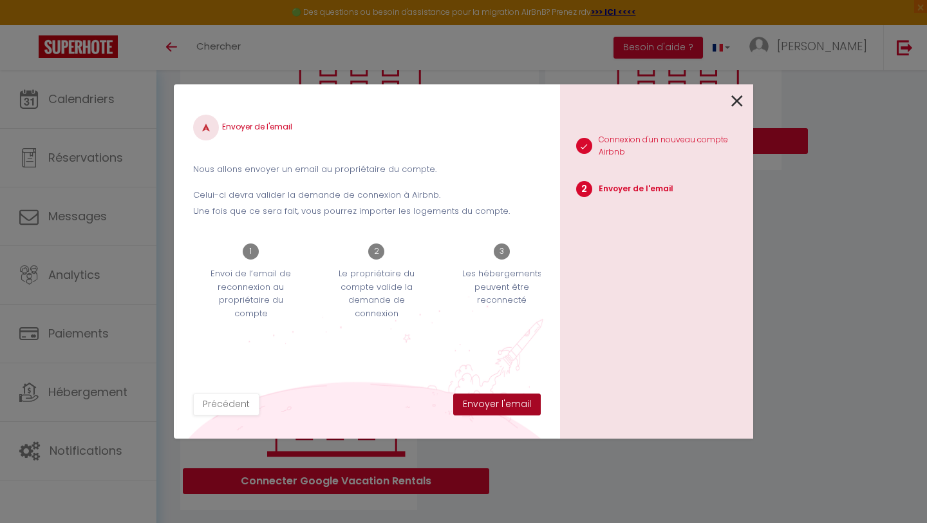
click at [510, 404] on button "Envoyer l'email" at bounding box center [497, 404] width 88 height 22
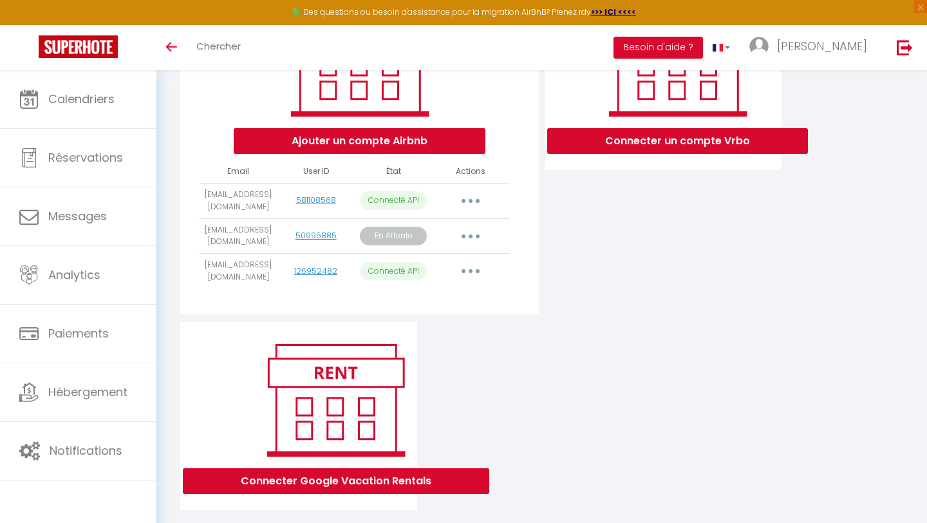
click at [571, 311] on div "Connecter un compte Vrbo" at bounding box center [663, 152] width 243 height 340
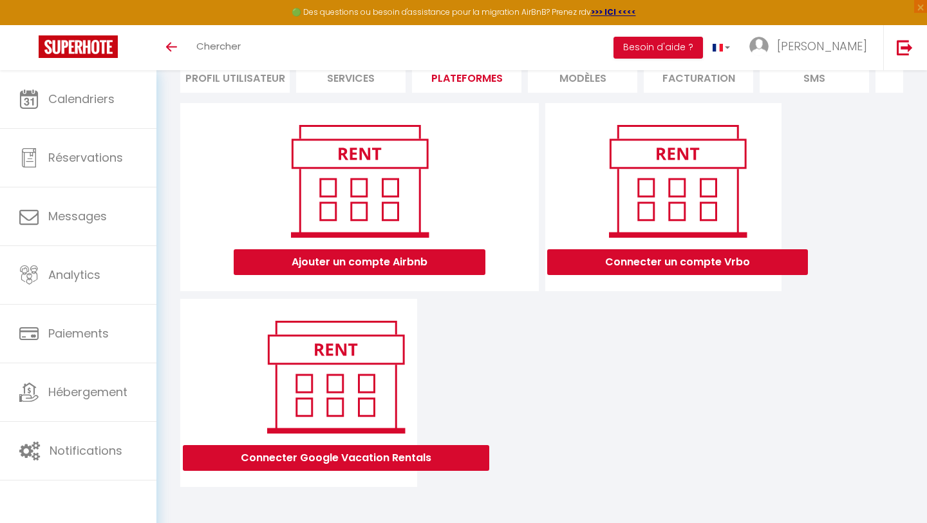
scroll to position [251, 0]
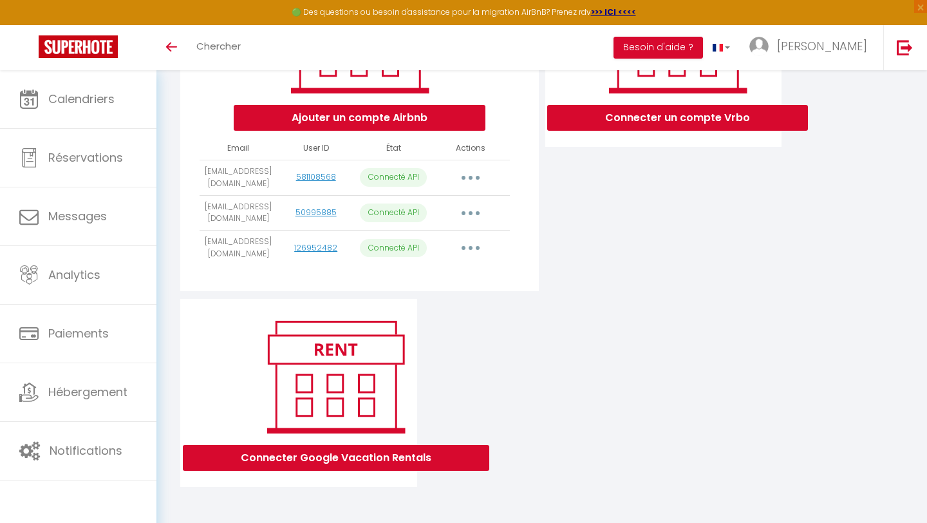
click at [469, 213] on icon "button" at bounding box center [471, 213] width 4 height 4
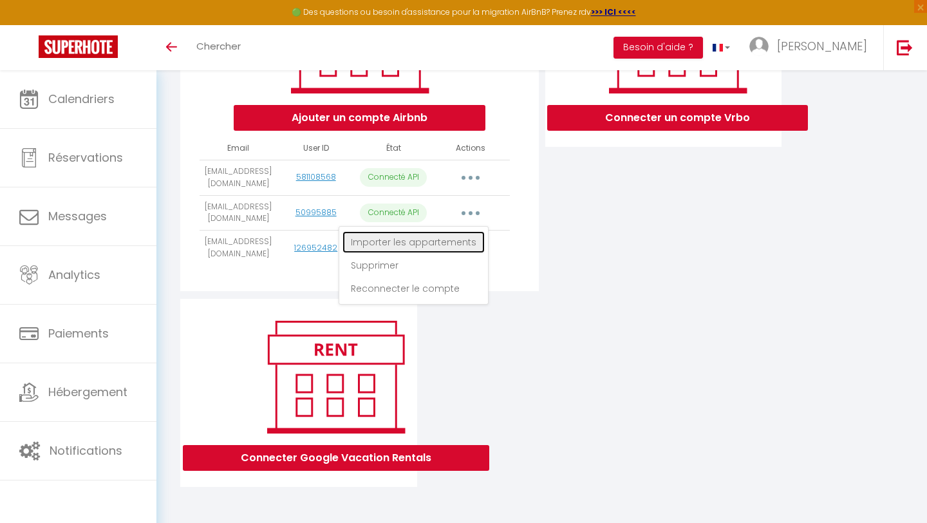
click at [458, 239] on link "Importer les appartements" at bounding box center [413, 242] width 142 height 22
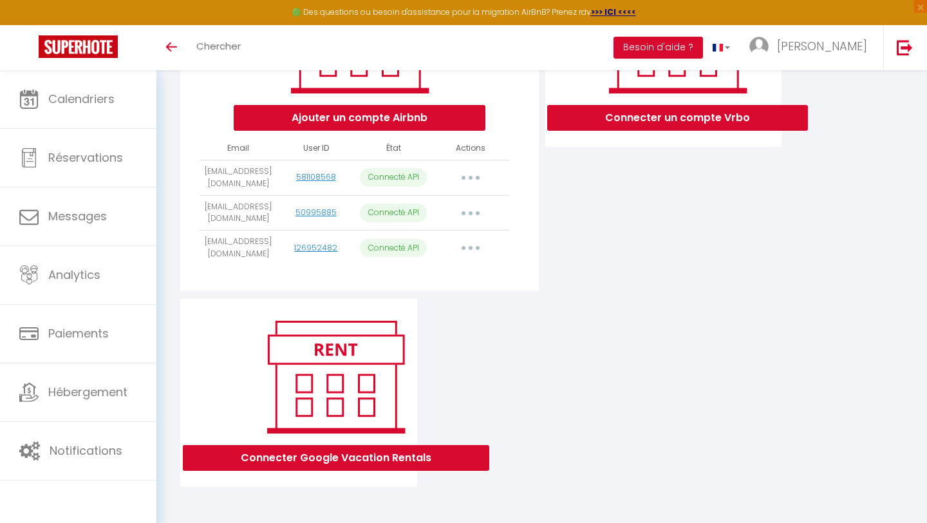
select select "57090"
select select "69233"
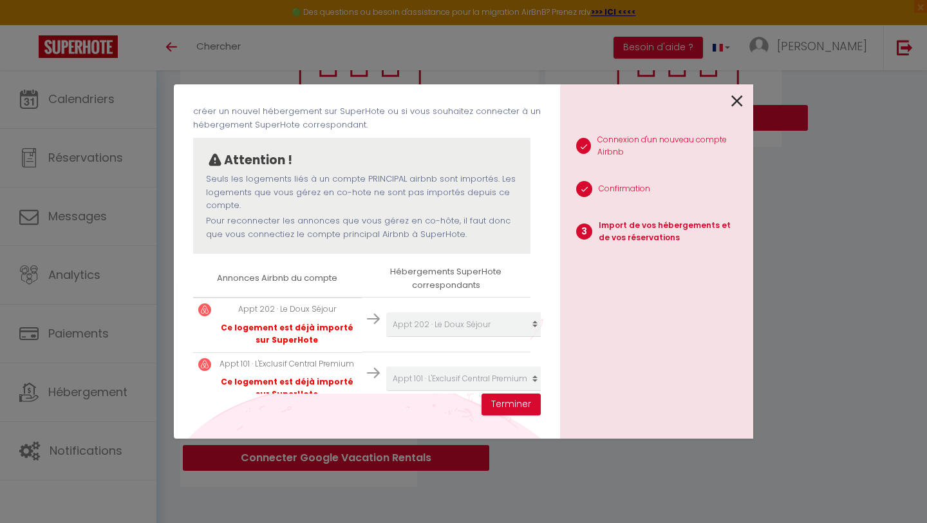
scroll to position [93, 0]
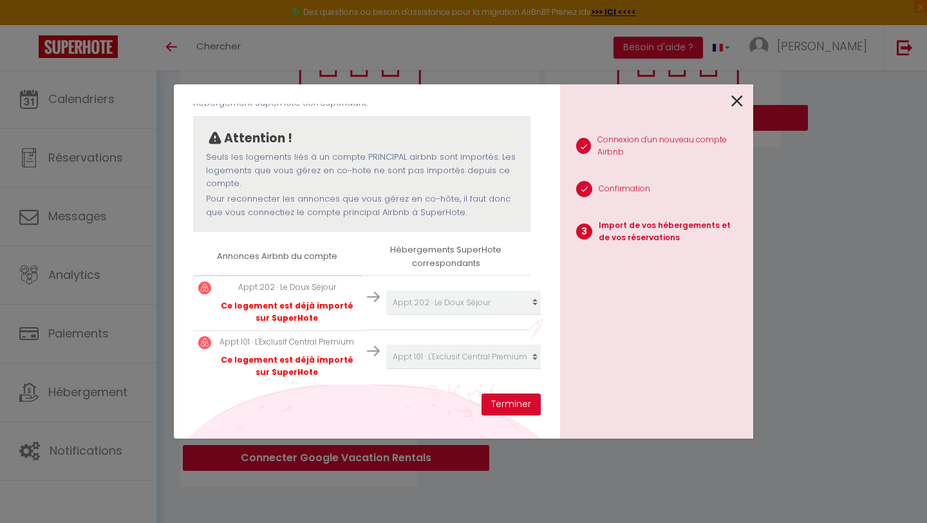
click at [734, 100] on icon at bounding box center [737, 100] width 12 height 19
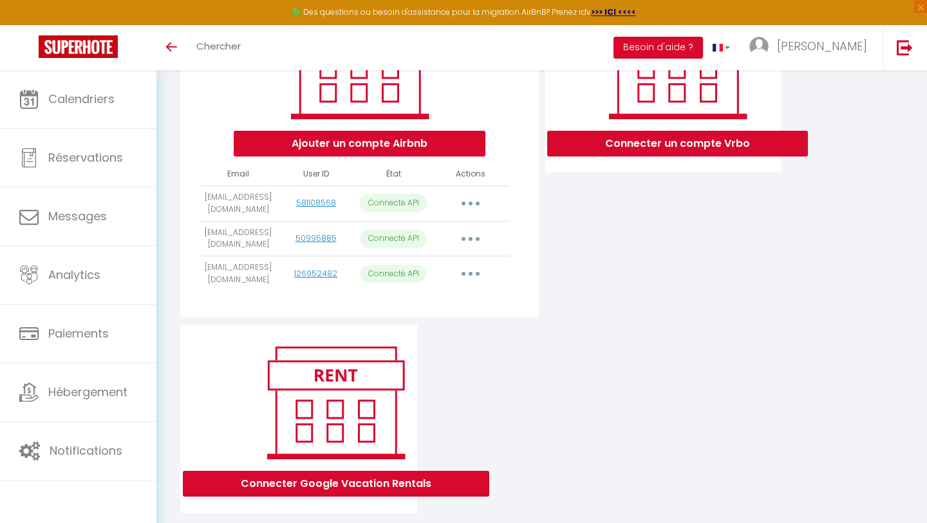
scroll to position [223, 0]
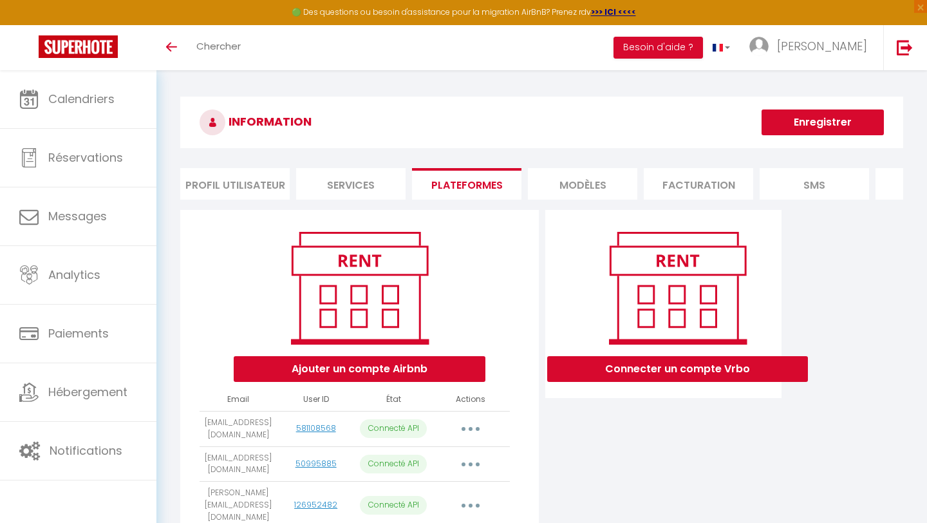
scroll to position [166, 0]
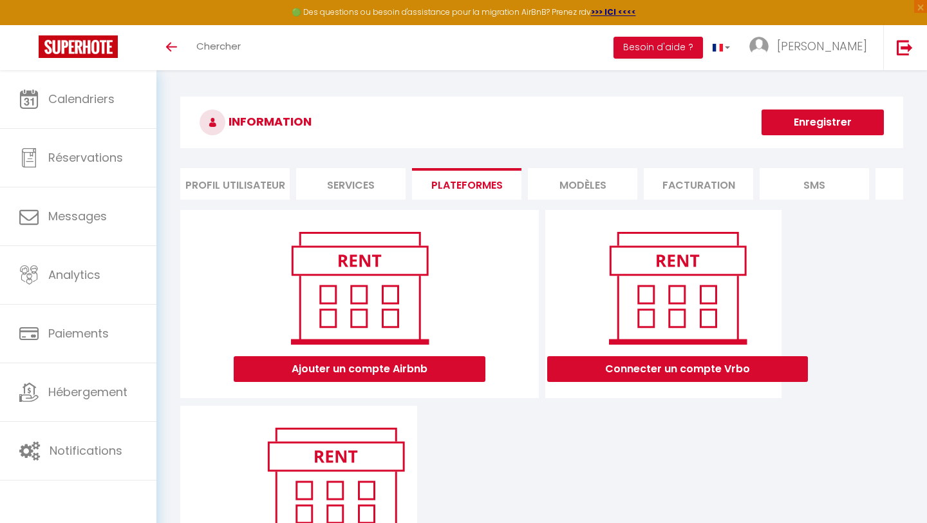
scroll to position [107, 0]
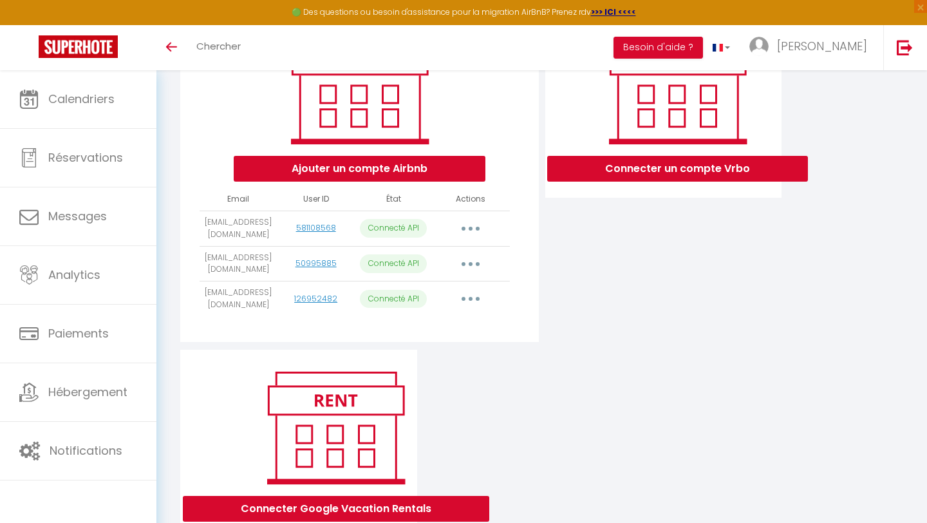
scroll to position [209, 0]
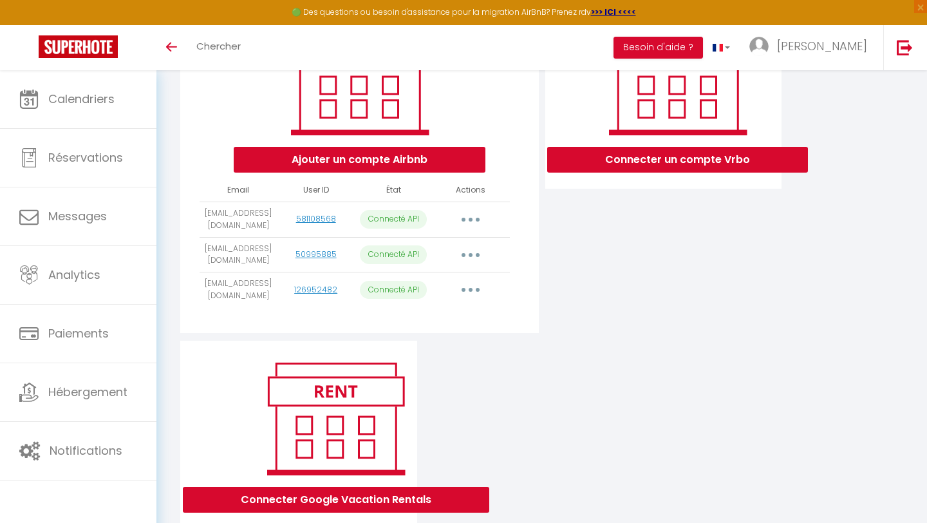
click at [472, 294] on button "button" at bounding box center [471, 289] width 36 height 21
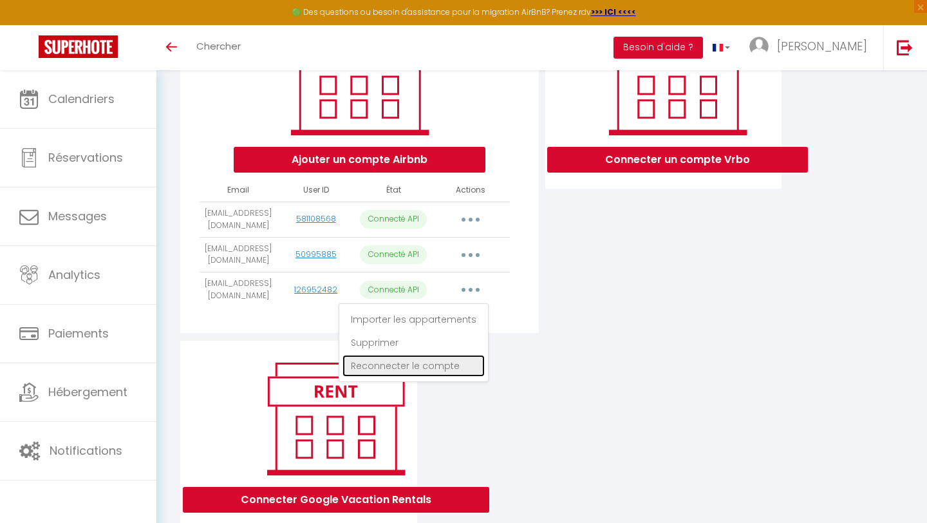
click at [437, 368] on link "Reconnecter le compte" at bounding box center [413, 366] width 142 height 22
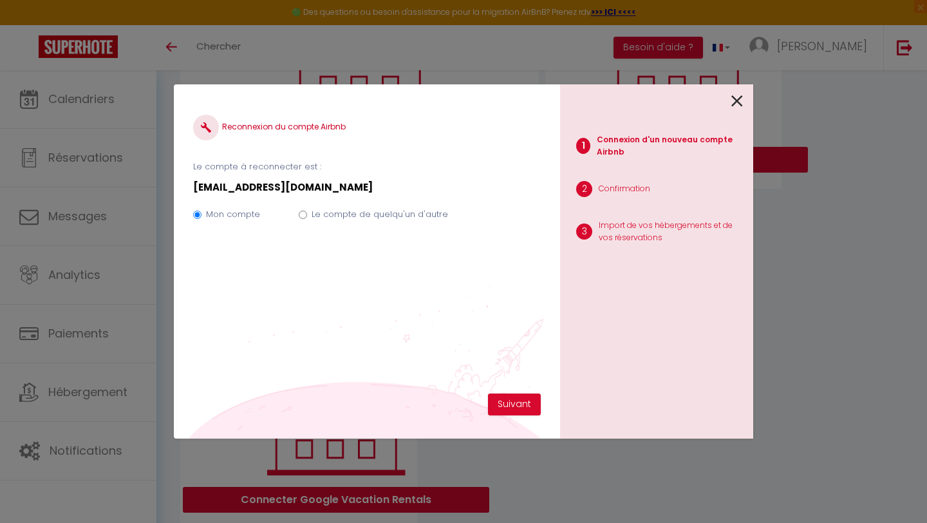
click at [353, 214] on label "Le compte de quelqu'un d'autre" at bounding box center [380, 214] width 136 height 13
click at [307, 214] on input "Le compte de quelqu'un d'autre" at bounding box center [303, 214] width 8 height 8
radio input "true"
radio input "false"
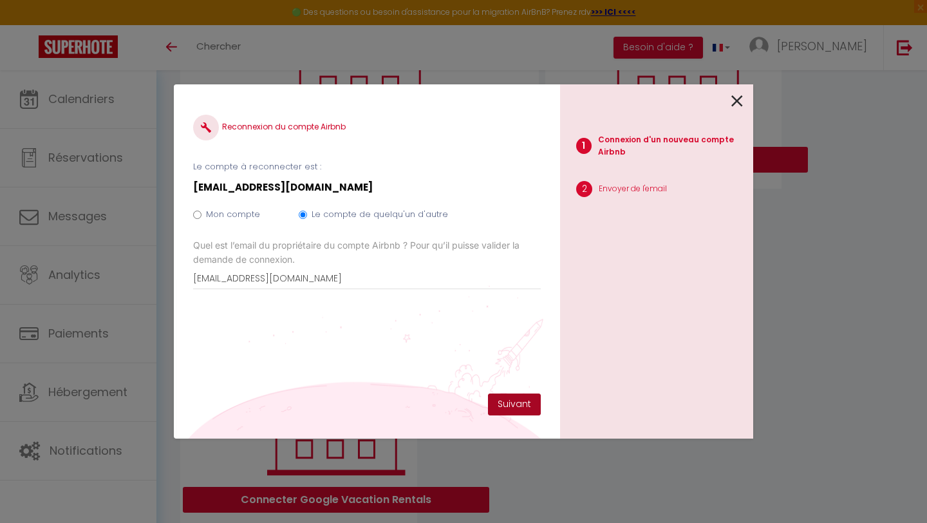
click at [514, 400] on button "Suivant" at bounding box center [514, 404] width 53 height 22
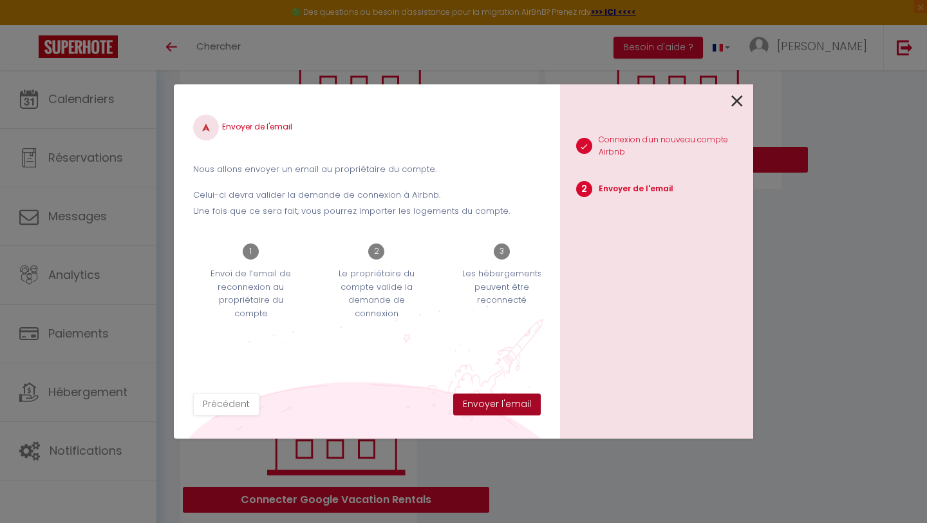
click at [503, 402] on button "Envoyer l'email" at bounding box center [497, 404] width 88 height 22
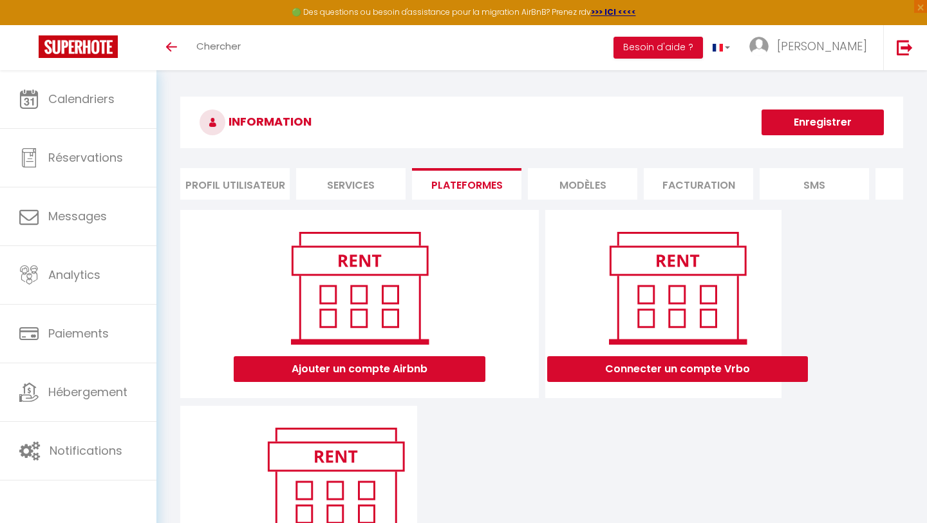
scroll to position [107, 0]
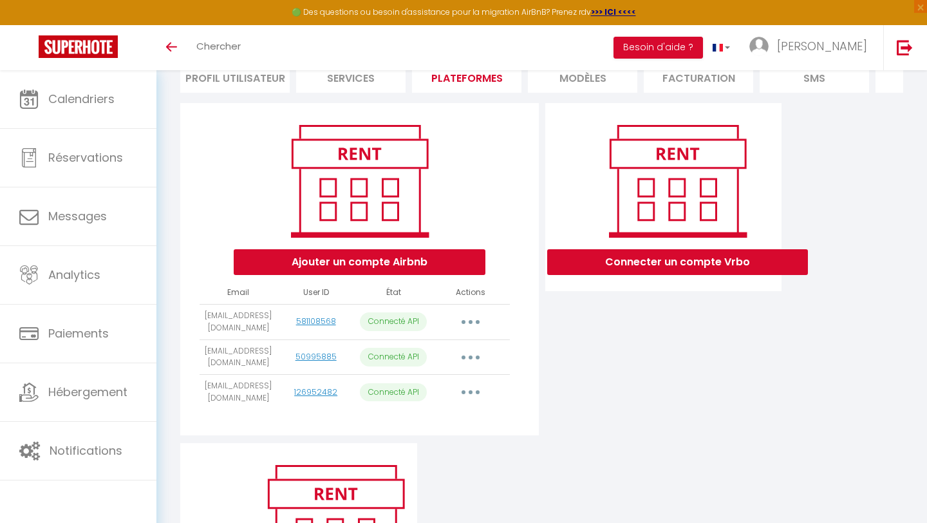
click at [468, 391] on button "button" at bounding box center [471, 392] width 36 height 21
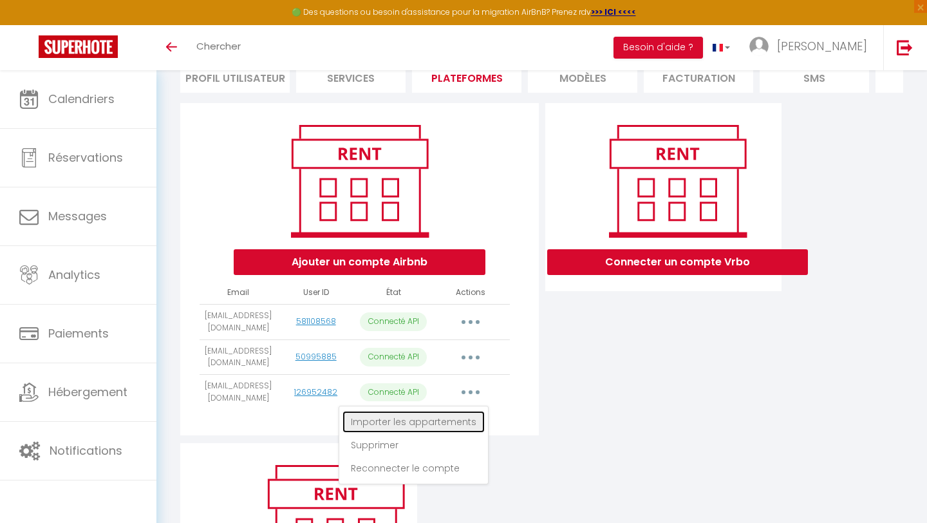
click at [458, 423] on link "Importer les appartements" at bounding box center [413, 422] width 142 height 22
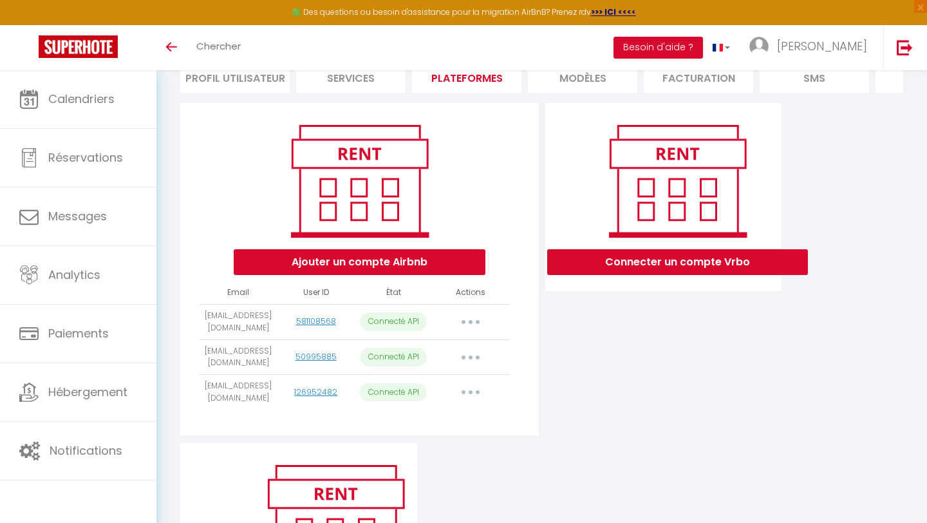
select select "52871"
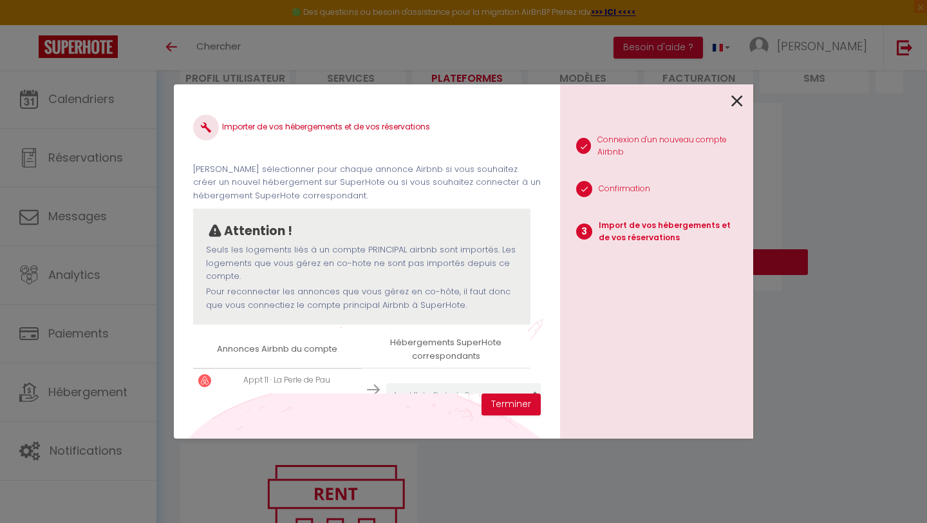
scroll to position [38, 0]
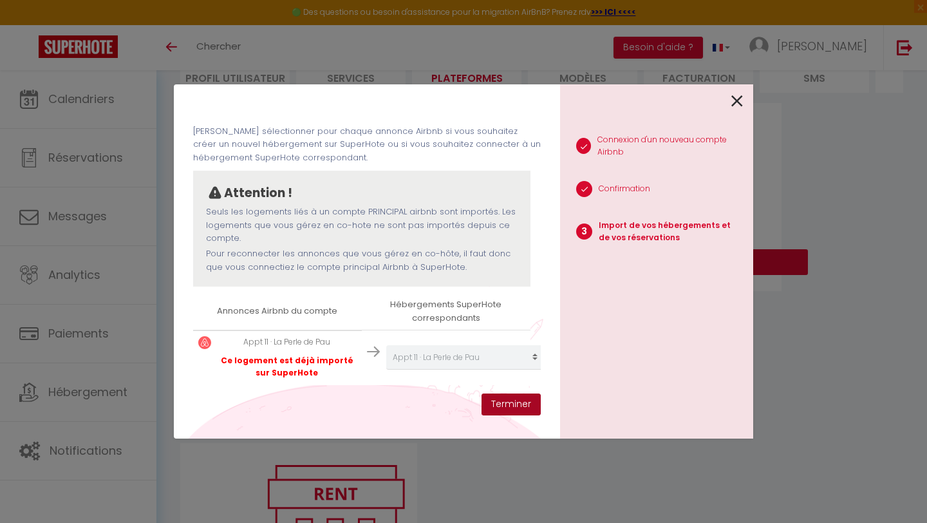
click at [522, 402] on button "Terminer" at bounding box center [510, 404] width 59 height 22
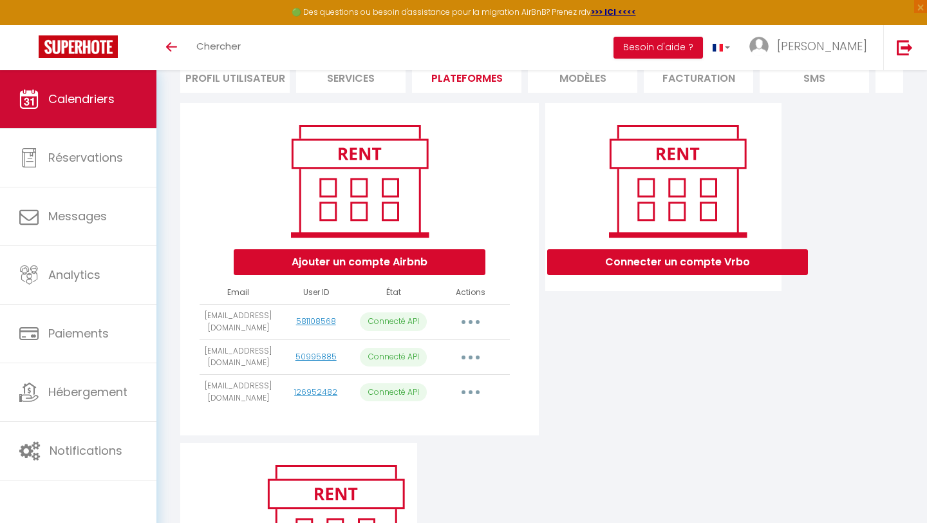
click at [73, 99] on span "Calendriers" at bounding box center [81, 99] width 66 height 16
